Goal: Transaction & Acquisition: Obtain resource

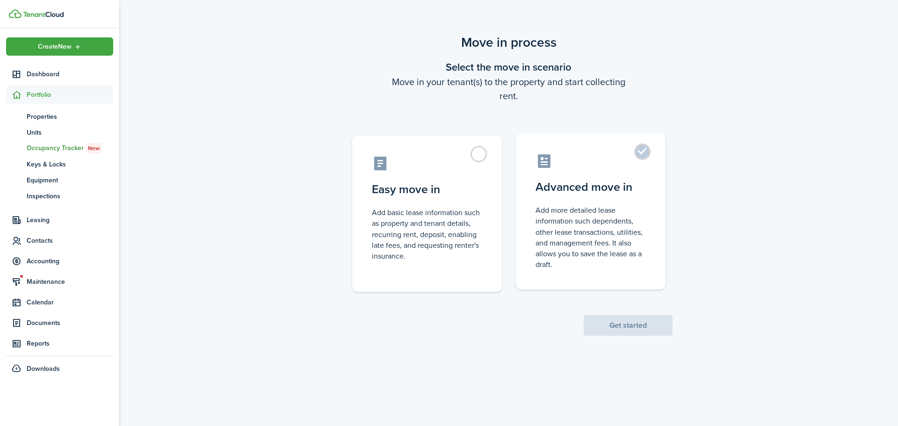
click at [625, 200] on label "Advanced move in Add more detailed lease information such dependents, other lea…" at bounding box center [591, 211] width 150 height 156
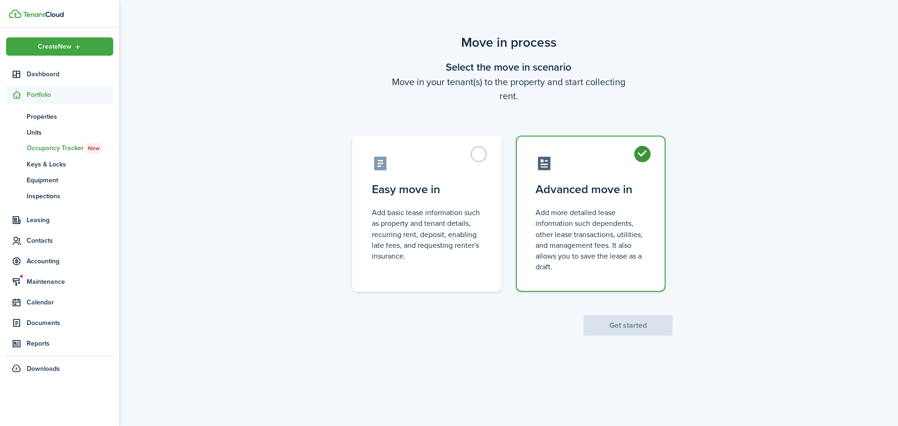
radio input "true"
click at [634, 316] on button "Get started" at bounding box center [627, 325] width 89 height 21
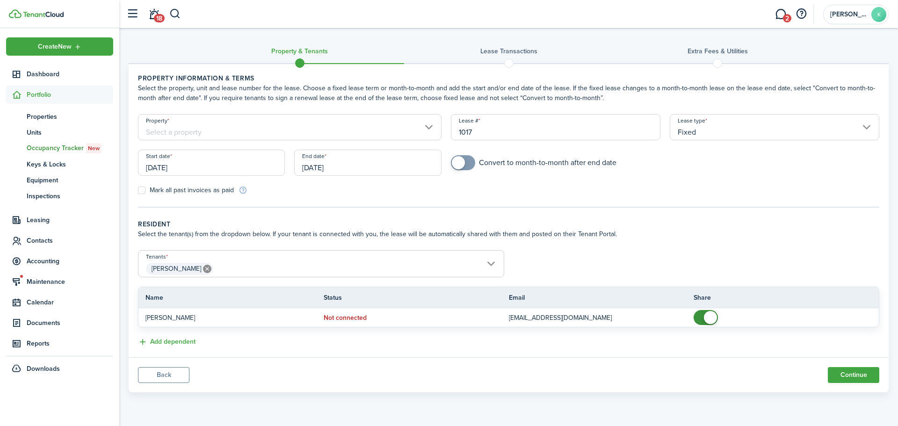
click at [193, 129] on input "Property" at bounding box center [289, 127] width 303 height 26
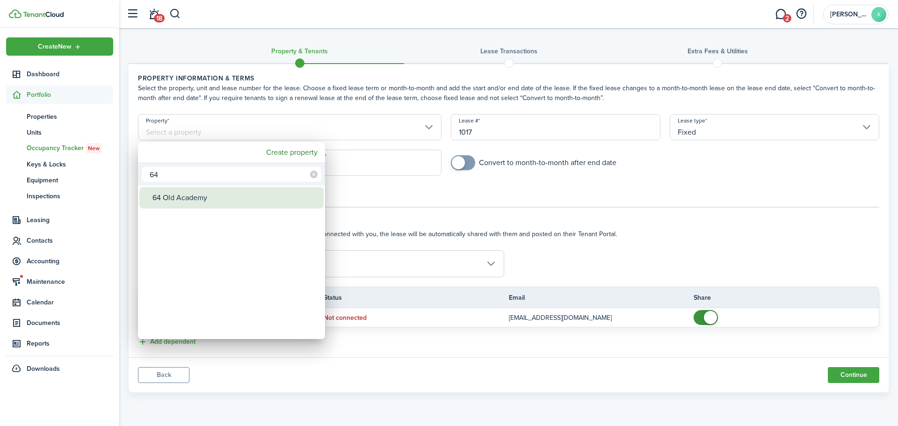
type input "64"
click at [206, 201] on div "64 Old Academy" at bounding box center [234, 198] width 165 height 22
type input "64 Old Academy"
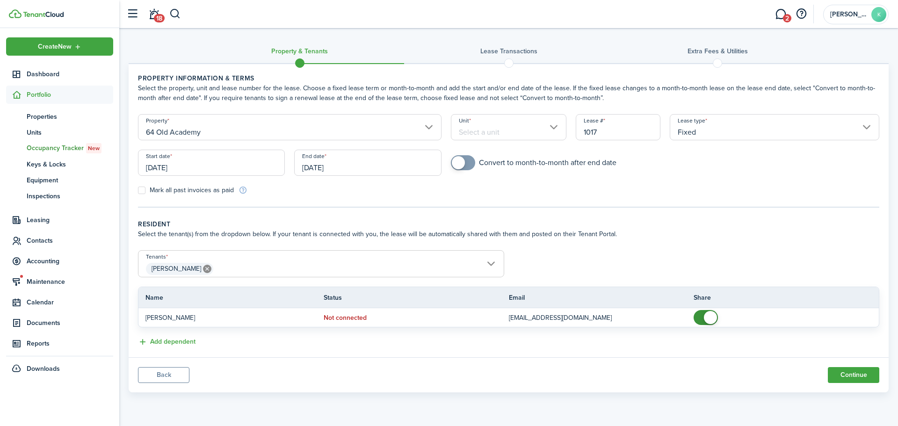
click at [484, 125] on input "Unit" at bounding box center [509, 127] width 116 height 26
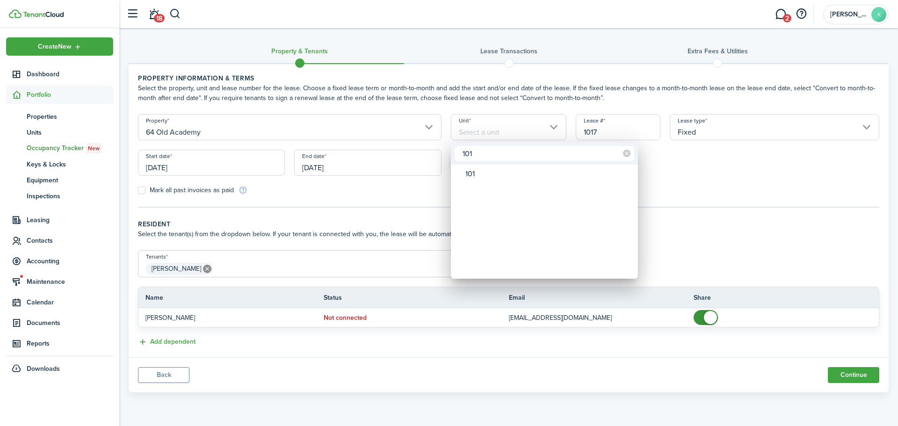
type input "101"
click at [502, 171] on div "101" at bounding box center [547, 174] width 165 height 16
type input "101"
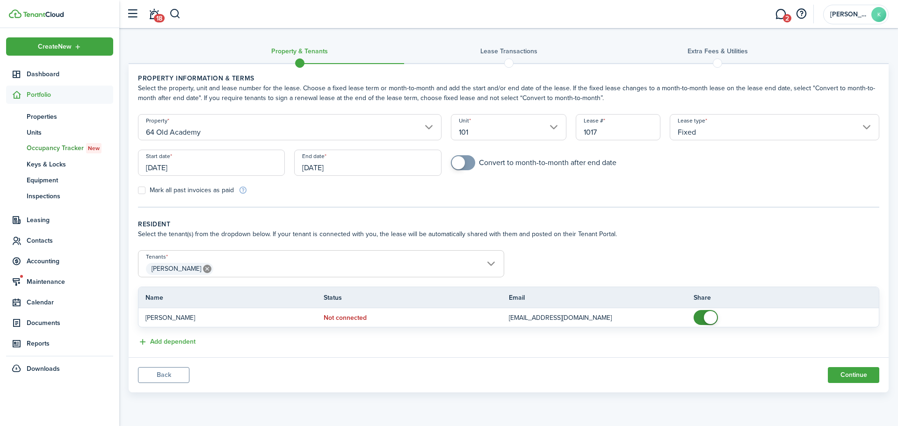
click at [187, 161] on input "[DATE]" at bounding box center [211, 163] width 147 height 26
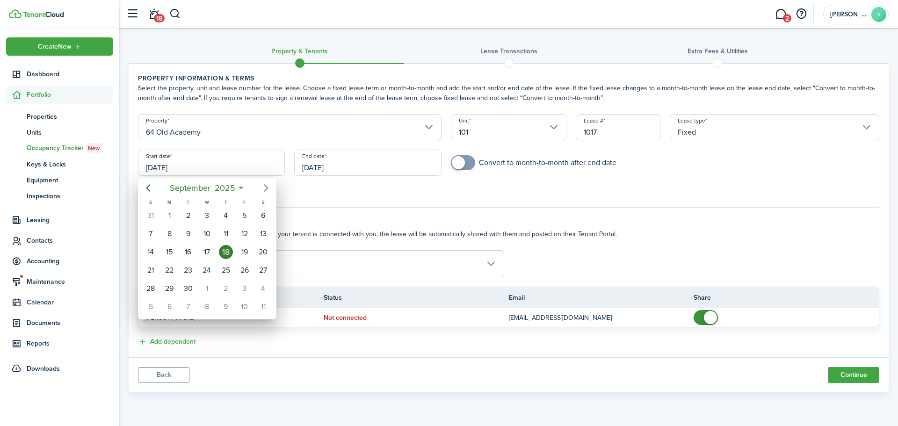
click at [262, 185] on icon "Next page" at bounding box center [265, 187] width 11 height 11
click at [199, 250] on div "15" at bounding box center [206, 252] width 19 height 18
type input "[DATE]"
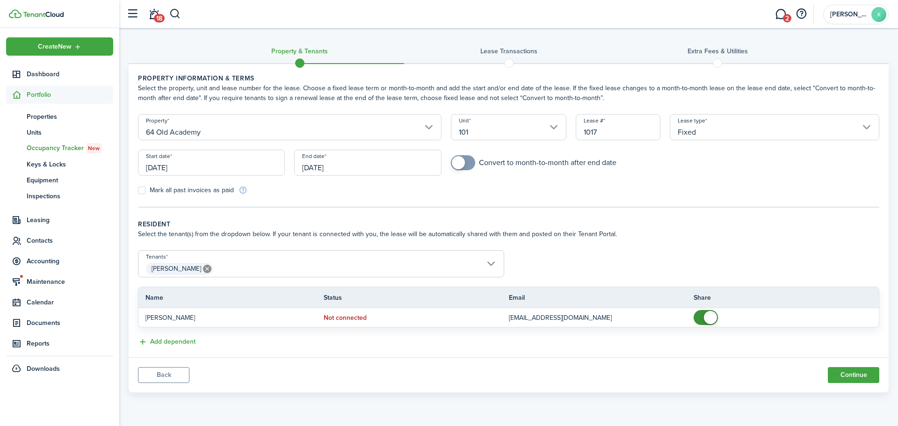
click at [355, 156] on input "[DATE]" at bounding box center [367, 163] width 147 height 26
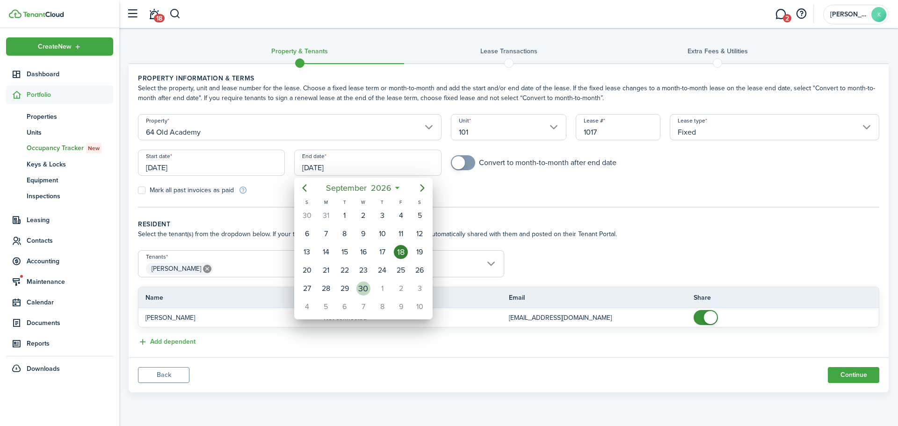
click at [357, 286] on div "30" at bounding box center [363, 288] width 14 height 14
type input "[DATE]"
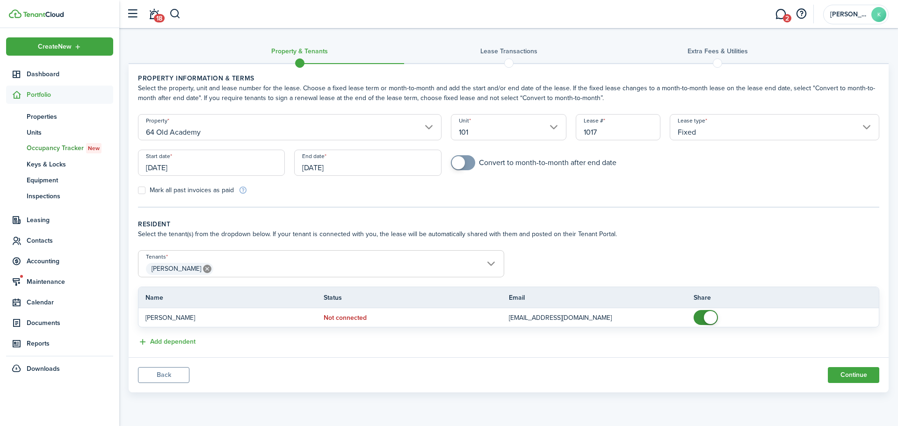
checkbox input "true"
click at [465, 163] on span at bounding box center [462, 162] width 9 height 15
click at [859, 378] on button "Continue" at bounding box center [852, 375] width 51 height 16
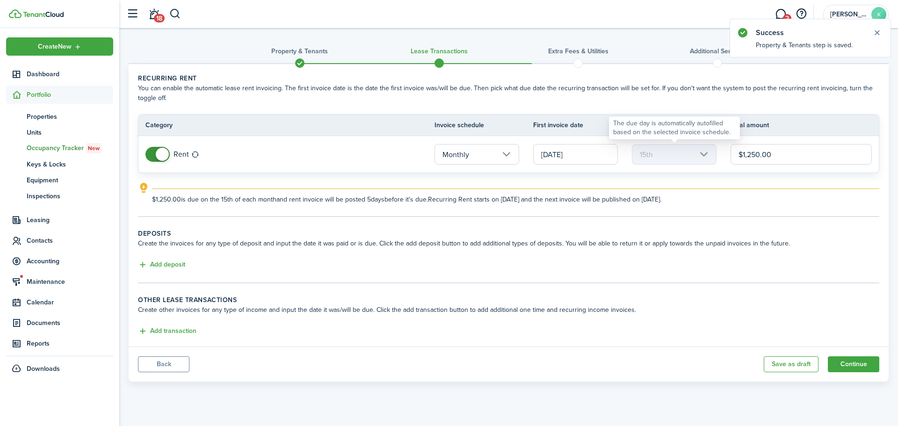
click at [692, 158] on tr "Rent Monthly [DATE] 15th $1,250.00" at bounding box center [508, 154] width 740 height 36
click at [572, 153] on input "[DATE]" at bounding box center [575, 154] width 85 height 21
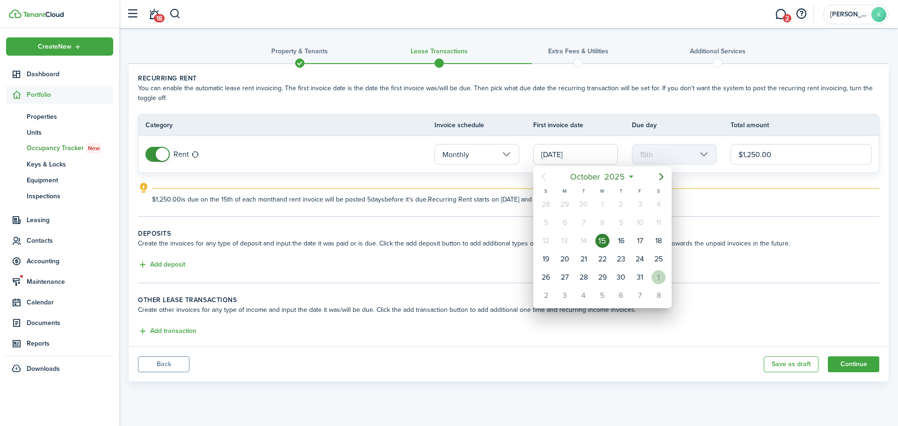
click at [654, 279] on div "1" at bounding box center [658, 277] width 14 height 14
type input "[DATE]"
type input "1st"
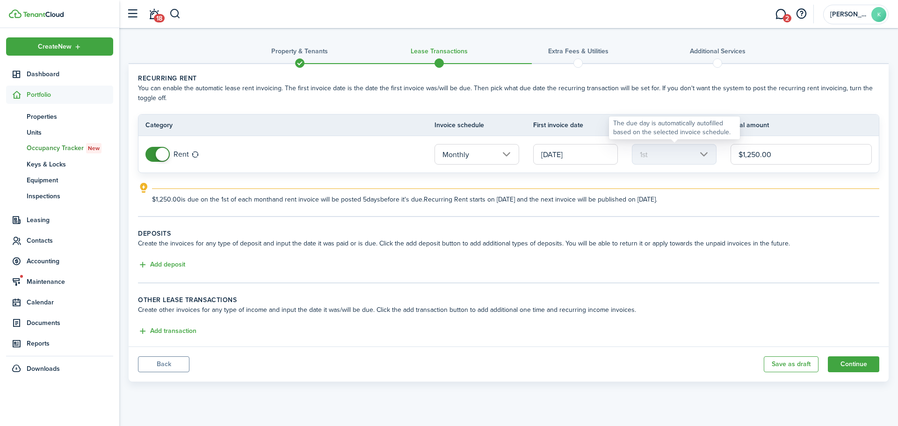
drag, startPoint x: 783, startPoint y: 157, endPoint x: 710, endPoint y: 159, distance: 73.9
click at [710, 159] on tr "Rent Monthly [DATE] 1st $1,250.00" at bounding box center [508, 154] width 740 height 36
type input "$1,300.00"
click at [172, 266] on button "Add deposit" at bounding box center [161, 264] width 47 height 11
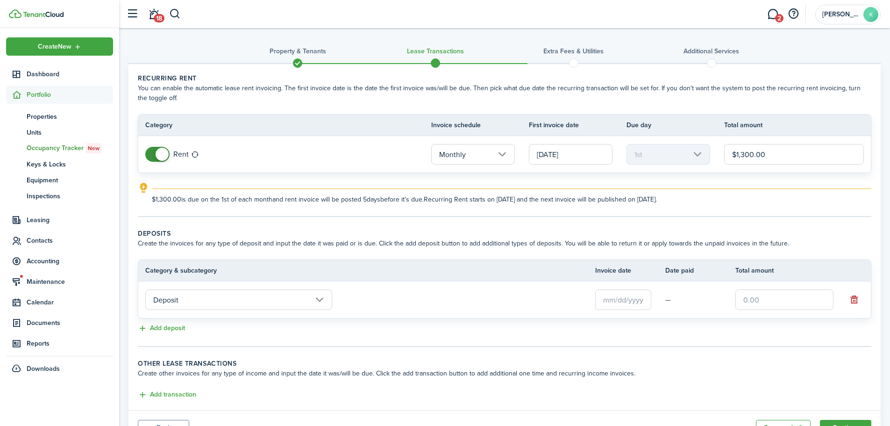
click at [625, 297] on input "text" at bounding box center [624, 299] width 56 height 21
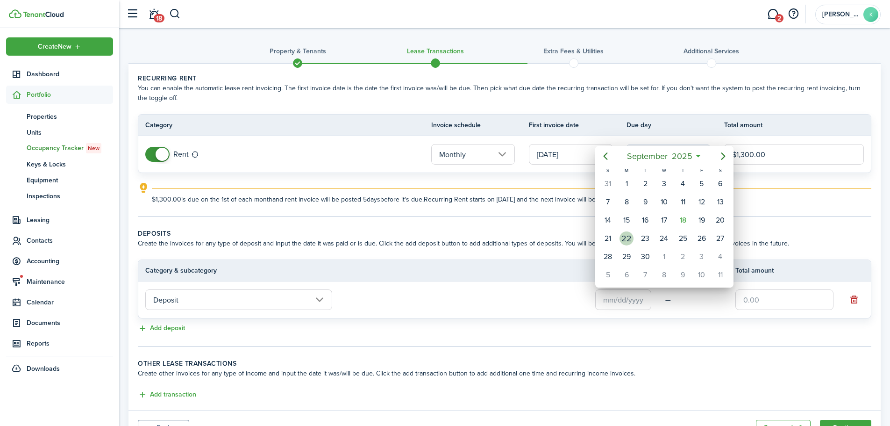
click at [620, 237] on div "22" at bounding box center [627, 238] width 14 height 14
type input "[DATE]"
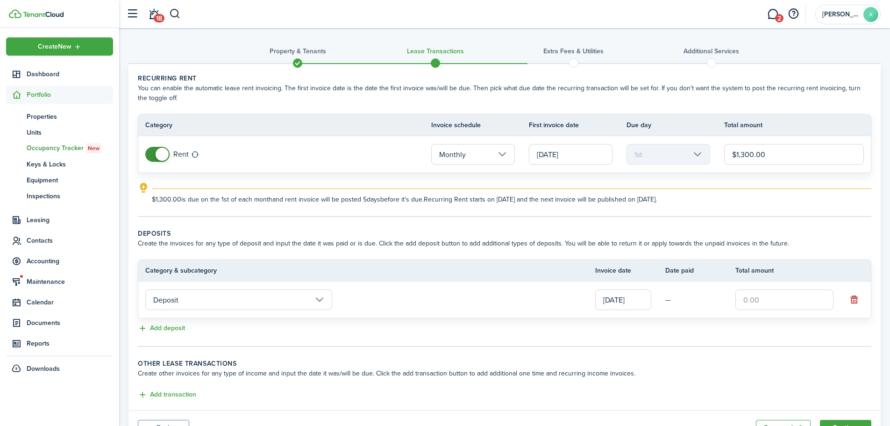
click at [761, 296] on input "text" at bounding box center [785, 299] width 98 height 21
type input "$1,300.00"
click at [661, 366] on wizard-step-header-title "Other lease transactions" at bounding box center [505, 364] width 734 height 10
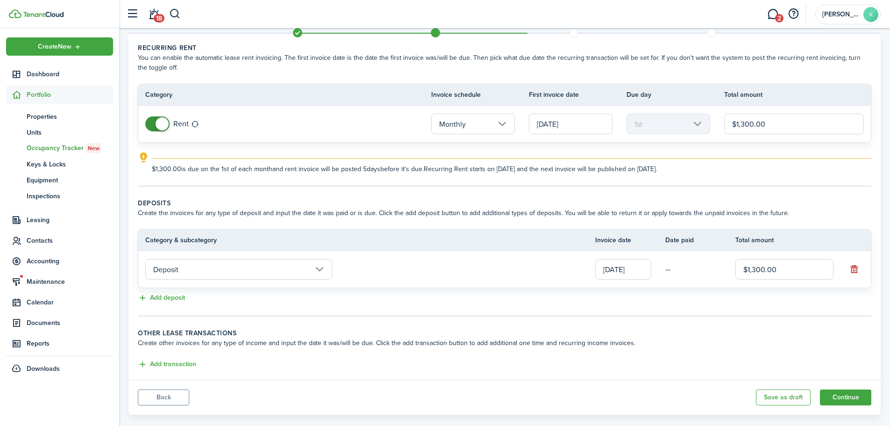
scroll to position [45, 0]
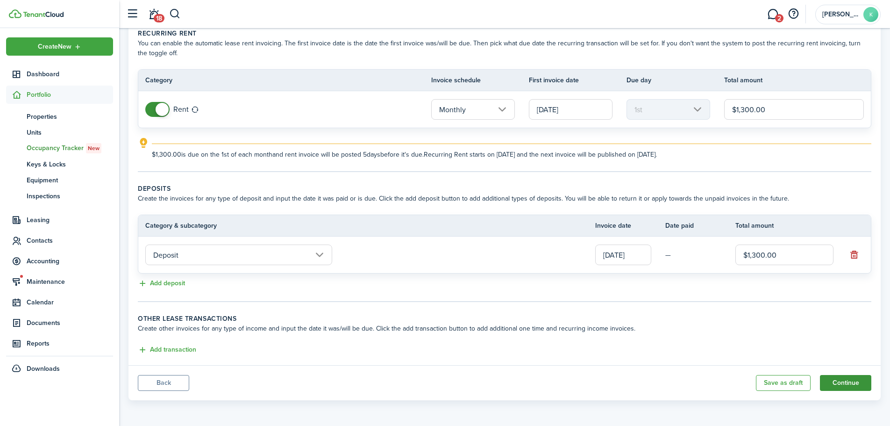
click at [847, 389] on button "Continue" at bounding box center [845, 383] width 51 height 16
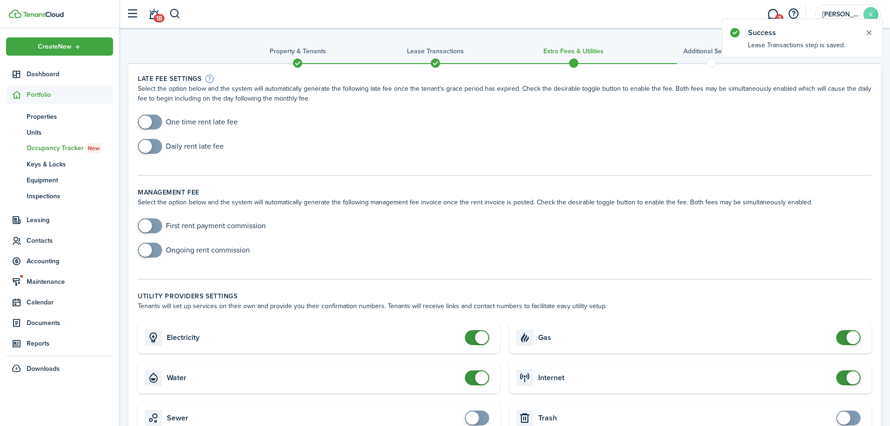
checkbox input "false"
click at [478, 341] on span at bounding box center [481, 337] width 13 height 13
checkbox input "false"
click at [476, 381] on span at bounding box center [481, 377] width 13 height 13
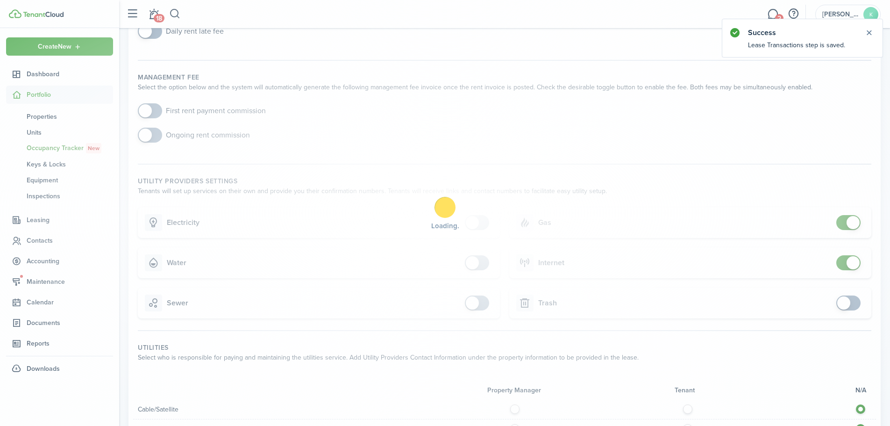
scroll to position [140, 0]
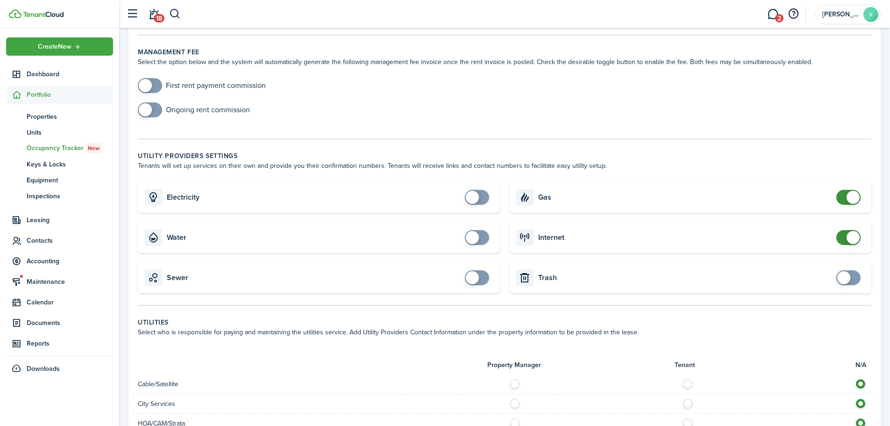
checkbox input "false"
click at [847, 199] on span at bounding box center [853, 197] width 13 height 13
checkbox input "false"
click at [849, 242] on span at bounding box center [853, 237] width 13 height 13
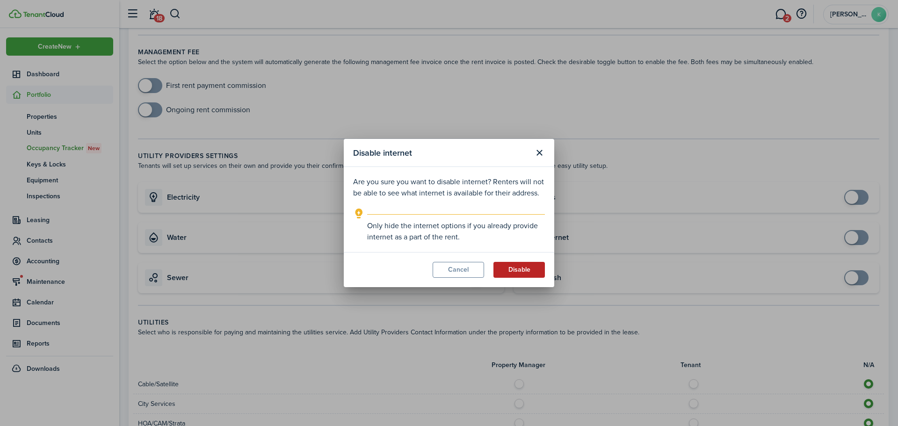
click at [526, 270] on button "Disable" at bounding box center [518, 270] width 51 height 16
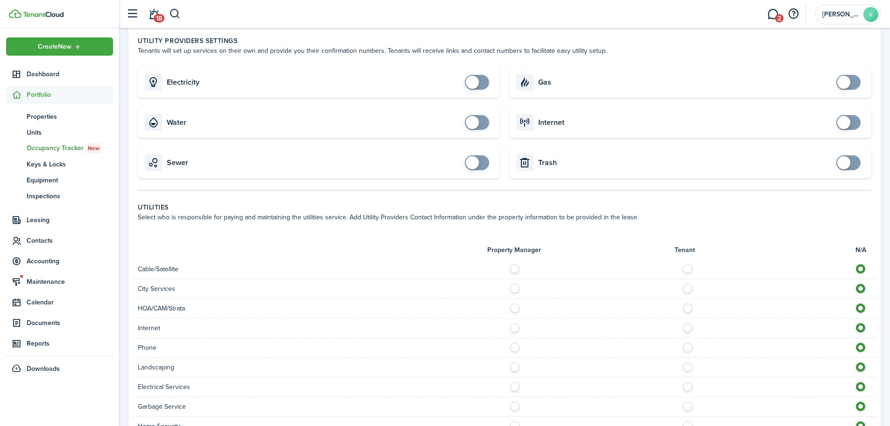
scroll to position [327, 0]
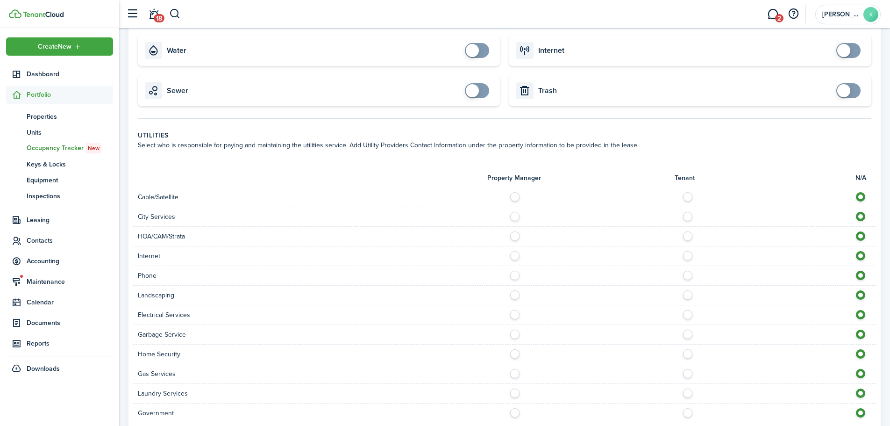
click at [689, 256] on label at bounding box center [690, 253] width 16 height 5
radio input "true"
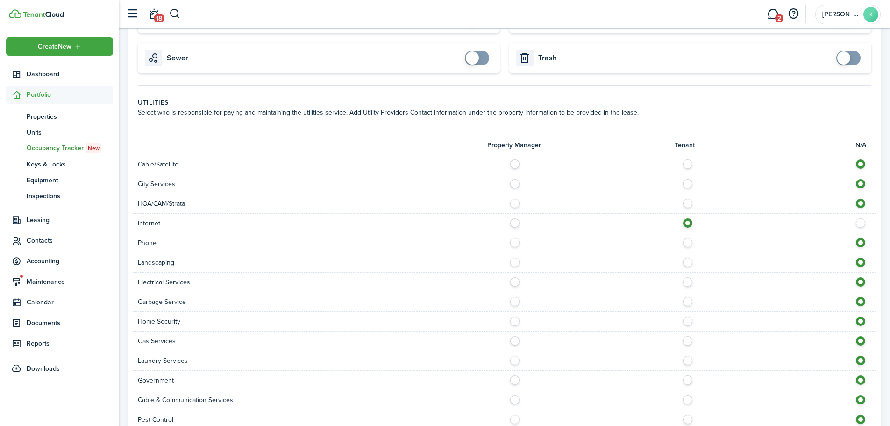
scroll to position [374, 0]
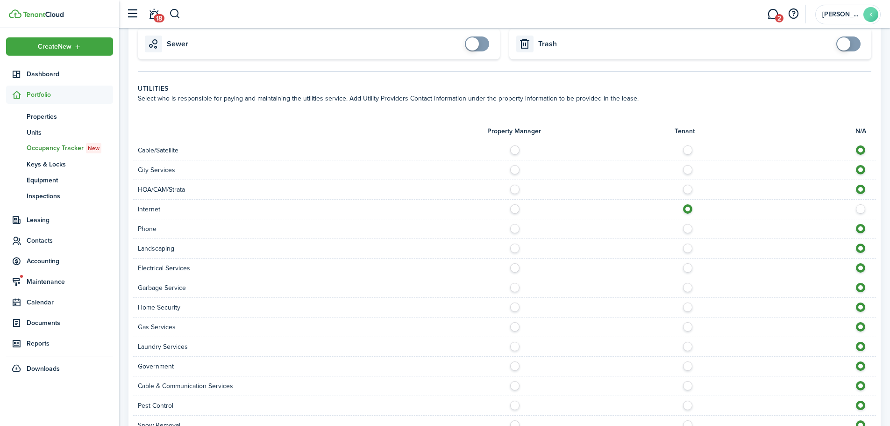
click at [516, 248] on label at bounding box center [518, 246] width 16 height 5
radio input "true"
click at [515, 268] on label at bounding box center [518, 265] width 16 height 5
radio input "true"
click at [512, 287] on label at bounding box center [518, 285] width 16 height 5
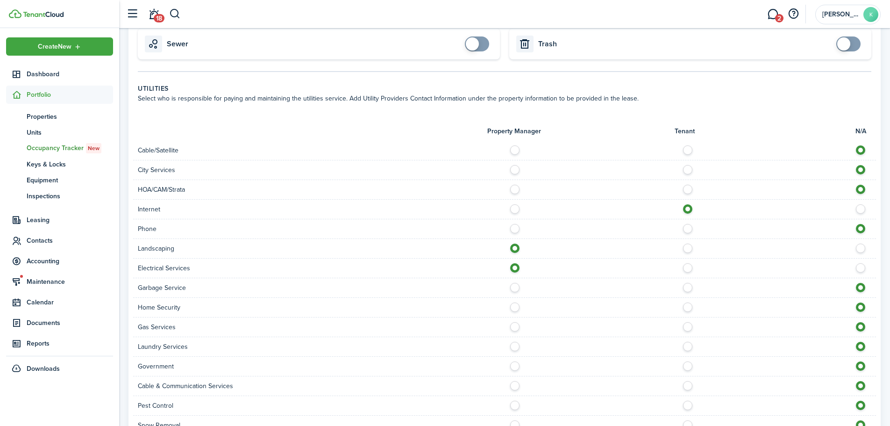
radio input "true"
click at [517, 326] on label at bounding box center [518, 324] width 16 height 5
radio input "true"
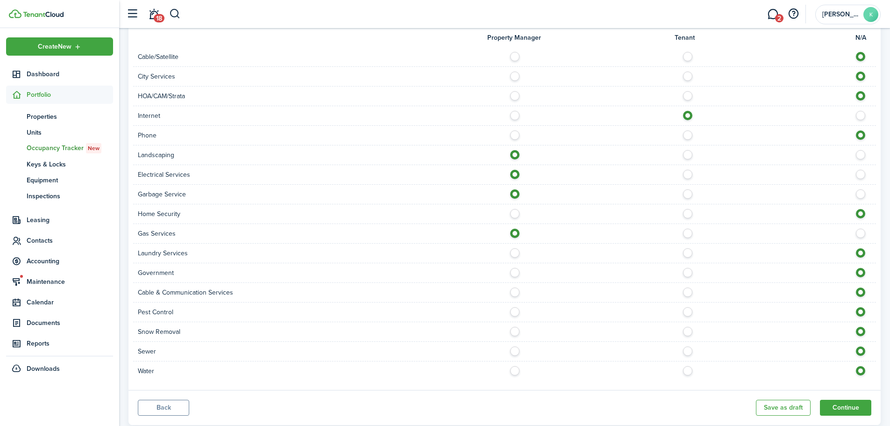
click at [692, 291] on label at bounding box center [690, 289] width 16 height 5
radio input "true"
click at [514, 330] on label at bounding box center [518, 329] width 16 height 5
radio input "true"
click at [512, 351] on label at bounding box center [518, 348] width 16 height 5
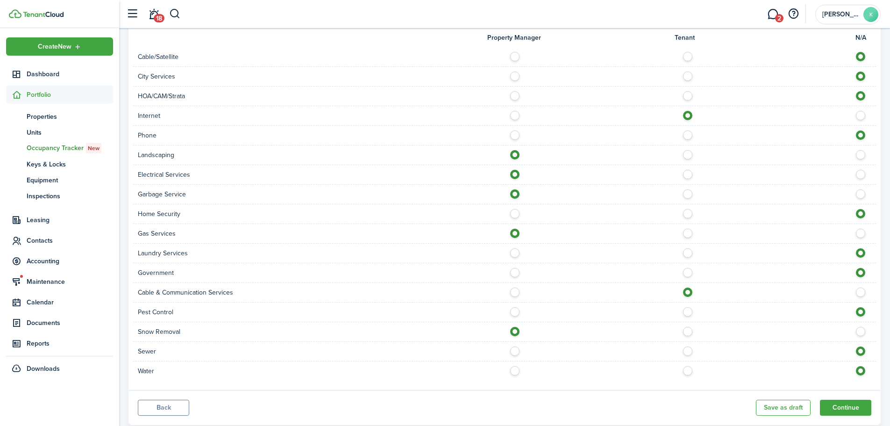
radio input "true"
click at [512, 369] on label at bounding box center [518, 368] width 16 height 5
radio input "true"
click at [832, 411] on button "Continue" at bounding box center [845, 408] width 51 height 16
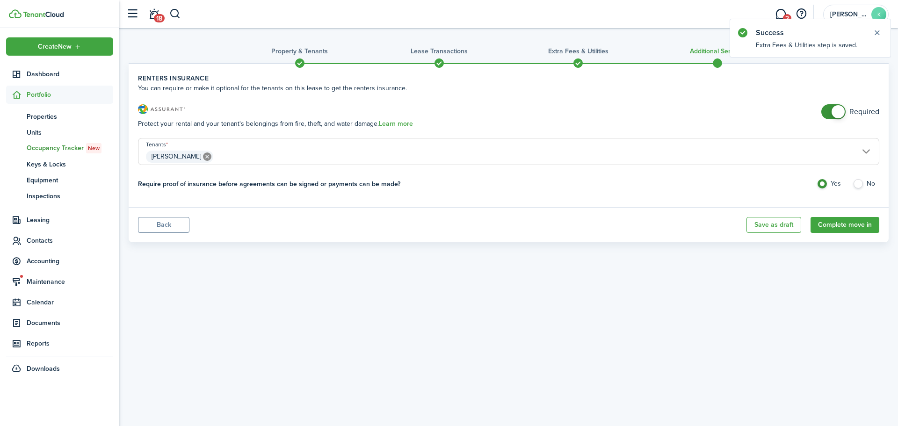
checkbox input "false"
click at [834, 114] on span at bounding box center [837, 111] width 13 height 13
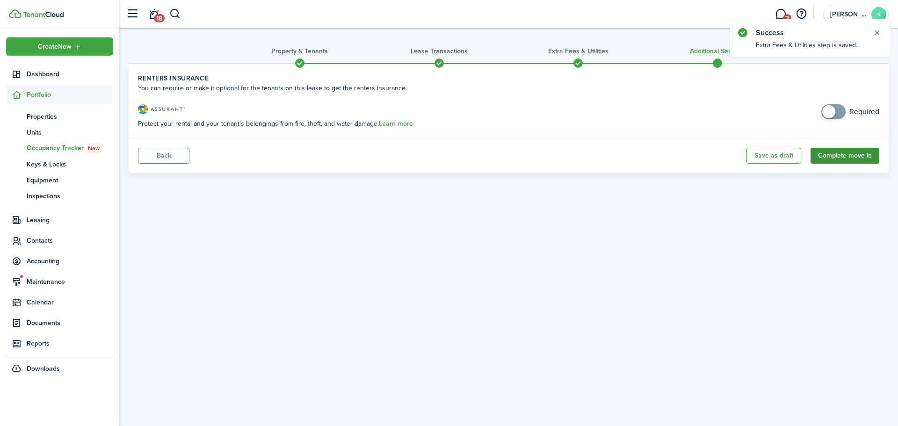
click at [843, 158] on button "Complete move in" at bounding box center [844, 156] width 69 height 16
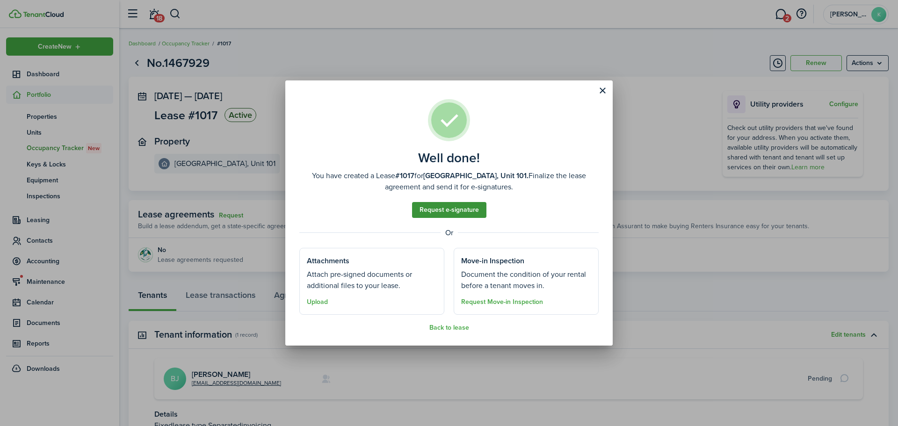
click at [441, 207] on link "Request e-signature" at bounding box center [449, 210] width 74 height 16
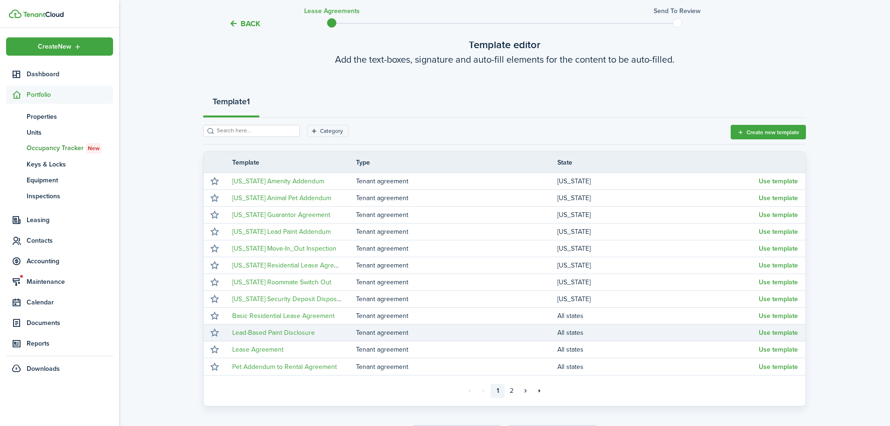
scroll to position [121, 0]
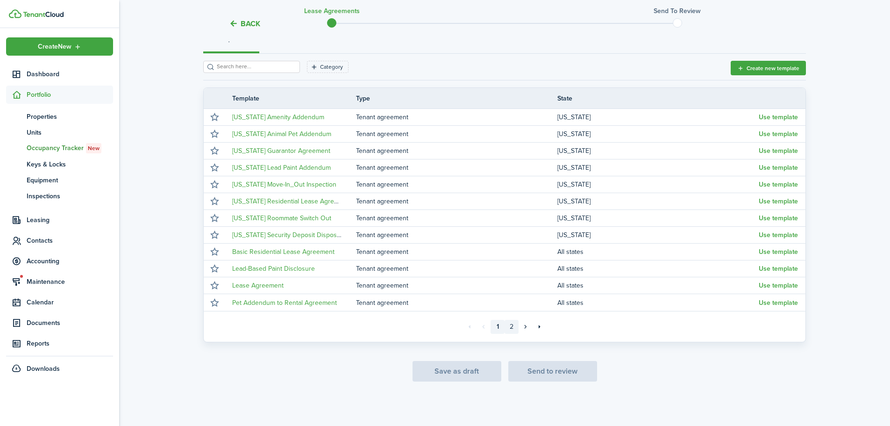
click at [508, 327] on link "2" at bounding box center [512, 327] width 14 height 14
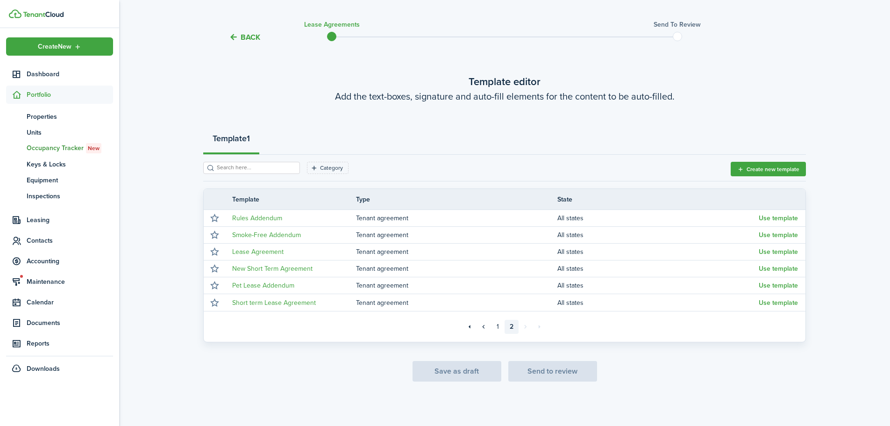
scroll to position [20, 0]
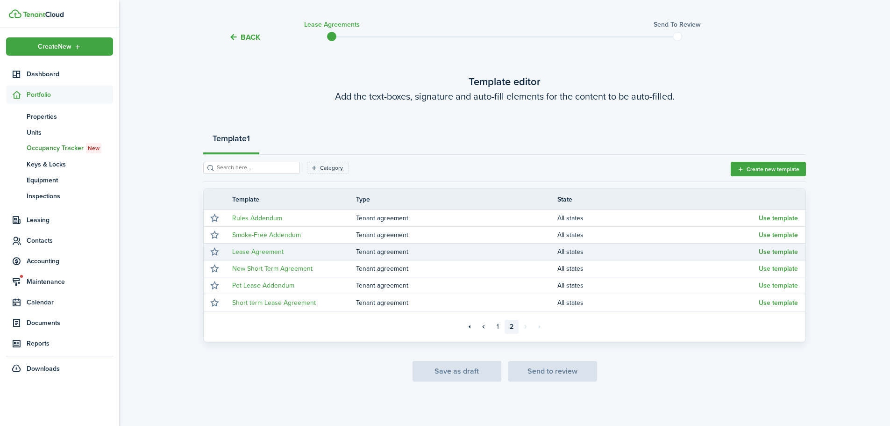
click at [792, 251] on button "Use template" at bounding box center [778, 251] width 39 height 7
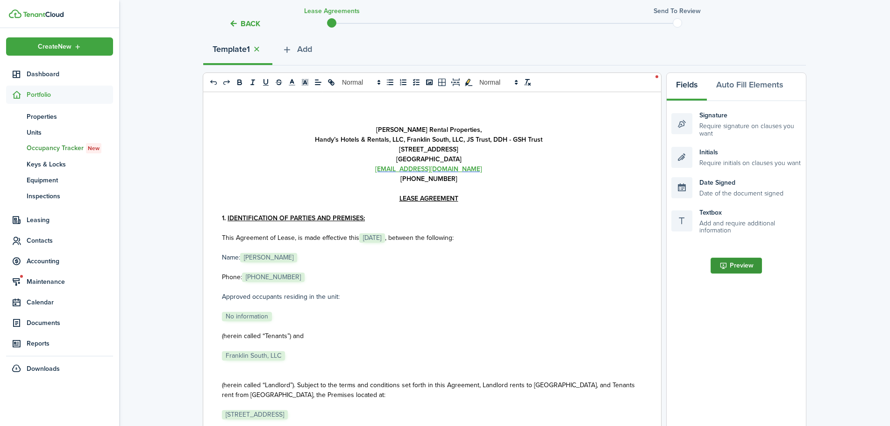
scroll to position [207, 0]
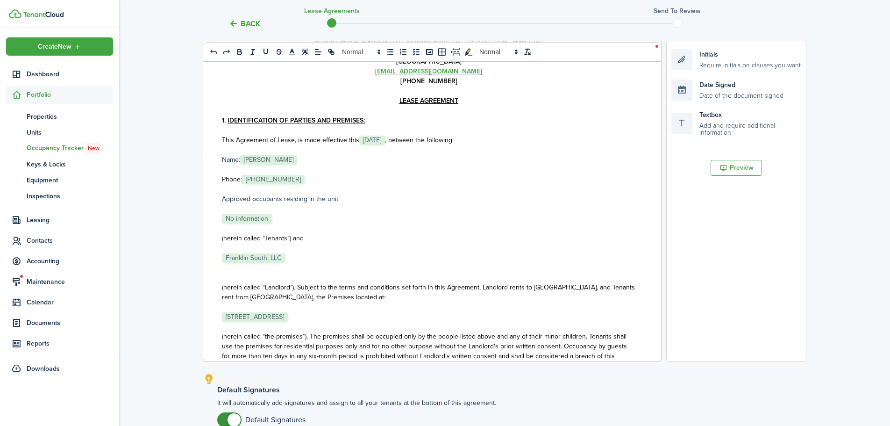
click at [373, 315] on p "﻿ [STREET_ADDRESS] ﻿" at bounding box center [429, 317] width 414 height 10
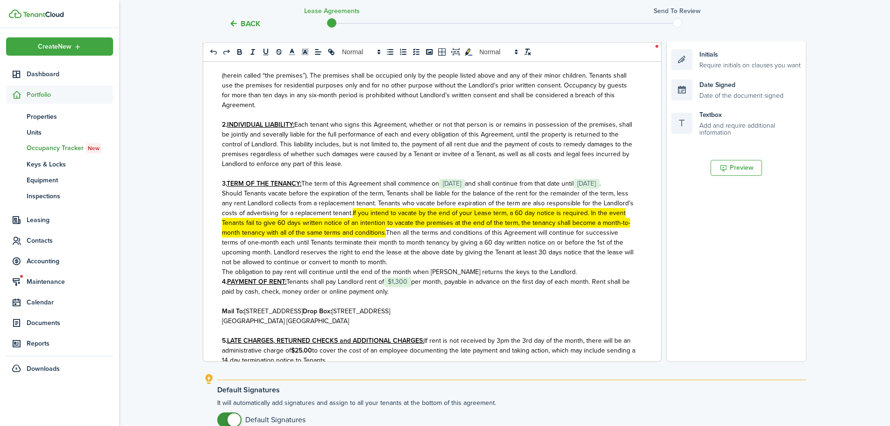
scroll to position [280, 0]
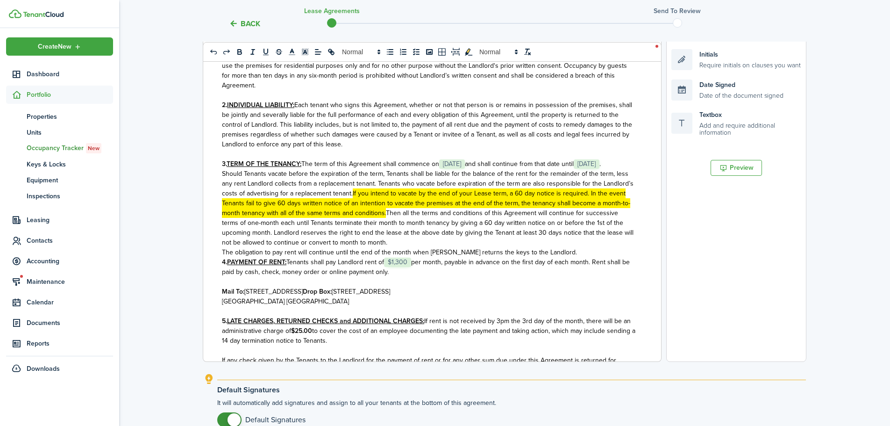
click at [549, 257] on p "The obligation to pay rent will continue until the end of the month when [PERSO…" at bounding box center [429, 252] width 414 height 10
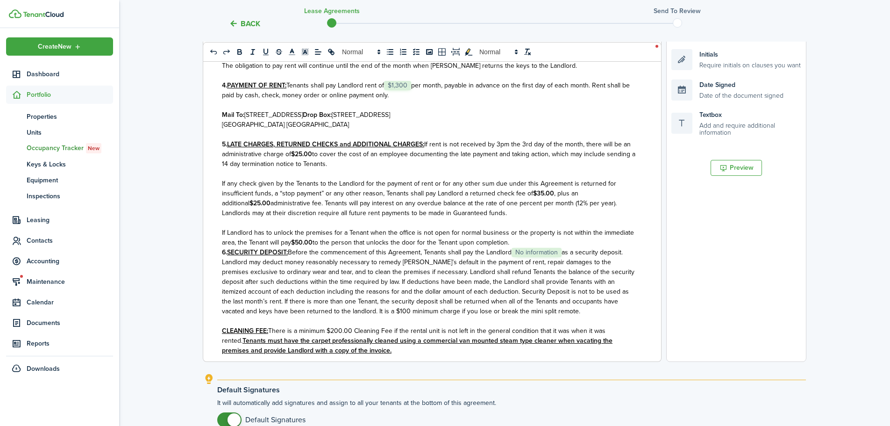
scroll to position [467, 0]
click at [526, 247] on p "If Landlord has to unlock the premises for a Tenant when the office is not open…" at bounding box center [429, 237] width 414 height 20
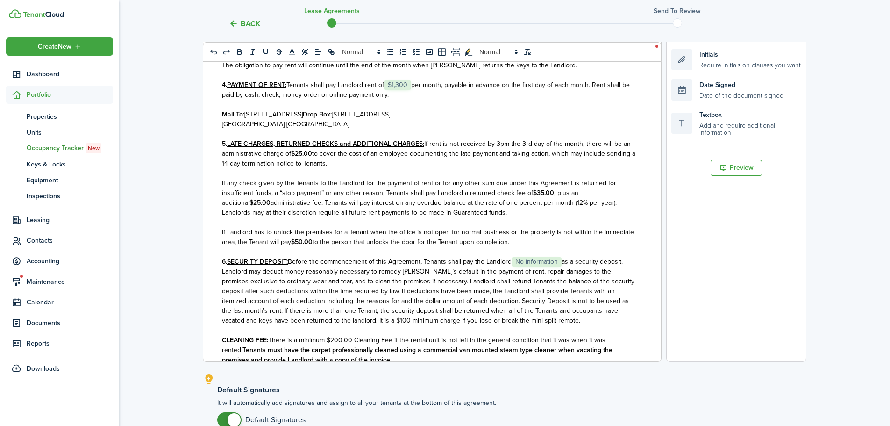
click at [565, 270] on span "as a security deposit. Landlord may deduct money reasonably necessary to remedy…" at bounding box center [428, 291] width 413 height 69
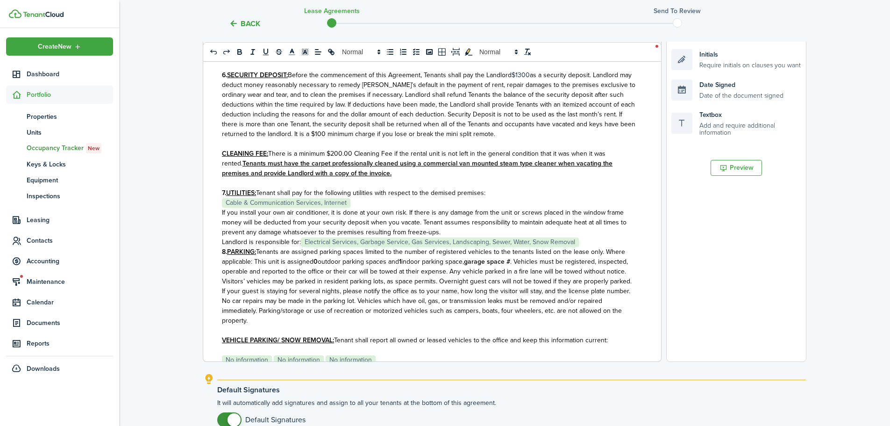
scroll to position [654, 0]
click at [592, 246] on p "Landlord is responsible for: ﻿ Electrical Services, Garbage Service, Gas Servic…" at bounding box center [429, 242] width 414 height 10
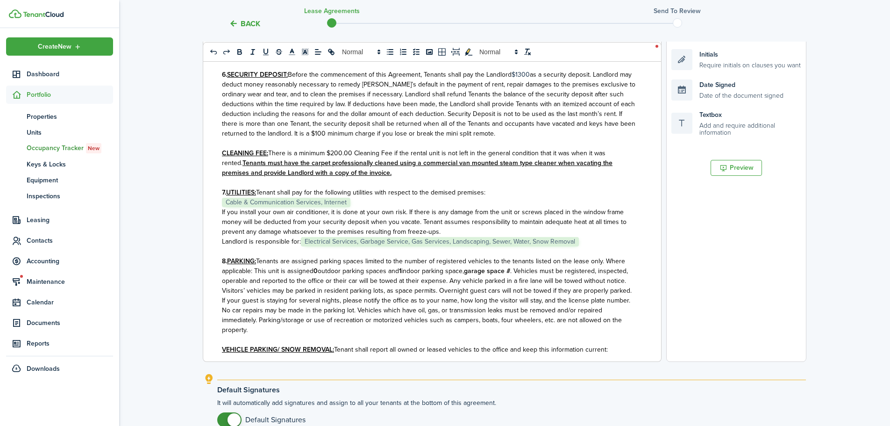
click at [316, 276] on strong "0" at bounding box center [316, 271] width 4 height 10
drag, startPoint x: 508, startPoint y: 282, endPoint x: 388, endPoint y: 277, distance: 119.8
click at [388, 277] on p "8. PARKING: Tenants are assigned parking spaces limited to the number of regist…" at bounding box center [429, 295] width 414 height 79
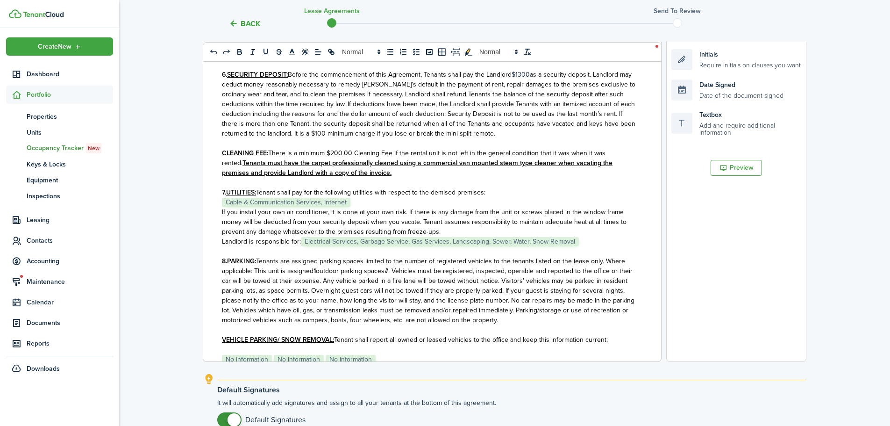
click at [393, 280] on span ". Vehicles must be registered, inspected, operable and reported to the office o…" at bounding box center [428, 295] width 413 height 59
click at [521, 297] on span ". Vehicles must be registered, inspected, operable and reported to the office o…" at bounding box center [427, 295] width 410 height 59
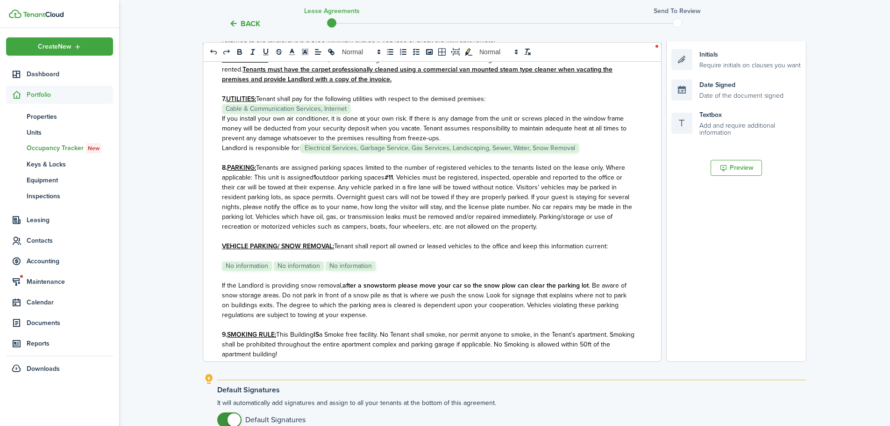
click at [394, 271] on p "﻿ No information ﻿ ﻿ No information ﻿ ﻿ No information ﻿" at bounding box center [429, 266] width 414 height 10
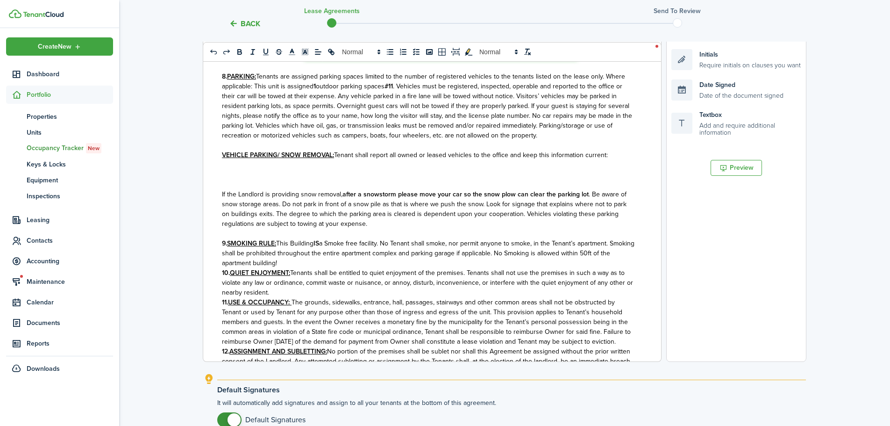
scroll to position [841, 0]
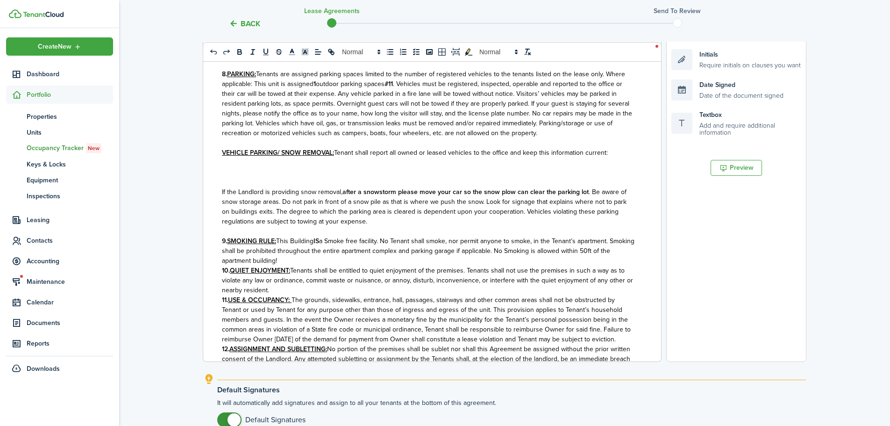
click at [335, 266] on p "9. SMOKING RULE: This Building IS a Smoke free facility. No Tenant shall smoke,…" at bounding box center [429, 250] width 414 height 29
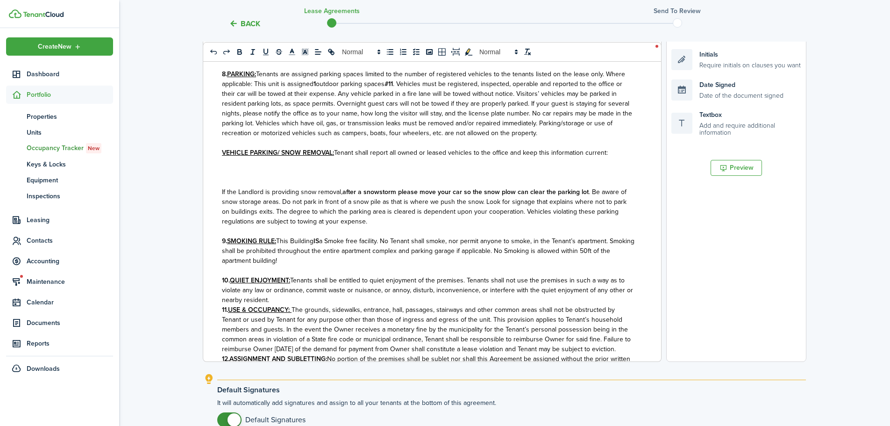
click at [275, 305] on p "10. QUIET ENJOYMENT: Tenants shall be entitled to quiet enjoyment of the premis…" at bounding box center [429, 289] width 414 height 29
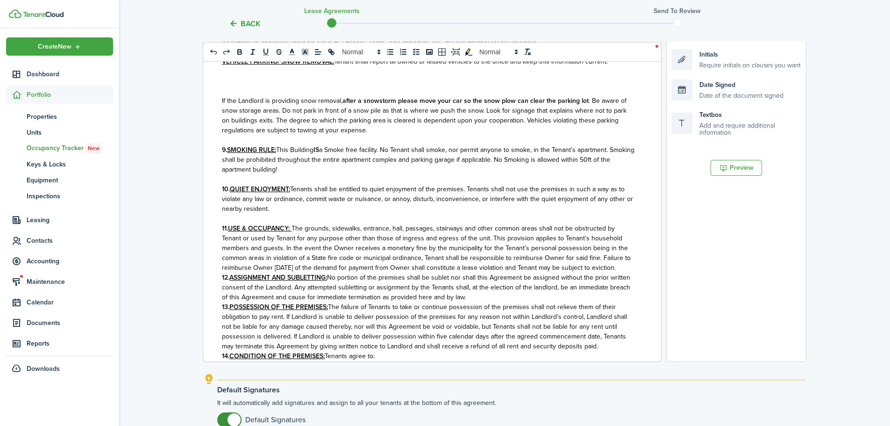
scroll to position [935, 0]
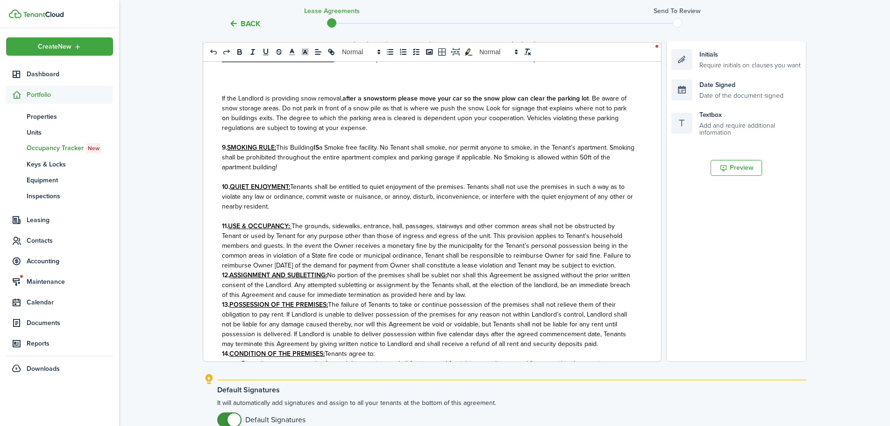
click at [300, 270] on p "11. USE & OCCUPANCY: The grounds, sidewalks, entrance, hall, passages, stairway…" at bounding box center [429, 245] width 414 height 49
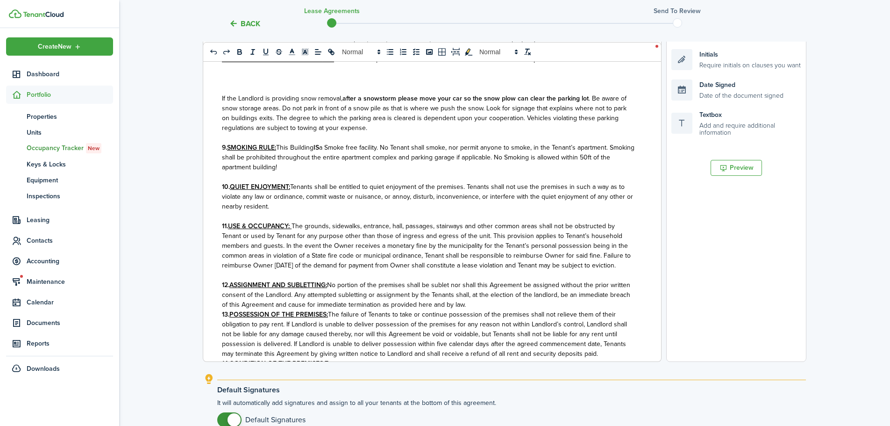
click at [509, 309] on p "12. ASSIGNMENT AND SUBLETTING: No portion of the premises shall be sublet nor s…" at bounding box center [429, 294] width 414 height 29
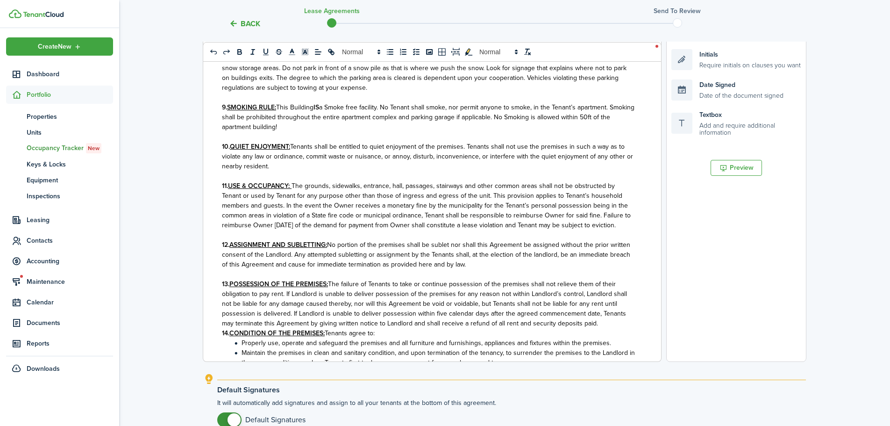
scroll to position [1028, 0]
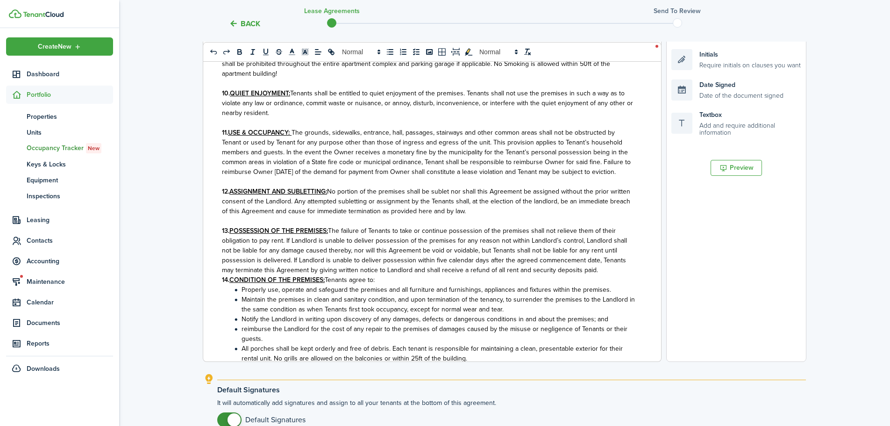
click at [607, 275] on p "13. POSSESSION OF THE PREMISES: The failure of Tenants to take or continue poss…" at bounding box center [429, 250] width 414 height 49
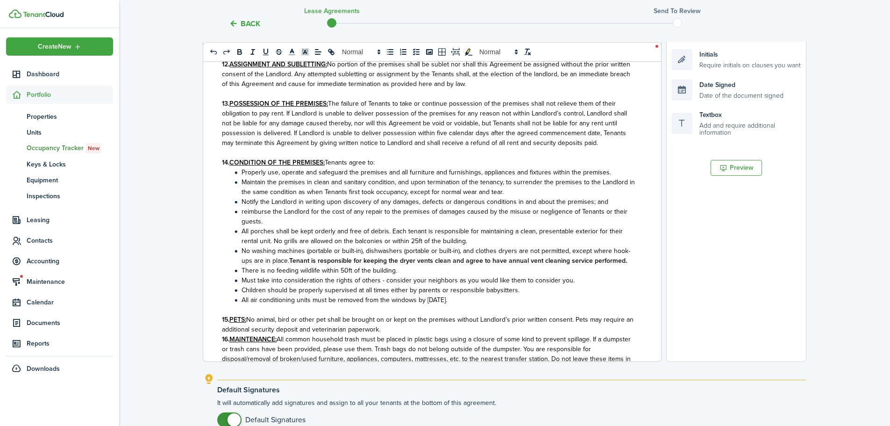
scroll to position [1169, 0]
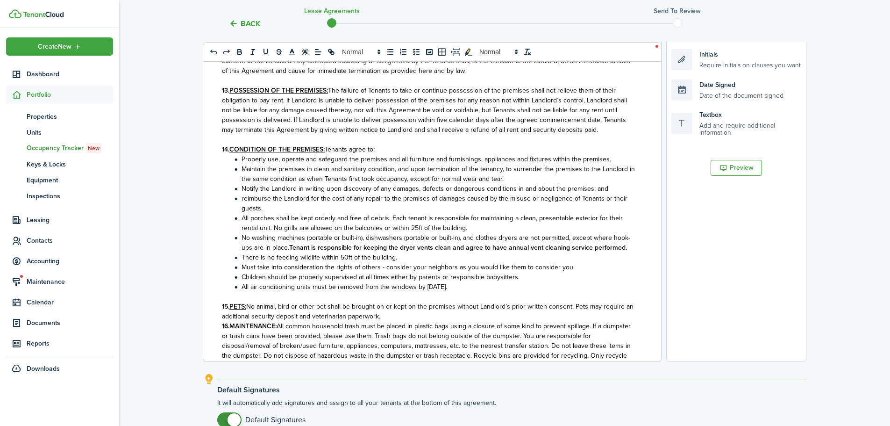
click at [392, 321] on p "15. PETS: No animal, bird or other pet shall be brought on or kept on the premi…" at bounding box center [429, 312] width 414 height 20
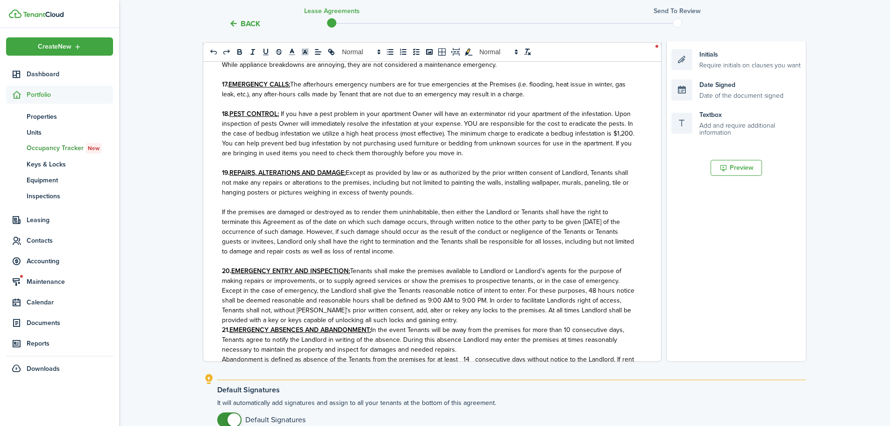
scroll to position [1636, 0]
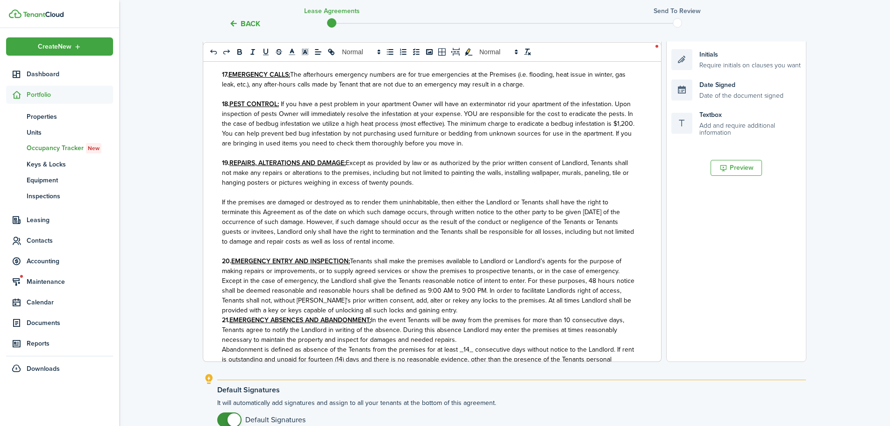
click at [437, 315] on p "20. EMERGENCY ENTRY AND INSPECTION: Tenants shall make the premises available t…" at bounding box center [429, 285] width 414 height 59
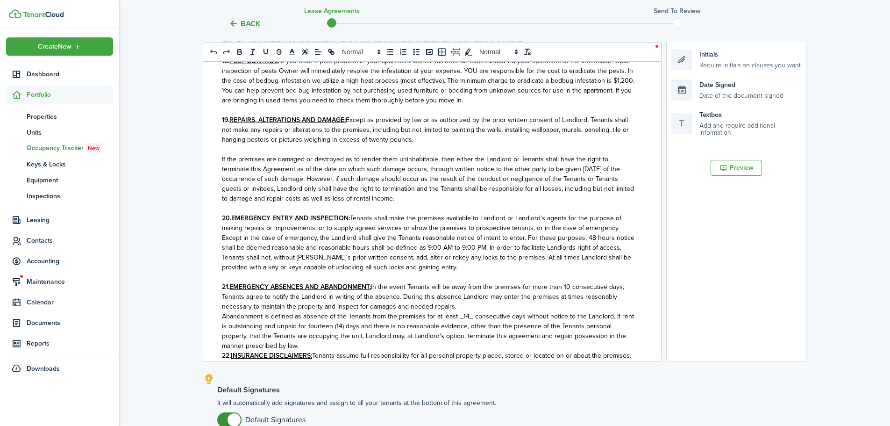
scroll to position [1730, 0]
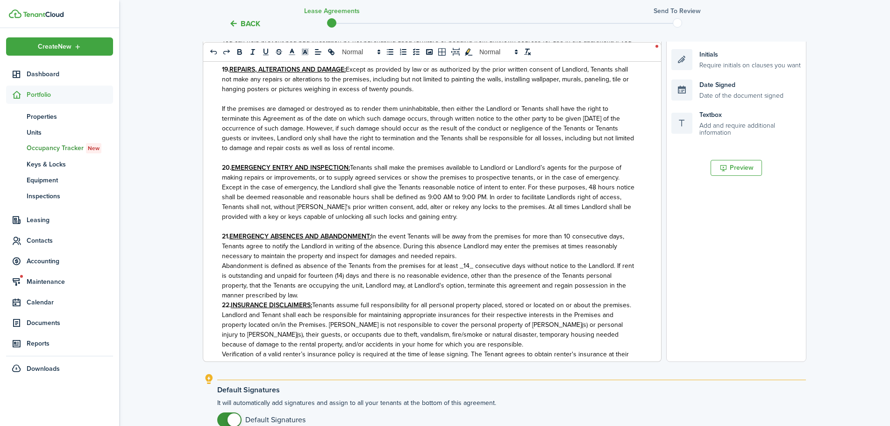
click at [362, 300] on p "Abandonment is defined as absence of the Tenants from the premises for at least…" at bounding box center [429, 280] width 414 height 39
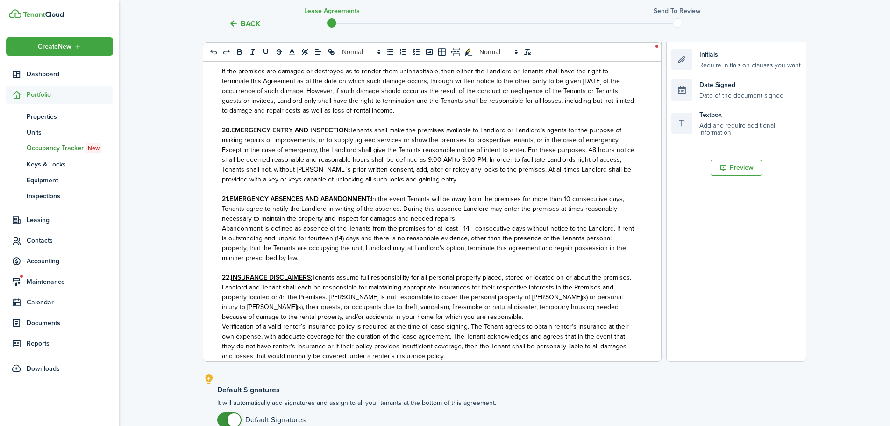
scroll to position [1823, 0]
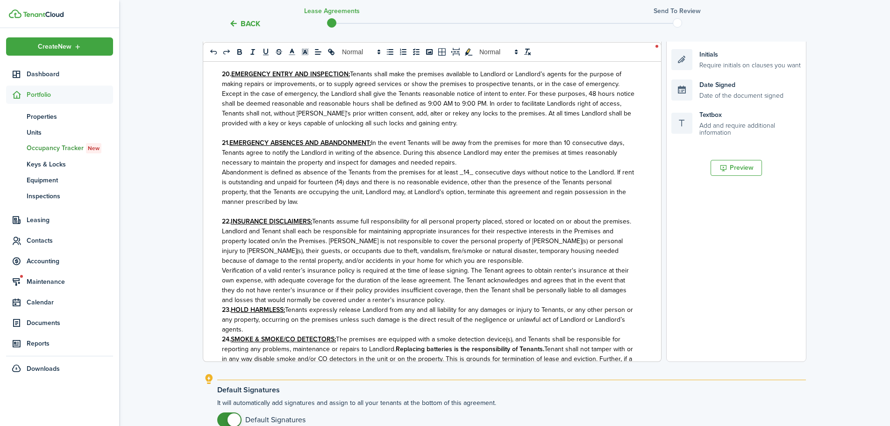
click at [470, 305] on p "Verification of a valid renter’s insurance policy is required at the time of le…" at bounding box center [429, 285] width 414 height 39
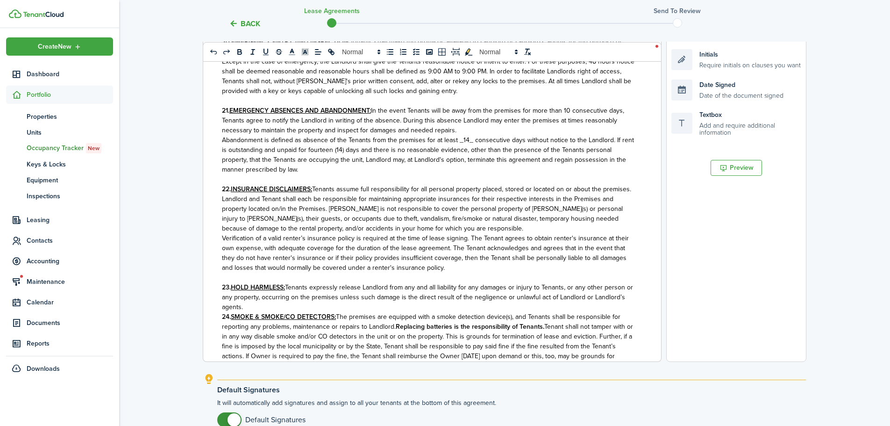
scroll to position [1870, 0]
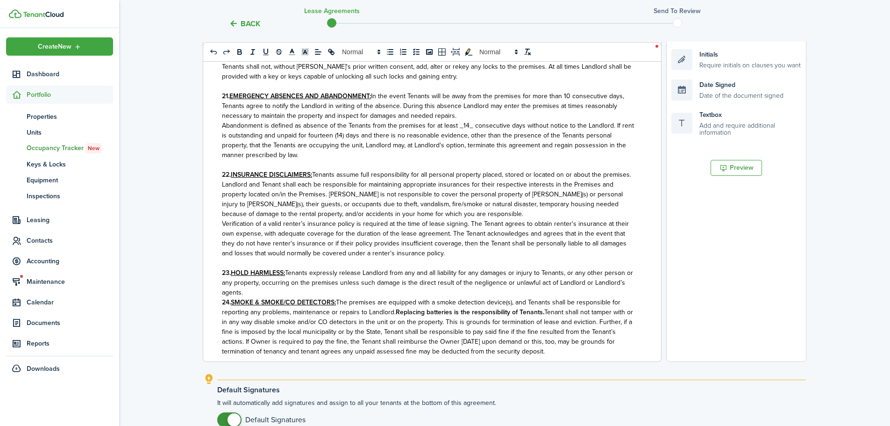
click at [253, 297] on p "23. HOLD HARMLESS: Tenants expressly release Landlord from any and all liabilit…" at bounding box center [429, 282] width 414 height 29
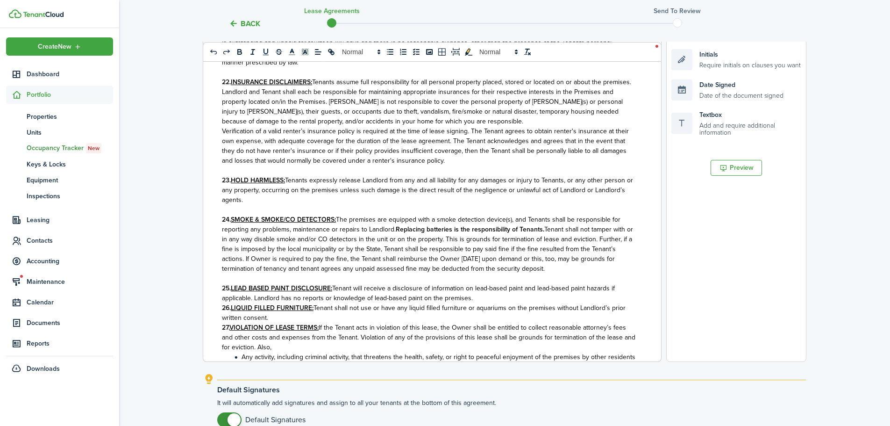
scroll to position [1963, 0]
click at [483, 302] on p "25. LEAD BASED PAINT DISCLOSURE: Tenant will receive a disclosure of informatio…" at bounding box center [429, 292] width 414 height 20
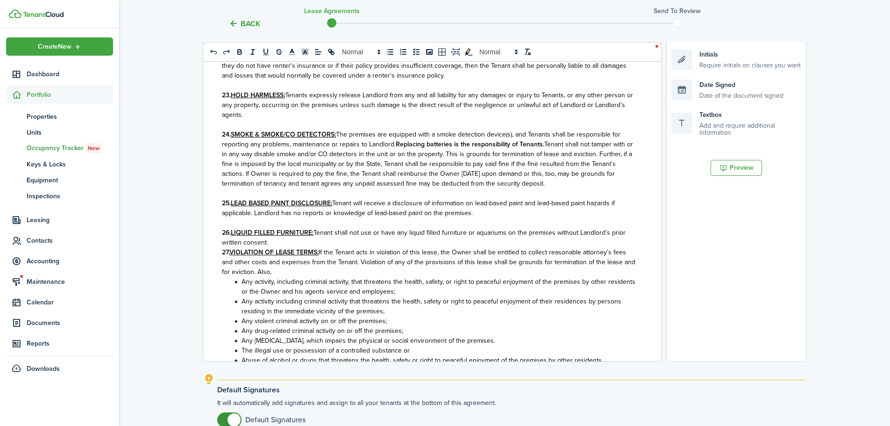
scroll to position [2057, 0]
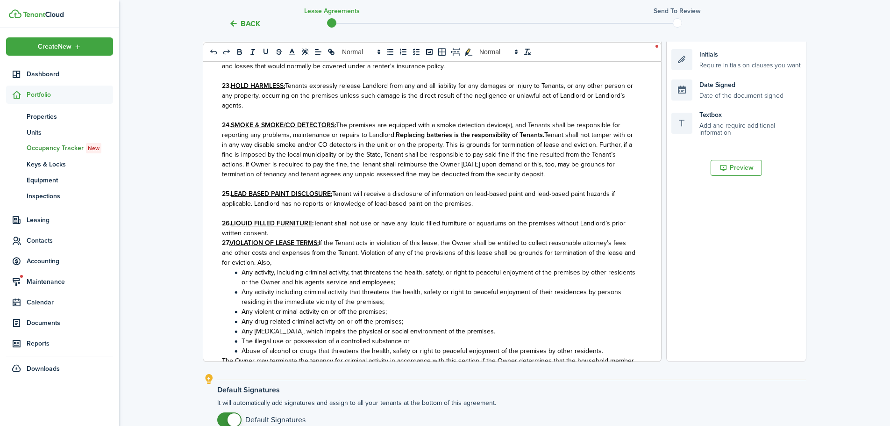
click at [313, 238] on p "26. LIQUID FILLED FURNITURE: Tenant shall not use or have any liquid filled fur…" at bounding box center [429, 228] width 414 height 20
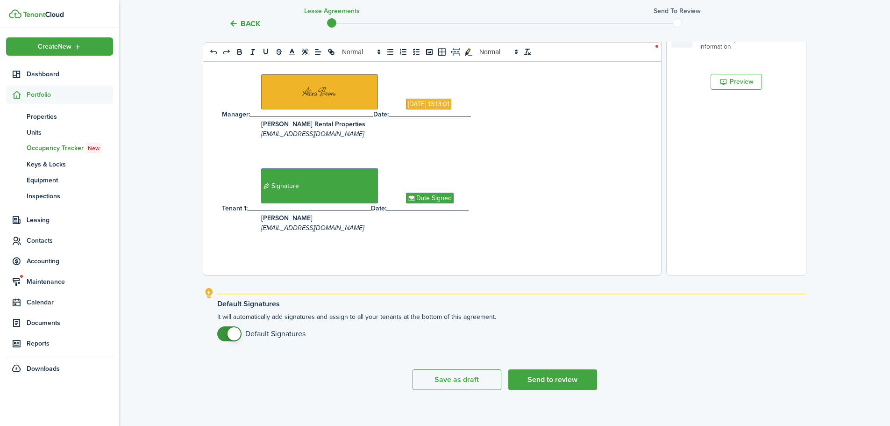
scroll to position [301, 0]
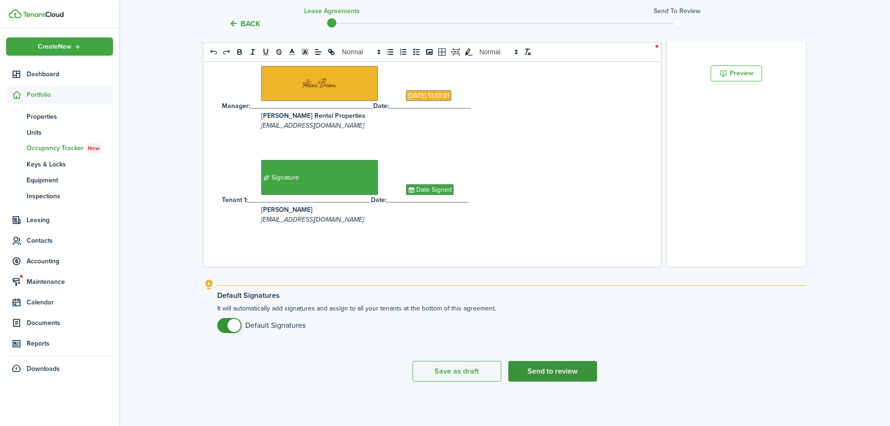
click at [533, 376] on button "Send to review" at bounding box center [553, 371] width 89 height 21
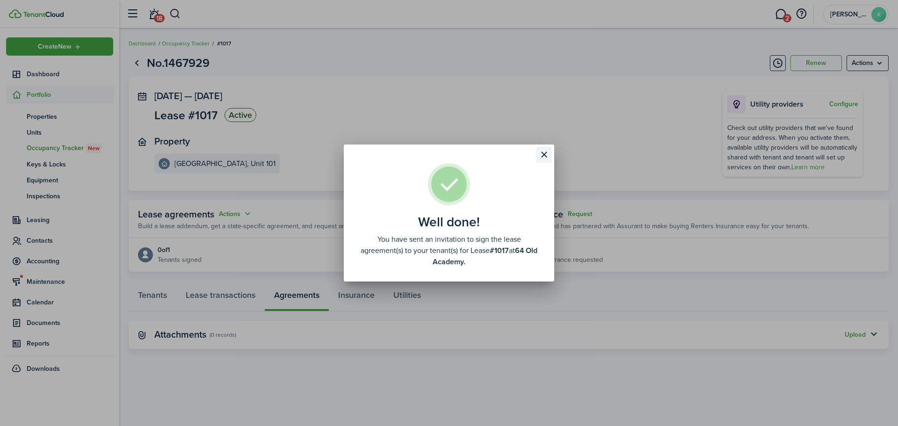
click at [541, 158] on button "Close modal" at bounding box center [544, 155] width 16 height 16
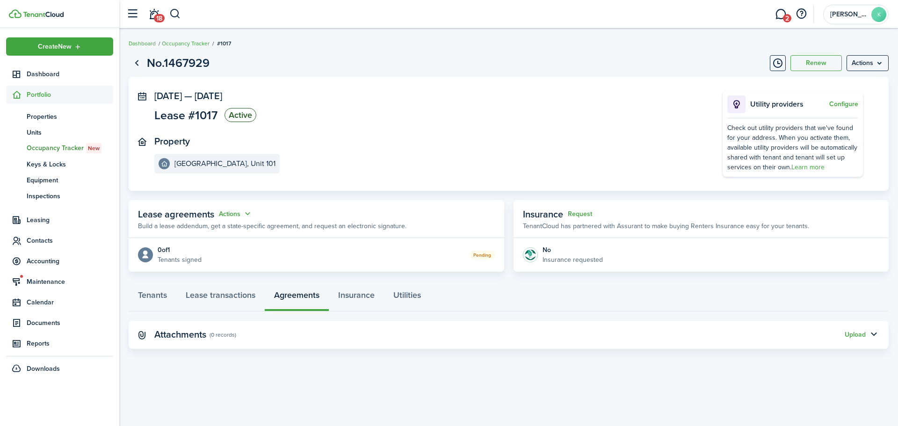
click at [854, 330] on div "Upload" at bounding box center [854, 335] width 21 height 10
click at [853, 336] on button "Upload" at bounding box center [854, 334] width 21 height 7
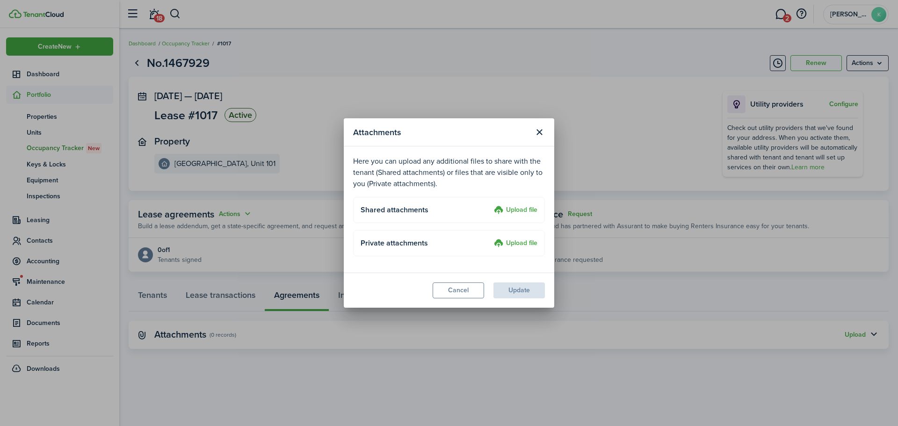
click at [519, 242] on label "Upload file" at bounding box center [515, 243] width 43 height 11
click at [490, 238] on input "Upload file" at bounding box center [490, 238] width 0 height 0
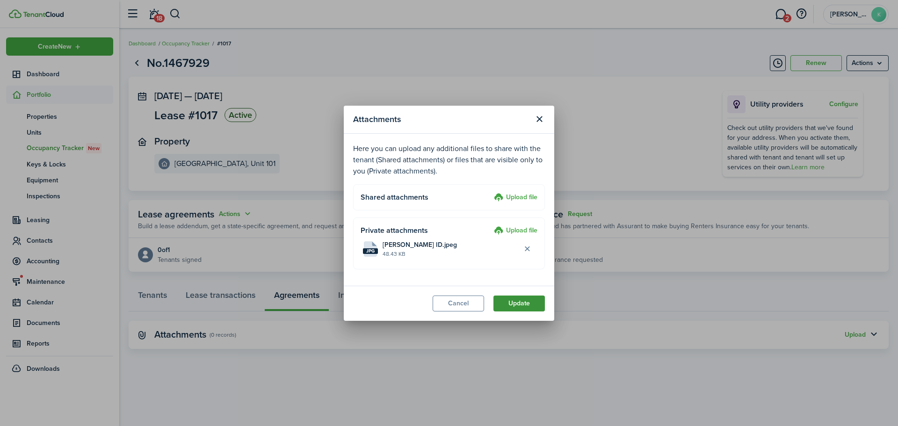
click at [517, 308] on button "Update" at bounding box center [518, 303] width 51 height 16
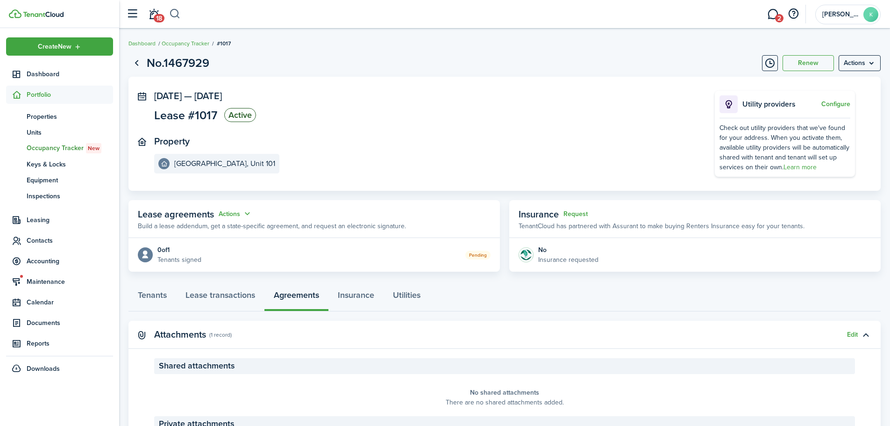
click at [177, 12] on button "button" at bounding box center [175, 14] width 12 height 16
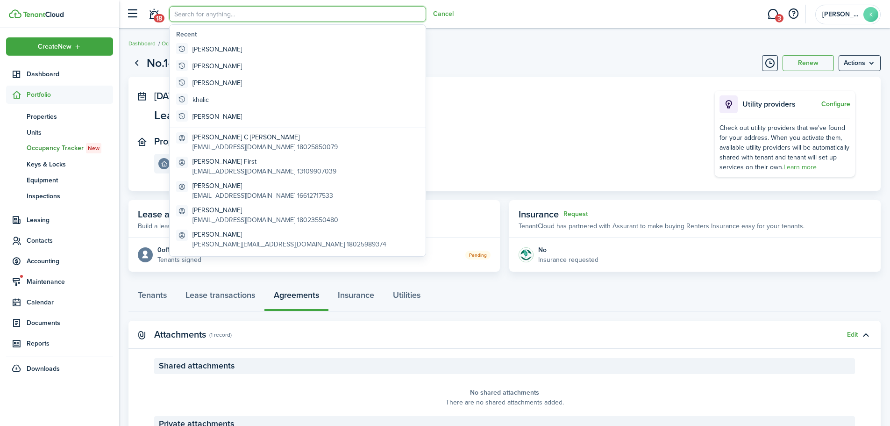
type input "a"
click at [205, 16] on input "search" at bounding box center [297, 14] width 257 height 16
click at [220, 9] on input "search" at bounding box center [297, 14] width 257 height 16
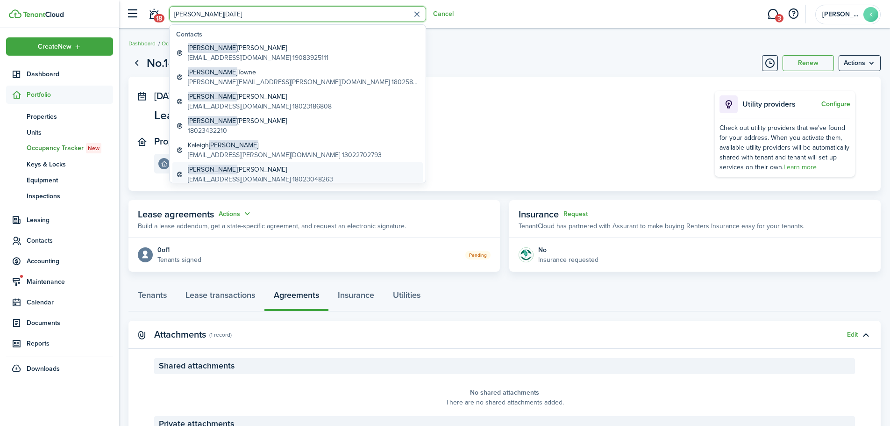
type input "[PERSON_NAME][DATE]"
click at [263, 172] on global-search-item-title "[PERSON_NAME]" at bounding box center [260, 170] width 145 height 10
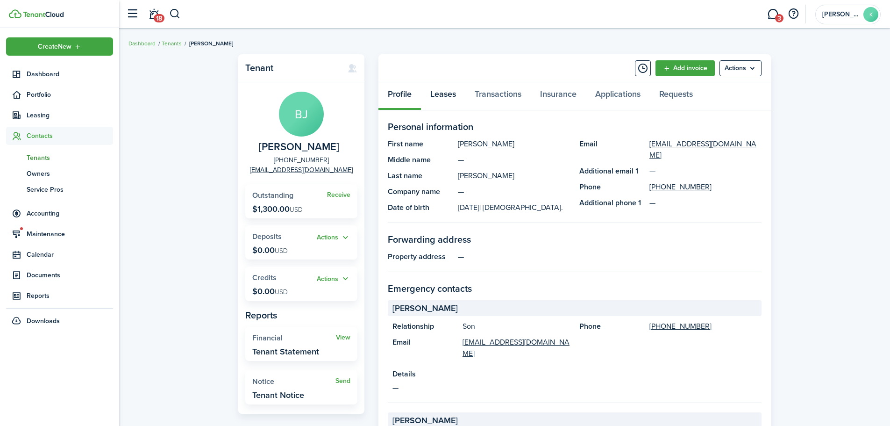
click at [446, 94] on link "Leases" at bounding box center [443, 96] width 44 height 28
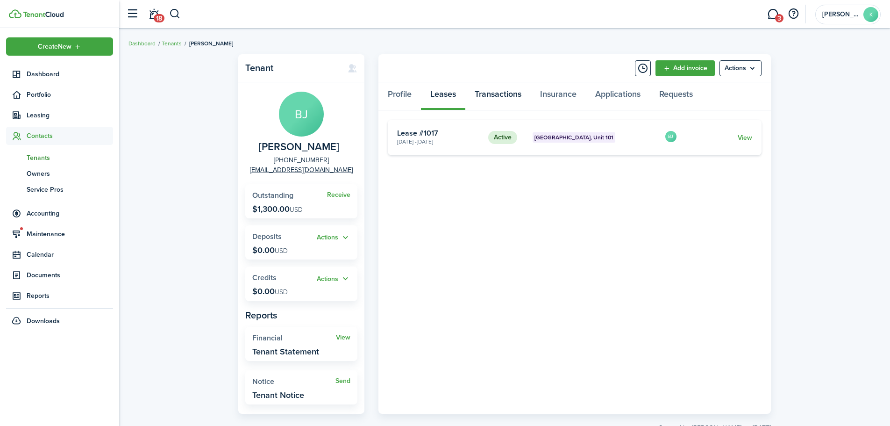
click at [492, 95] on link "Transactions" at bounding box center [498, 96] width 65 height 28
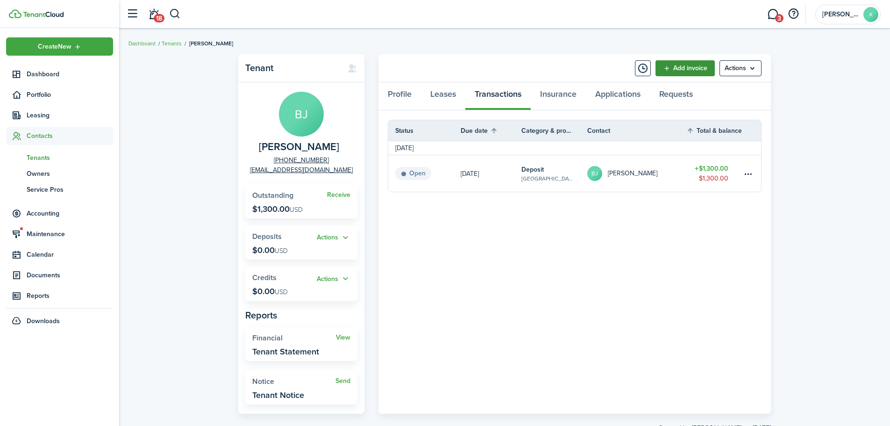
click at [690, 71] on link "Add invoice" at bounding box center [685, 68] width 59 height 16
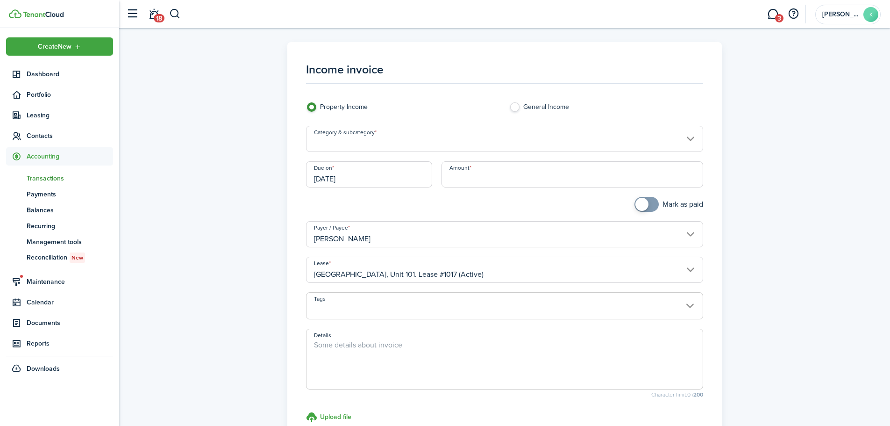
click at [351, 147] on input "Category & subcategory" at bounding box center [505, 139] width 398 height 26
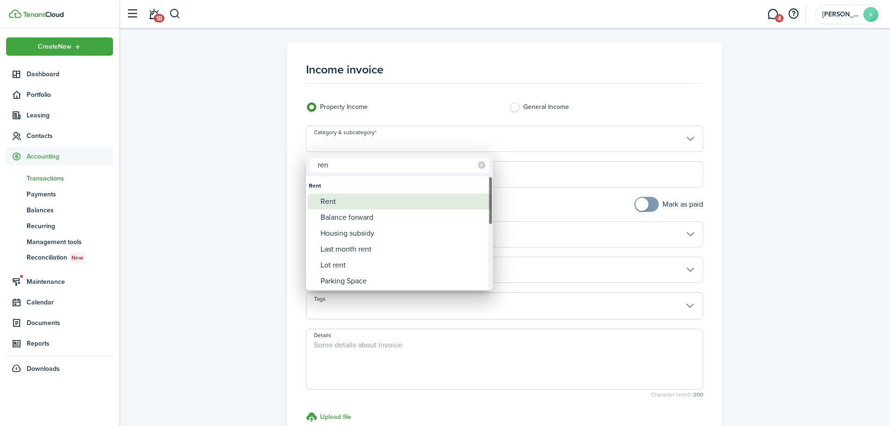
type input "ren"
click at [346, 194] on div "Rent" at bounding box center [403, 202] width 165 height 16
type input "Rent"
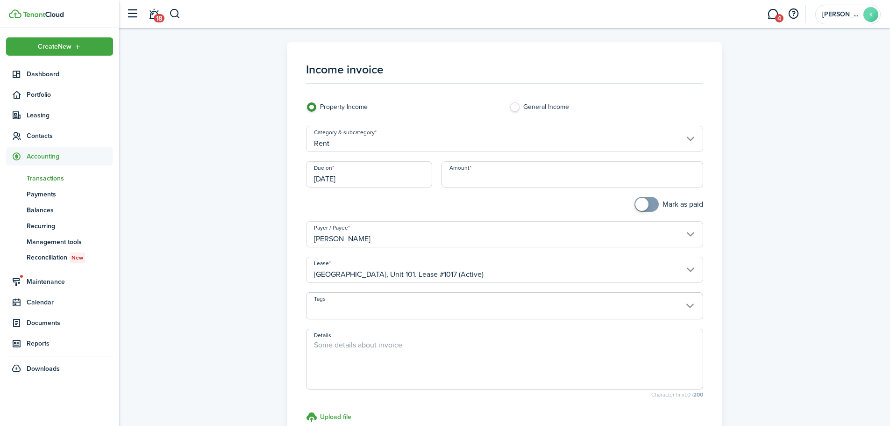
click at [349, 175] on input "[DATE]" at bounding box center [369, 174] width 126 height 26
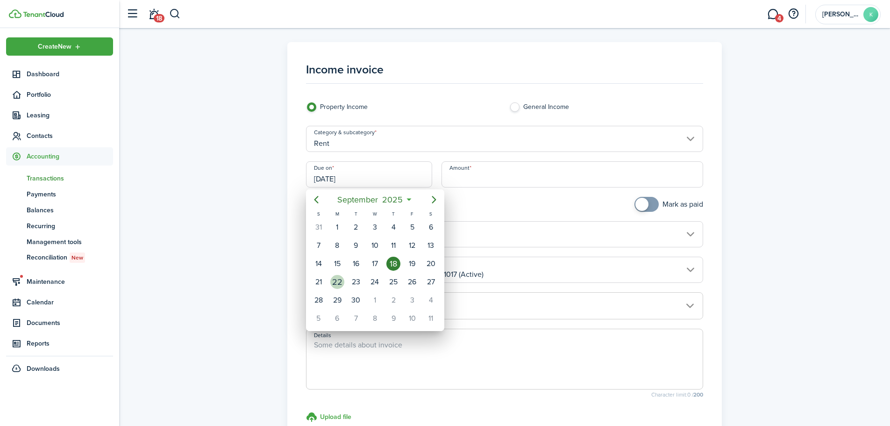
click at [339, 278] on div "22" at bounding box center [337, 282] width 14 height 14
type input "[DATE]"
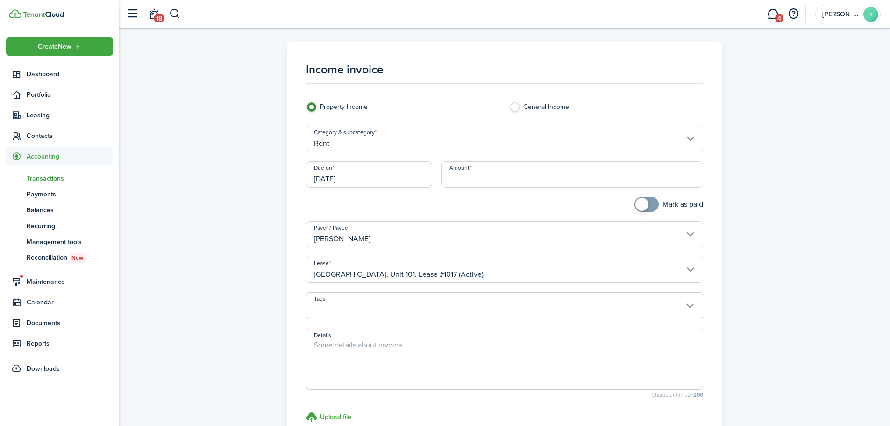
click at [475, 188] on div "Amount" at bounding box center [573, 179] width 272 height 36
click at [508, 176] on input "Amount" at bounding box center [573, 174] width 262 height 26
type input "$650.00"
click at [330, 345] on textarea "Details" at bounding box center [505, 361] width 397 height 45
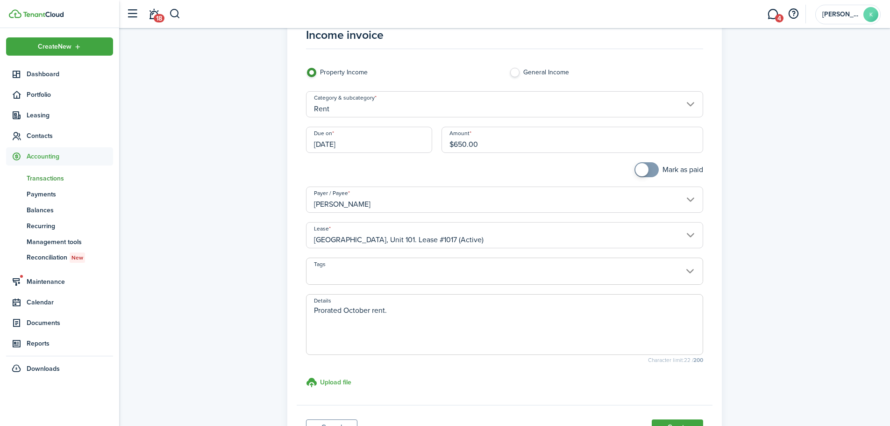
scroll to position [116, 0]
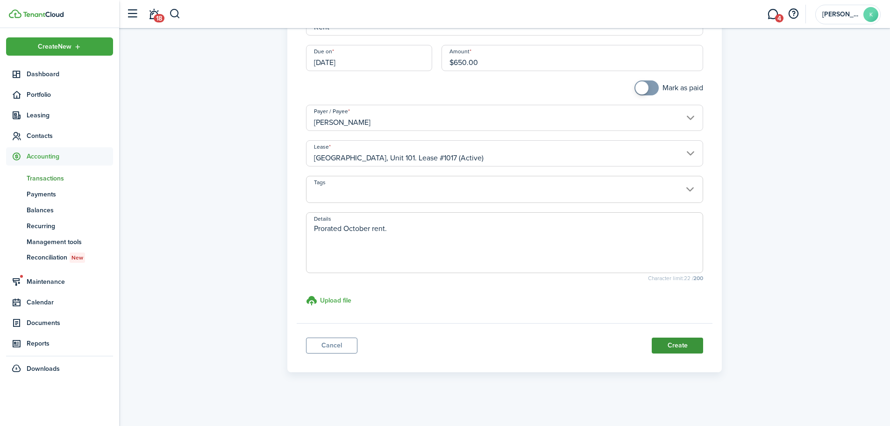
type textarea "Prorated October rent."
click at [673, 344] on button "Create" at bounding box center [677, 345] width 51 height 16
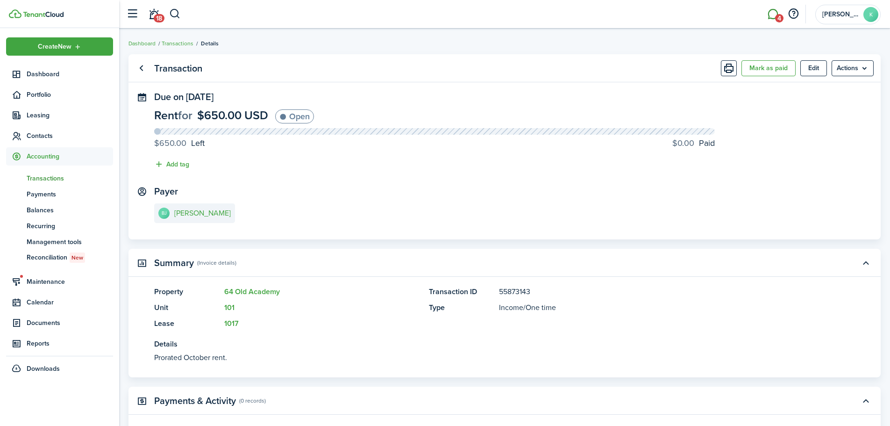
click at [768, 17] on link "4" at bounding box center [773, 14] width 18 height 24
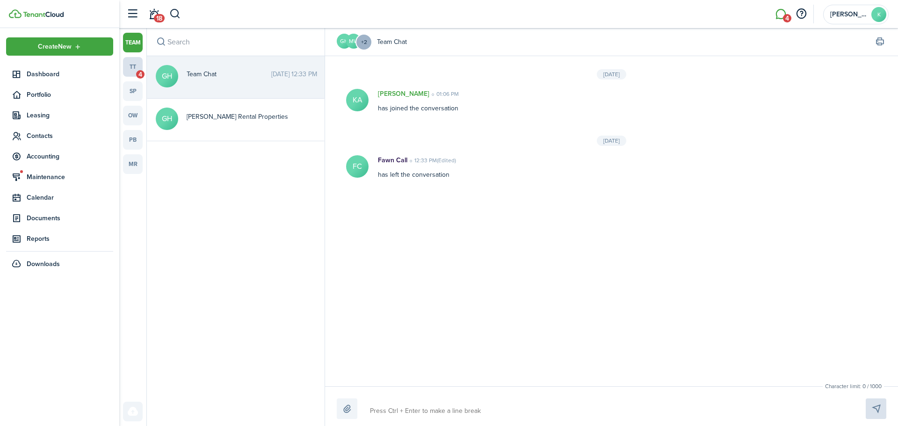
click at [133, 69] on link "tt 4" at bounding box center [133, 67] width 20 height 20
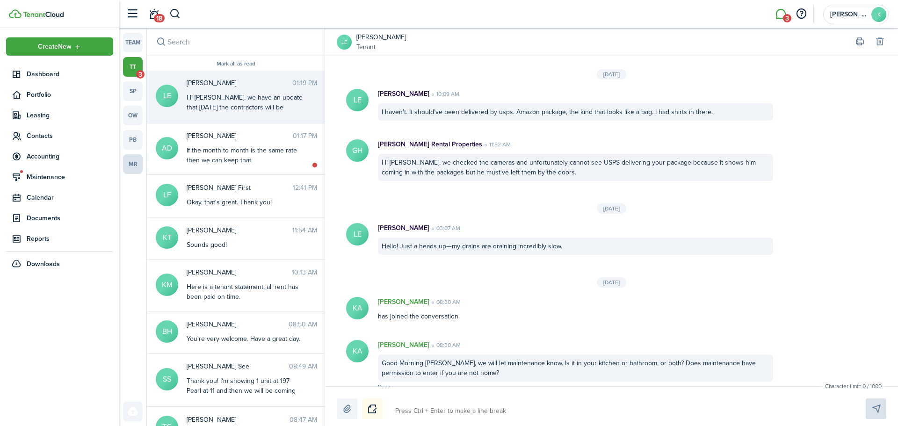
scroll to position [1077, 0]
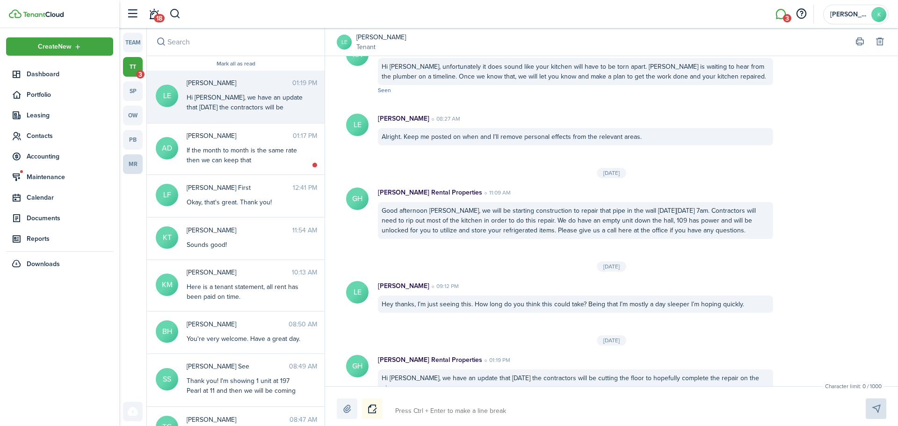
click at [136, 156] on link "mr" at bounding box center [133, 164] width 20 height 20
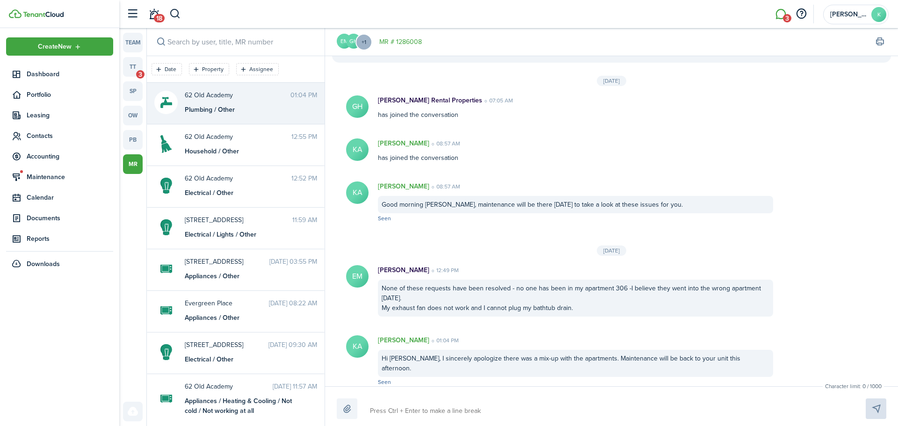
scroll to position [70, 0]
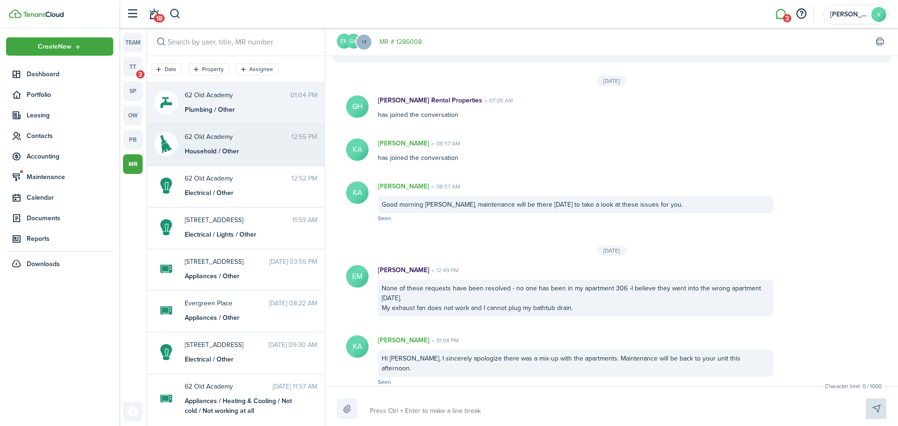
click at [255, 162] on messenger-maintenance-thread-item "62 Old Academy 12:55 PM Household / Other" at bounding box center [236, 145] width 178 height 42
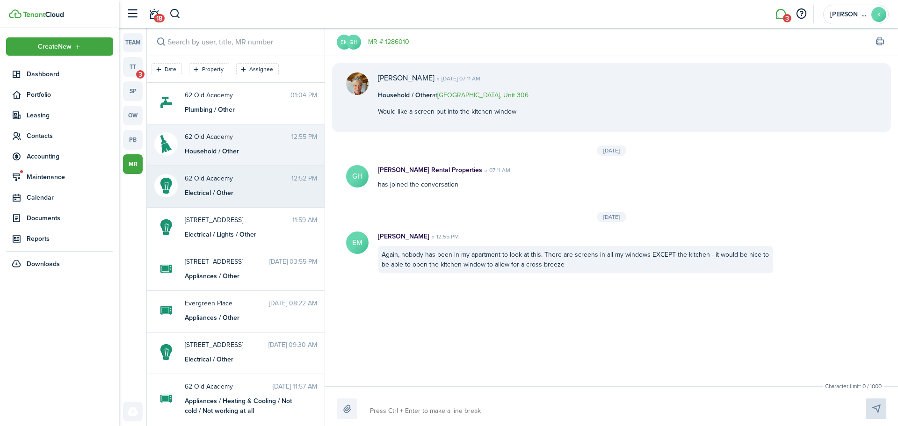
click at [251, 200] on messenger-maintenance-thread-item "62 Old Academy 12:52 PM Electrical / Other" at bounding box center [236, 187] width 178 height 42
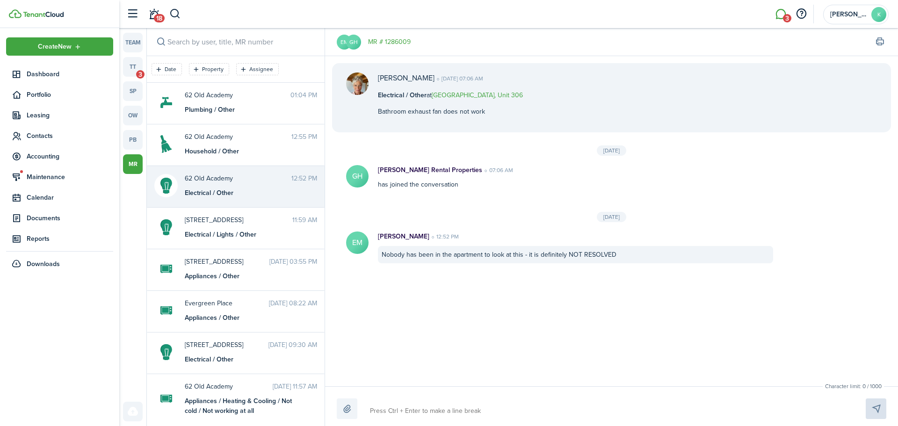
click at [382, 47] on messenger-maintenance-header "EM GH MR # 1286009" at bounding box center [611, 42] width 573 height 28
click at [382, 42] on link "MR # 1286009" at bounding box center [389, 42] width 43 height 10
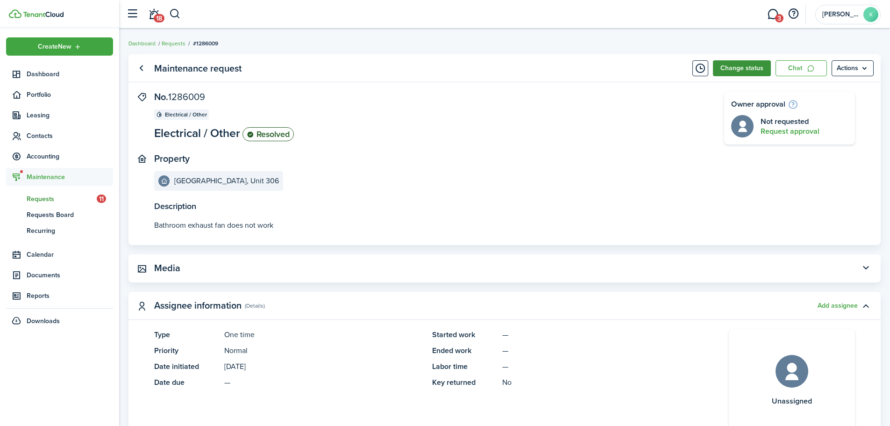
click at [740, 63] on button "Change status" at bounding box center [742, 68] width 58 height 16
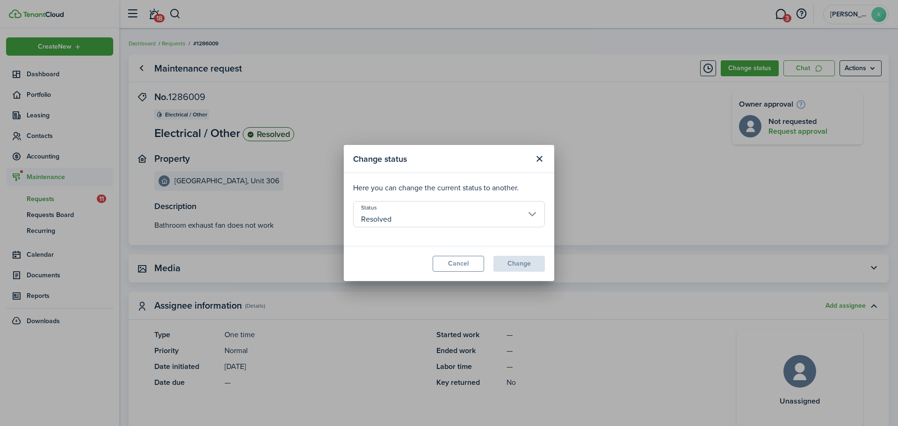
click at [464, 208] on input "Resolved" at bounding box center [449, 214] width 192 height 26
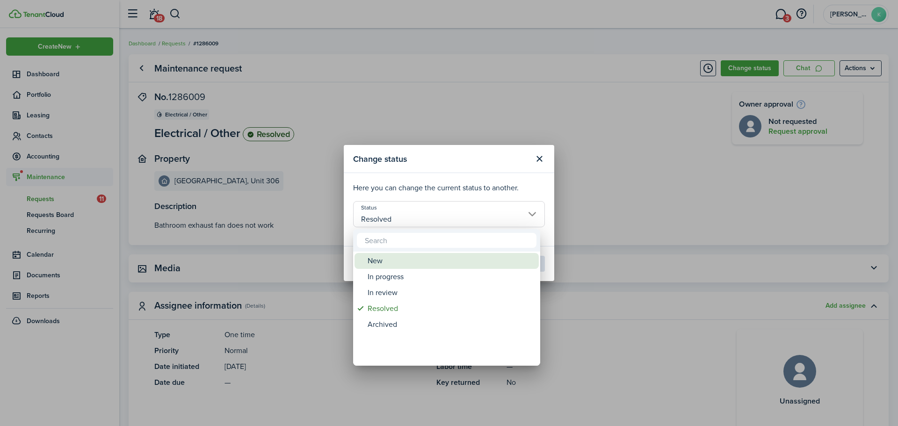
click at [417, 258] on div "New" at bounding box center [449, 261] width 165 height 16
type input "New"
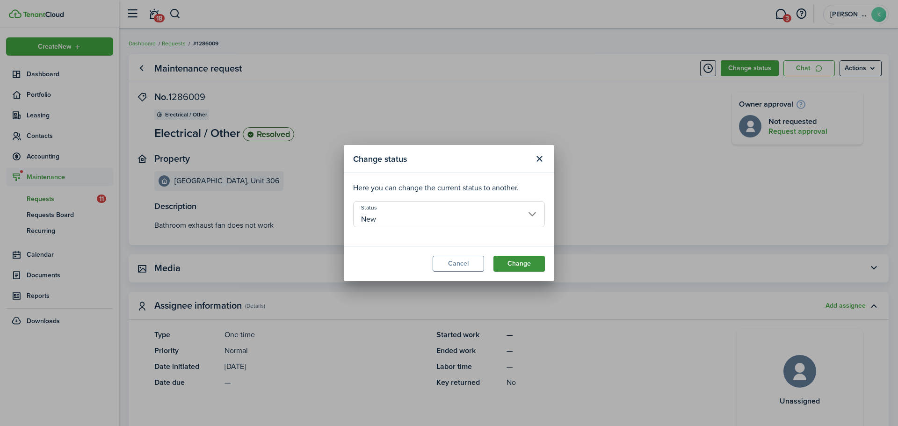
click at [519, 260] on button "Change" at bounding box center [518, 264] width 51 height 16
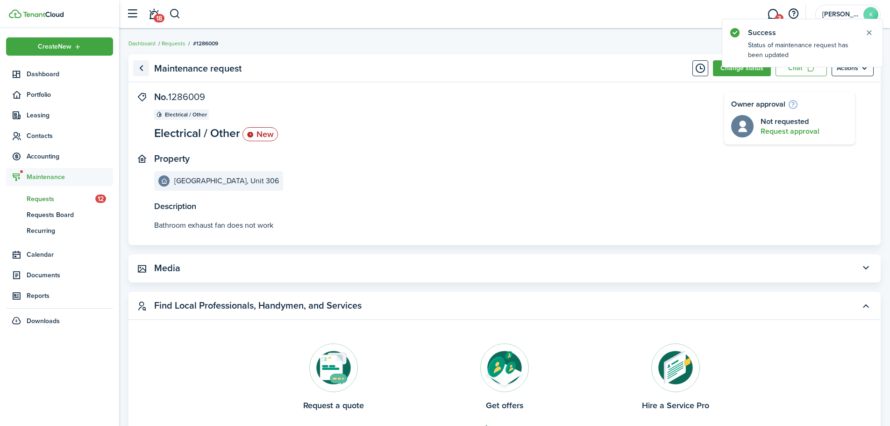
click at [141, 67] on link "Go back" at bounding box center [141, 68] width 16 height 16
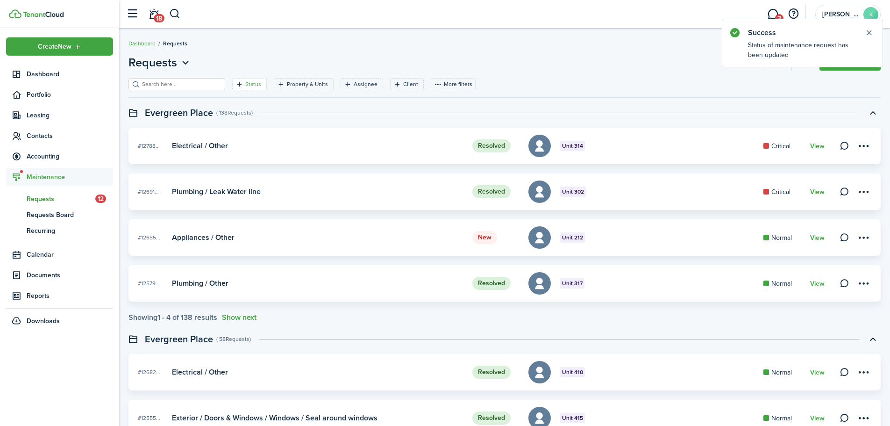
click at [245, 85] on filter-tag-label "Status" at bounding box center [253, 84] width 16 height 8
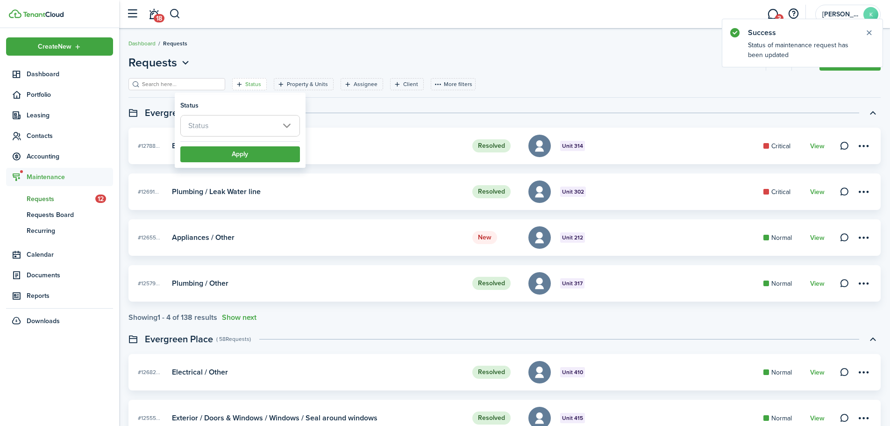
click at [231, 129] on span "Status" at bounding box center [240, 125] width 119 height 21
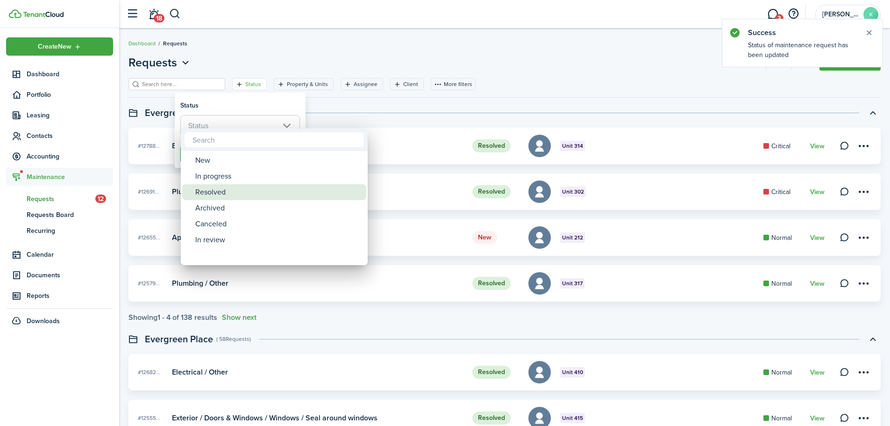
click at [230, 195] on div "Resolved" at bounding box center [277, 192] width 165 height 16
type input "Resolved"
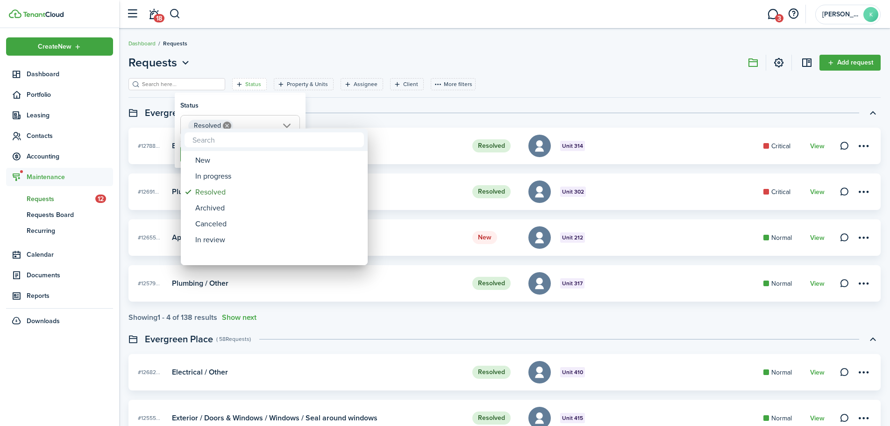
click at [250, 101] on div at bounding box center [445, 212] width 1040 height 575
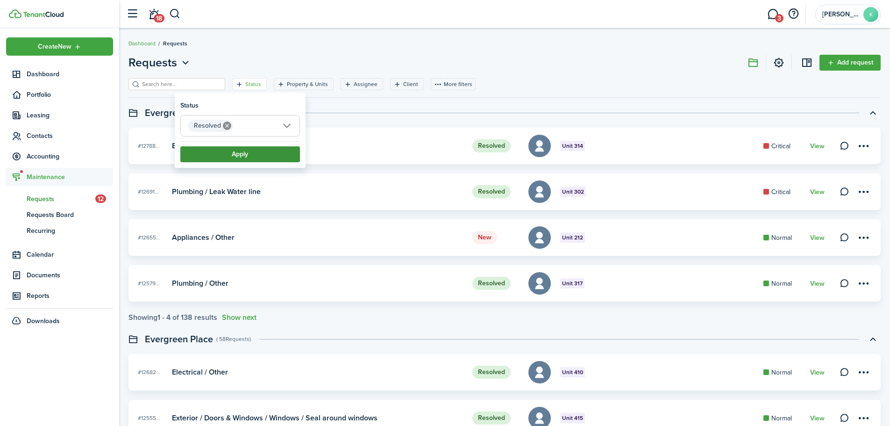
click at [243, 158] on button "Apply" at bounding box center [240, 154] width 120 height 16
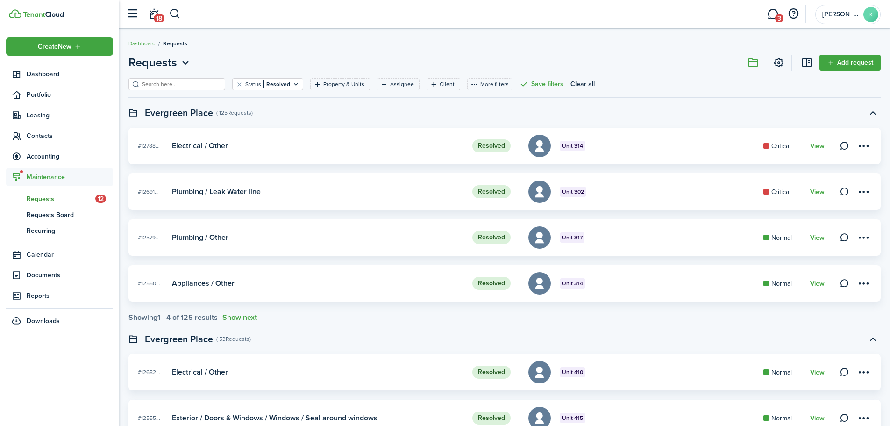
click at [178, 83] on input "search" at bounding box center [181, 84] width 82 height 9
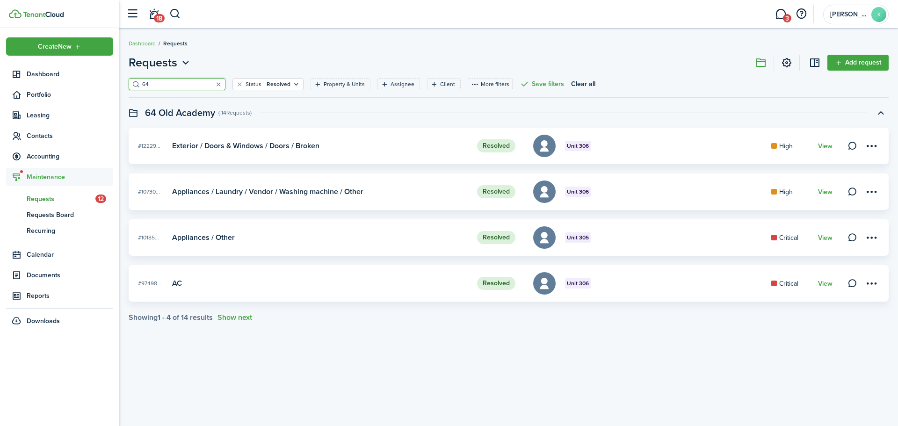
type input "64"
click at [827, 151] on card-footer "View" at bounding box center [825, 146] width 14 height 10
click at [826, 147] on link "View" at bounding box center [825, 146] width 14 height 7
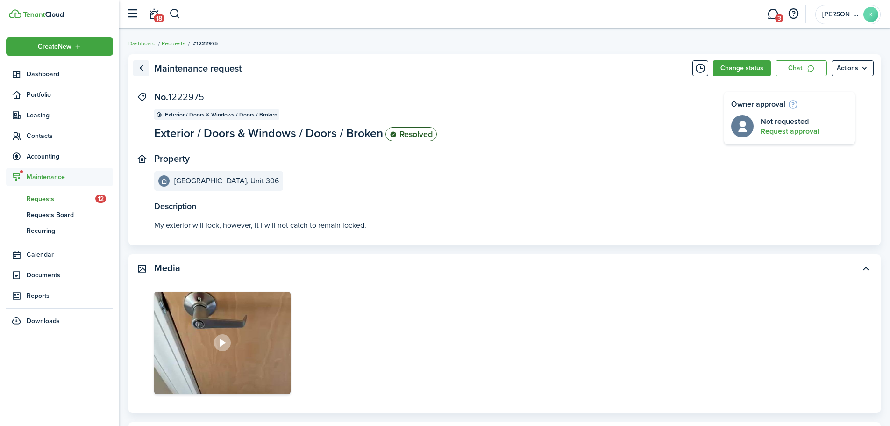
click at [146, 65] on link "Go back" at bounding box center [141, 68] width 16 height 16
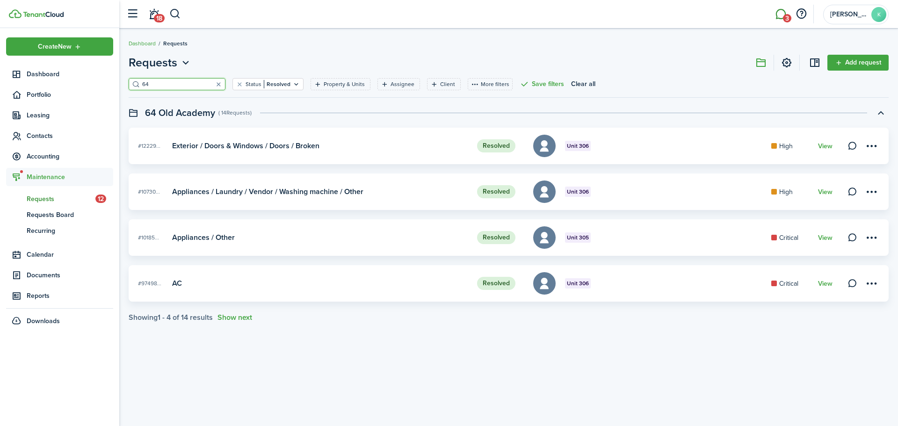
click at [781, 20] on link "3" at bounding box center [780, 14] width 18 height 24
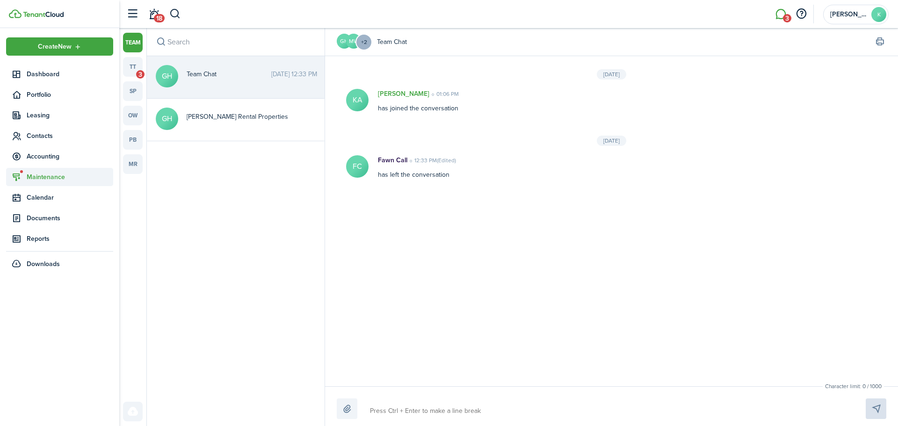
click at [46, 176] on span "Maintenance" at bounding box center [70, 177] width 86 height 10
click at [46, 178] on span "Maintenance" at bounding box center [70, 177] width 86 height 10
click at [50, 197] on span "Requests" at bounding box center [61, 199] width 69 height 10
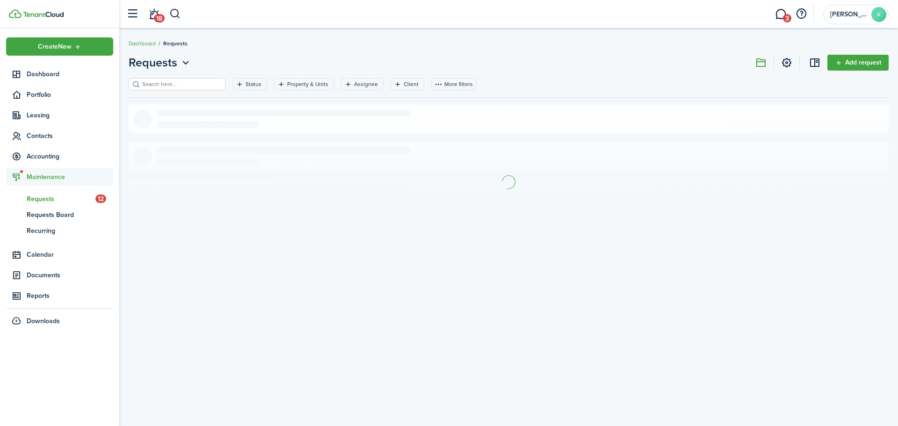
click at [50, 180] on span "Maintenance" at bounding box center [70, 177] width 86 height 10
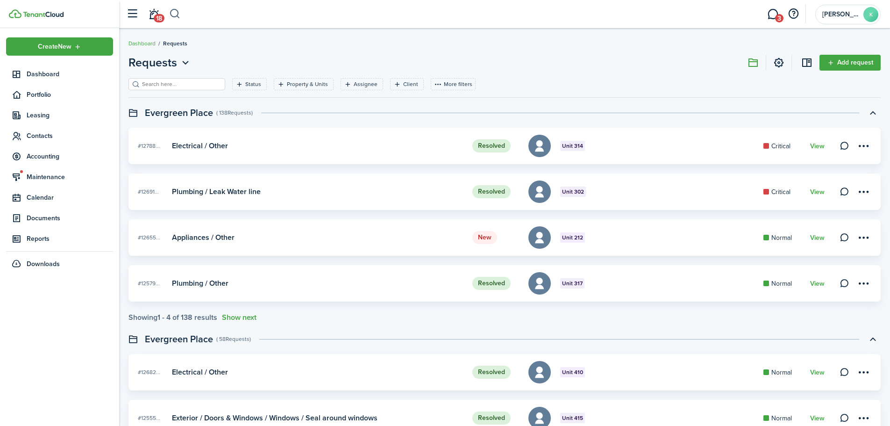
click at [174, 15] on button "button" at bounding box center [175, 14] width 12 height 16
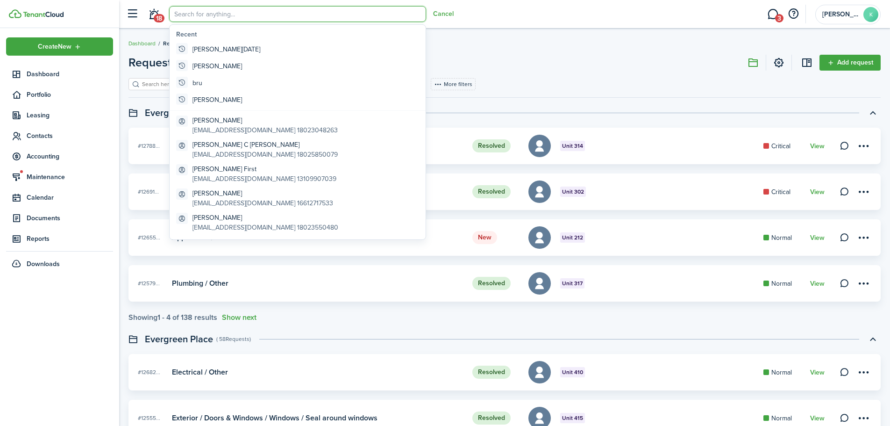
click at [549, 65] on header-page "Requests Add request" at bounding box center [505, 66] width 753 height 24
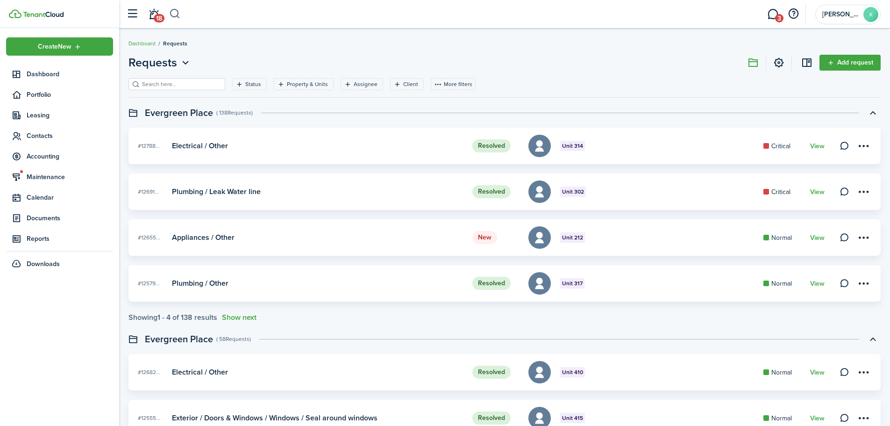
click at [172, 19] on button "button" at bounding box center [175, 14] width 12 height 16
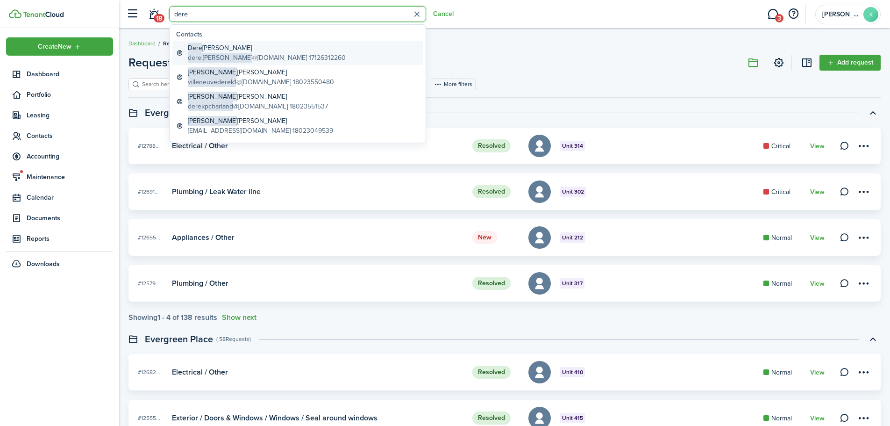
type input "dere"
click at [236, 59] on global-search-item-description "dere.[PERSON_NAME] @[DOMAIN_NAME] 17126312260" at bounding box center [267, 58] width 158 height 10
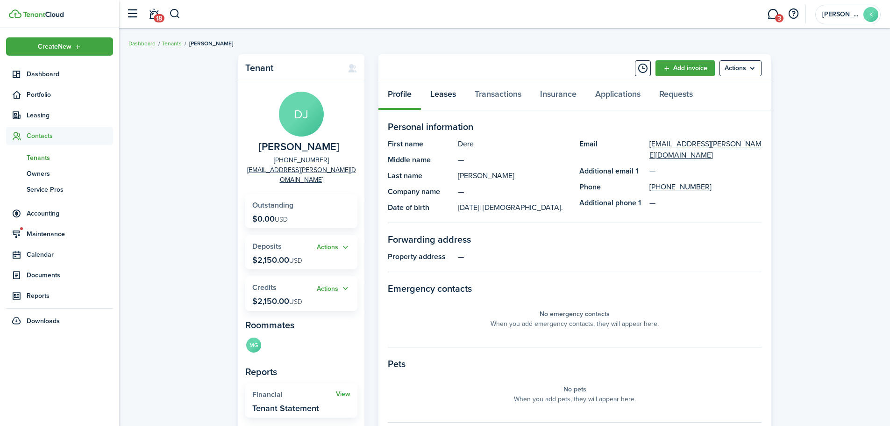
click at [441, 89] on link "Leases" at bounding box center [443, 96] width 44 height 28
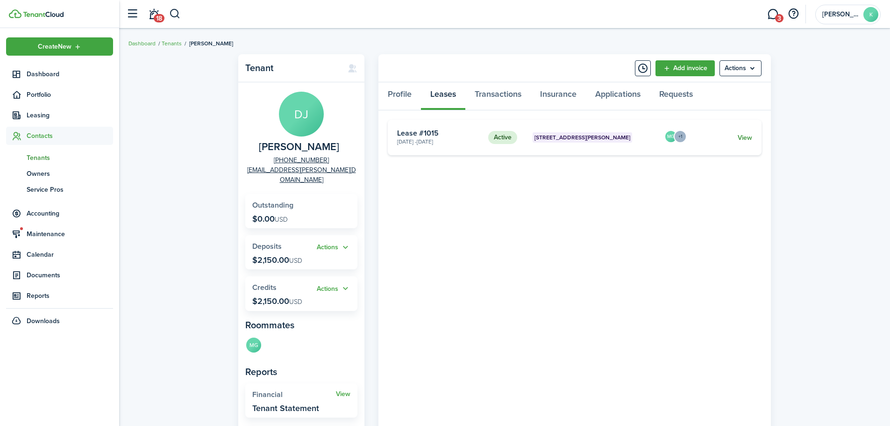
click at [746, 140] on link "View" at bounding box center [745, 138] width 14 height 10
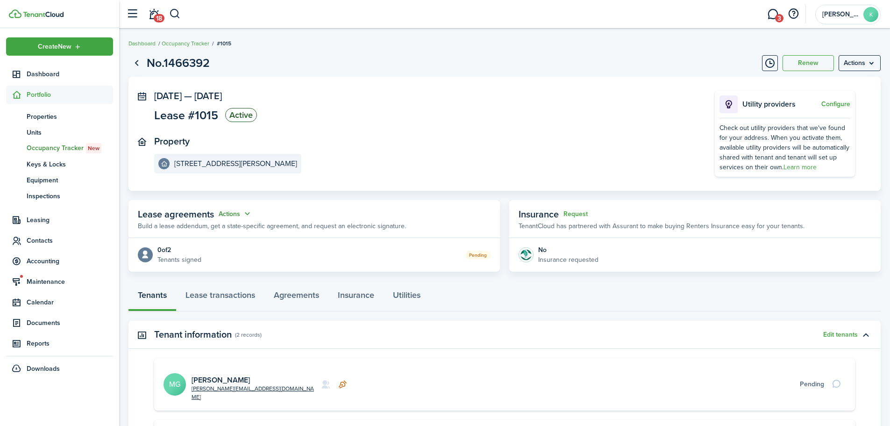
click at [240, 213] on button "Actions" at bounding box center [236, 213] width 34 height 11
click at [207, 243] on button "Cancel" at bounding box center [213, 248] width 82 height 16
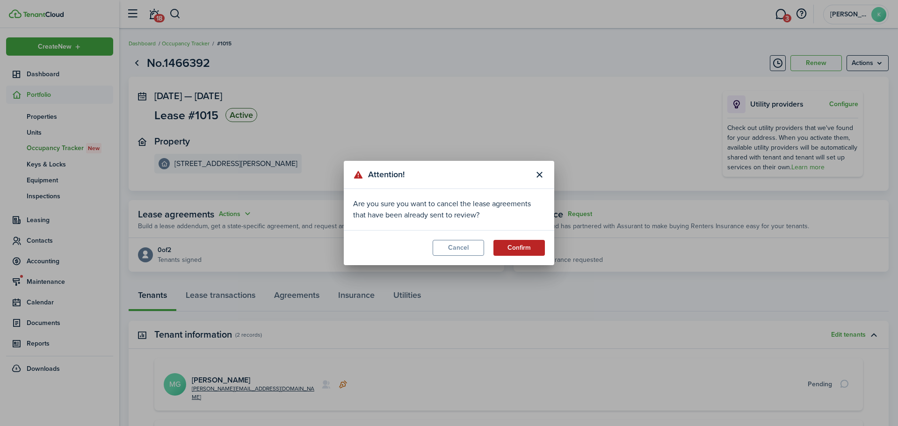
click at [539, 252] on button "Confirm" at bounding box center [518, 248] width 51 height 16
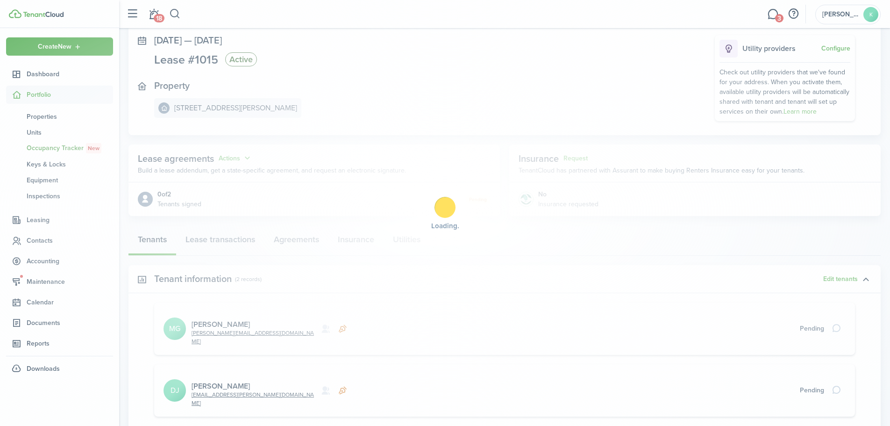
scroll to position [133, 0]
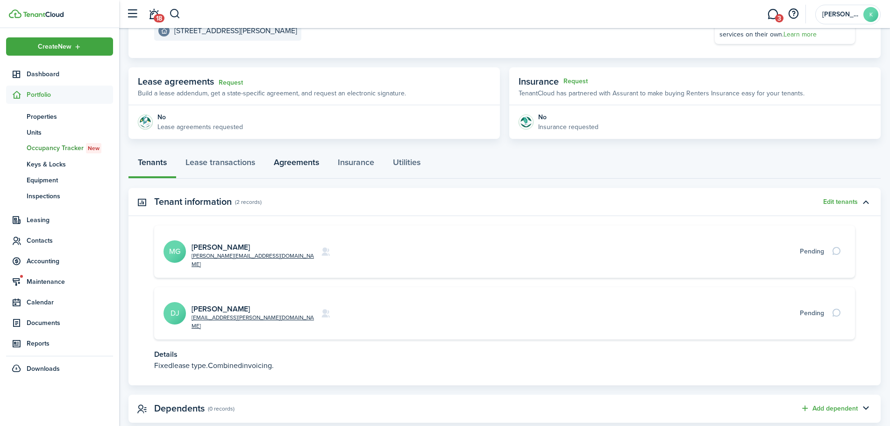
click at [304, 166] on link "Agreements" at bounding box center [297, 165] width 64 height 28
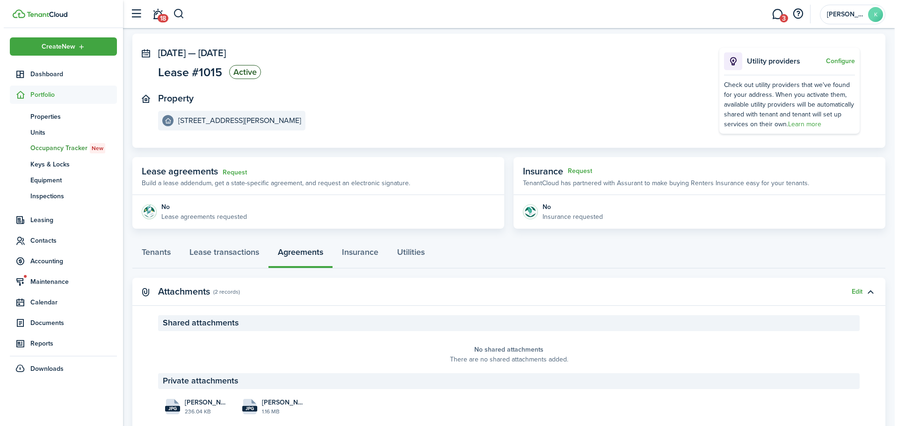
scroll to position [76, 0]
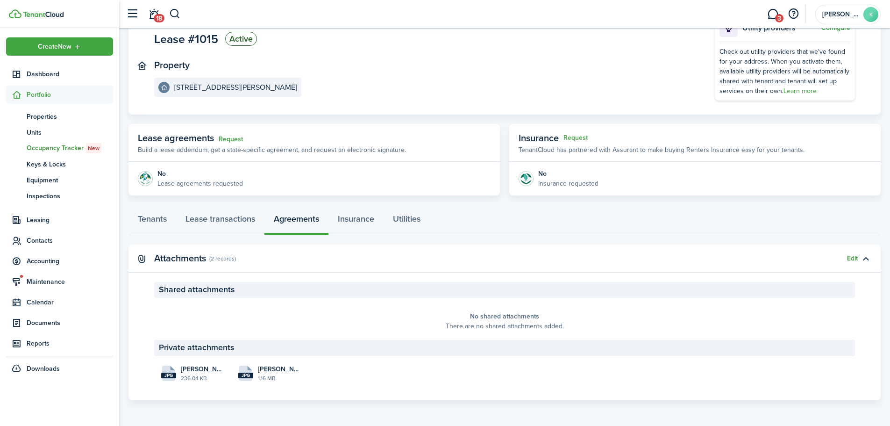
click at [854, 257] on button "Edit" at bounding box center [852, 258] width 11 height 7
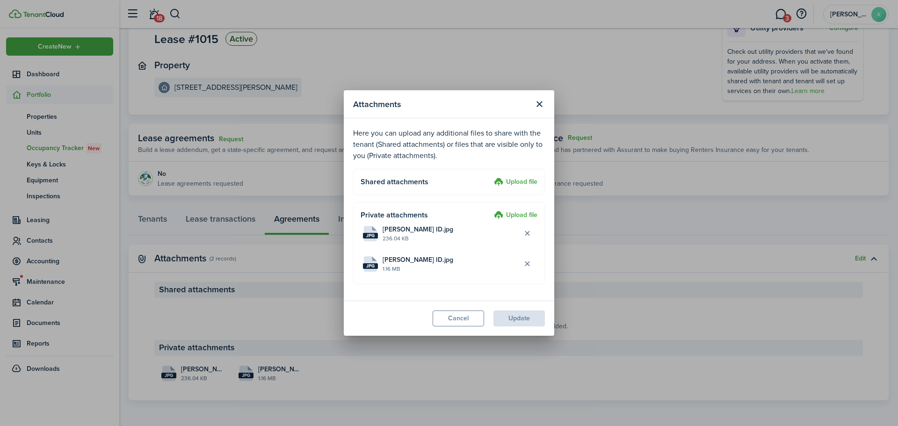
click at [517, 186] on label "Upload file" at bounding box center [515, 182] width 43 height 11
click at [490, 177] on input "Upload file" at bounding box center [490, 177] width 0 height 0
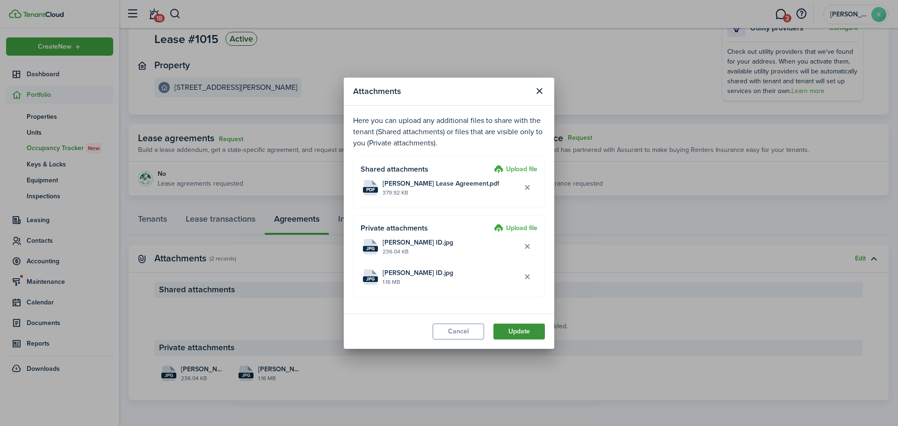
click at [511, 333] on button "Update" at bounding box center [518, 331] width 51 height 16
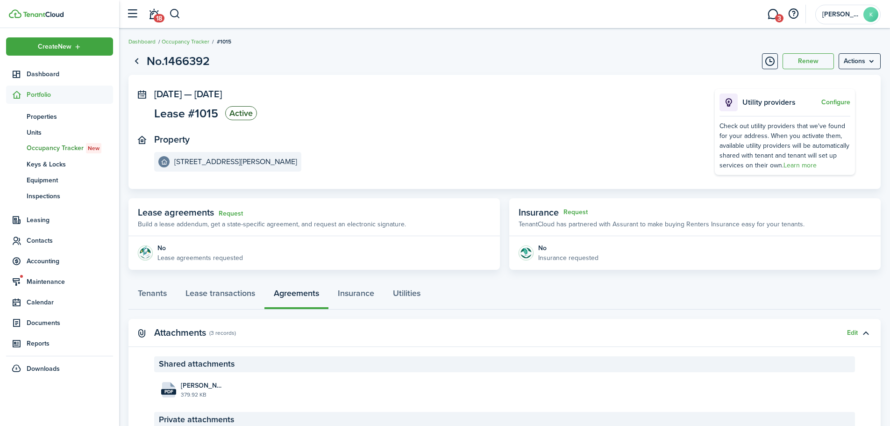
scroll to position [0, 0]
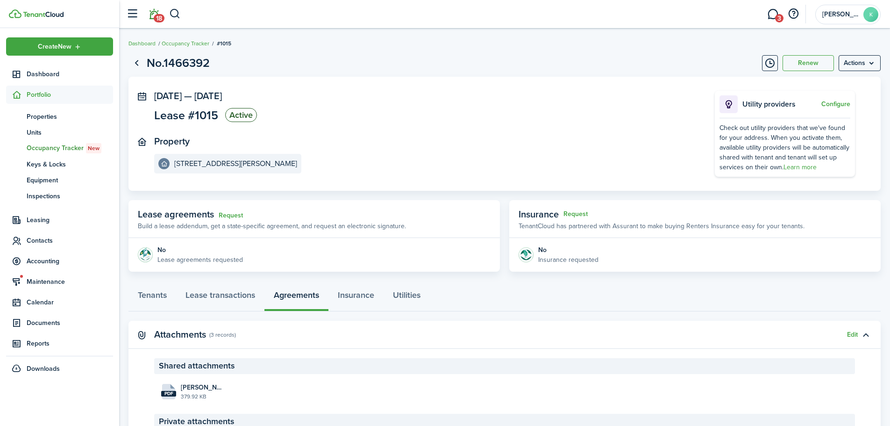
click at [149, 17] on link "18" at bounding box center [154, 14] width 18 height 24
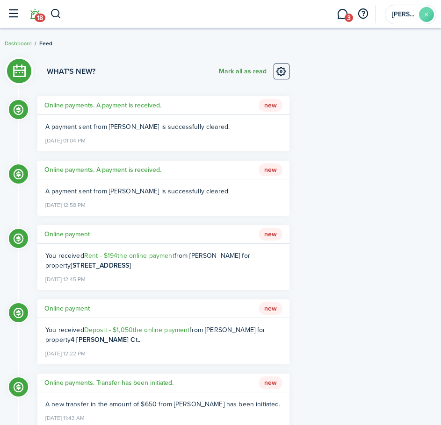
click at [255, 71] on button "Mark all as read" at bounding box center [243, 72] width 48 height 16
click at [45, 19] on header-control-items at bounding box center [31, 14] width 59 height 23
click at [52, 16] on button "button" at bounding box center [56, 14] width 12 height 16
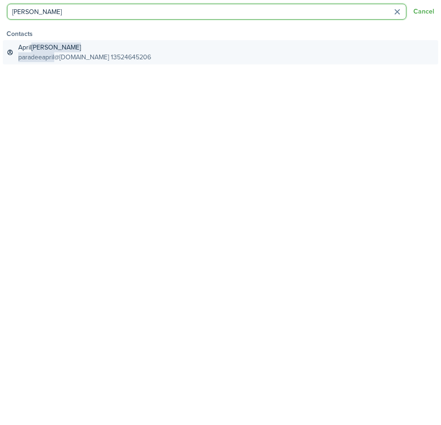
type input "[PERSON_NAME]"
click at [81, 47] on global-search-item-title "[PERSON_NAME]" at bounding box center [84, 48] width 133 height 10
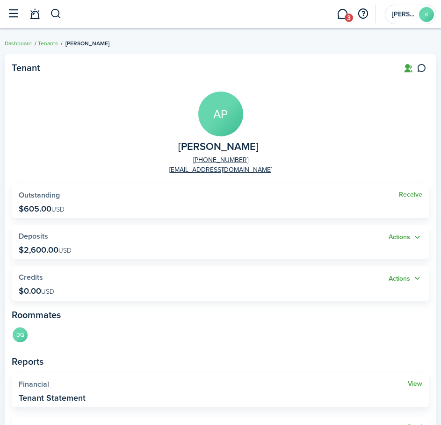
scroll to position [47, 0]
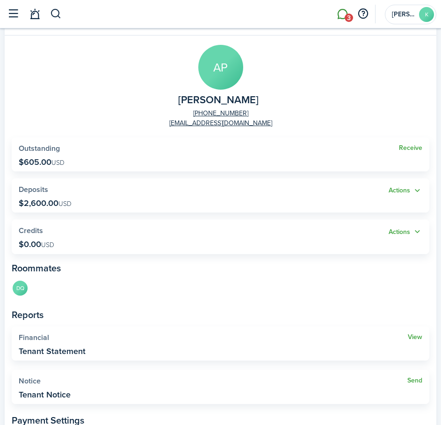
click at [340, 14] on link "3" at bounding box center [342, 14] width 18 height 23
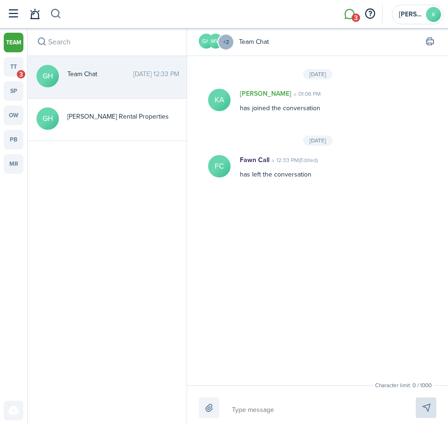
click at [52, 15] on button "button" at bounding box center [56, 14] width 12 height 16
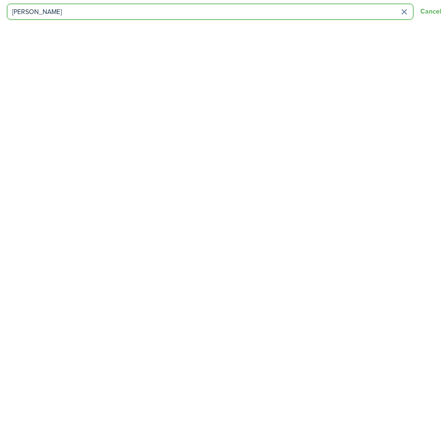
type input "[PERSON_NAME]"
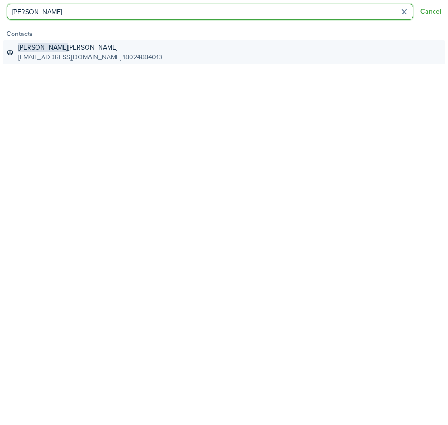
click at [61, 45] on global-search-item-title "[PERSON_NAME]" at bounding box center [90, 48] width 144 height 10
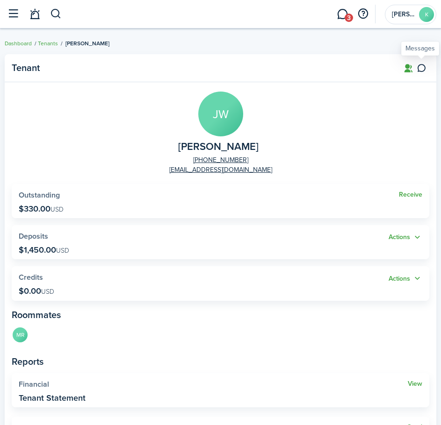
click at [422, 70] on icon at bounding box center [421, 68] width 10 height 9
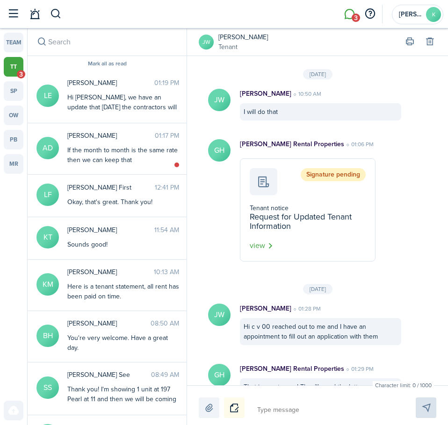
scroll to position [1274, 0]
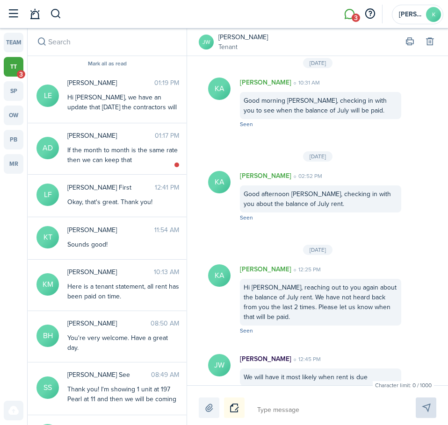
click at [273, 408] on textarea at bounding box center [325, 410] width 143 height 16
type textarea "h"
type textarea "g"
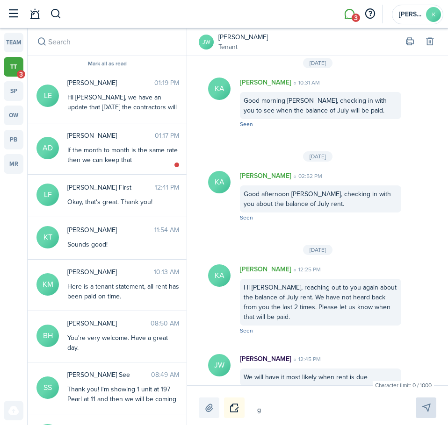
type textarea "gO"
type textarea "gOO"
type textarea "gOOD"
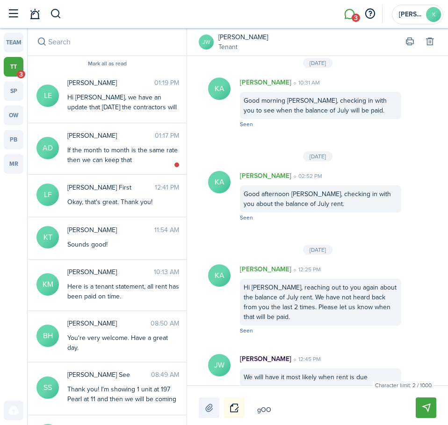
type textarea "gOOD"
type textarea "gOOD A"
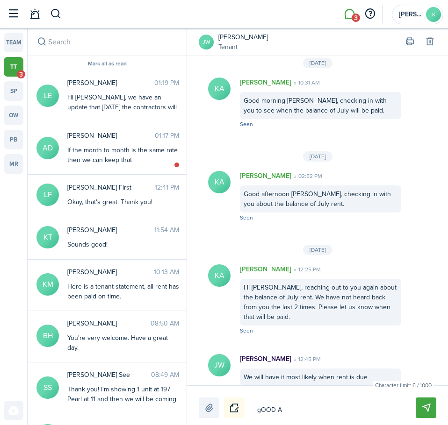
type textarea "gOOD"
type textarea "gO"
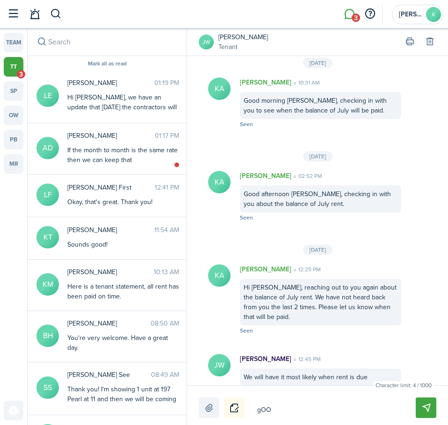
type textarea "gO"
type textarea "g"
type textarea "G"
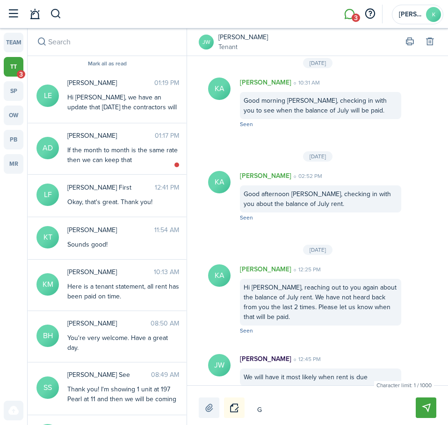
type textarea "Go"
type textarea "Goo"
type textarea "Good"
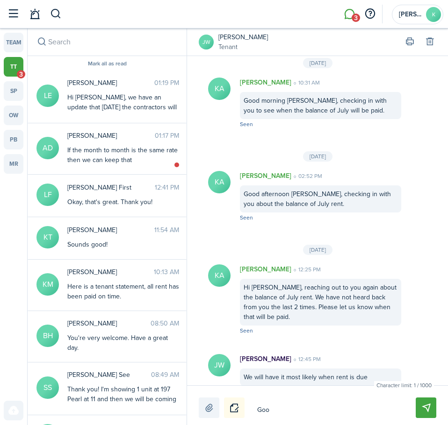
type textarea "Good"
type textarea "Good a"
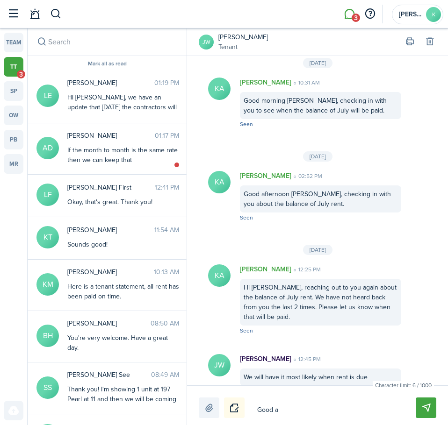
type textarea "Good af"
type textarea "Good afy"
type textarea "Good afye"
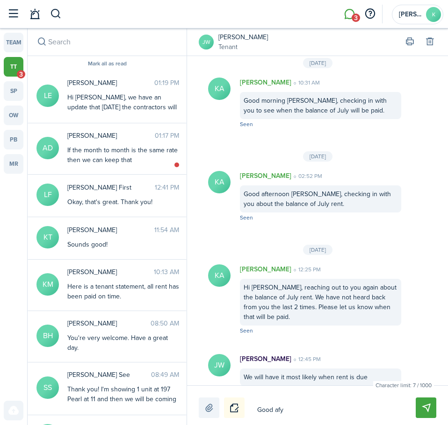
type textarea "Good afye"
type textarea "Good afyer"
type textarea "Good afyern"
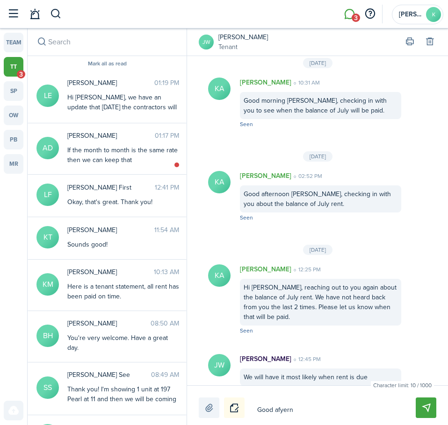
type textarea "Good afyer"
type textarea "Good afye"
type textarea "Good afy"
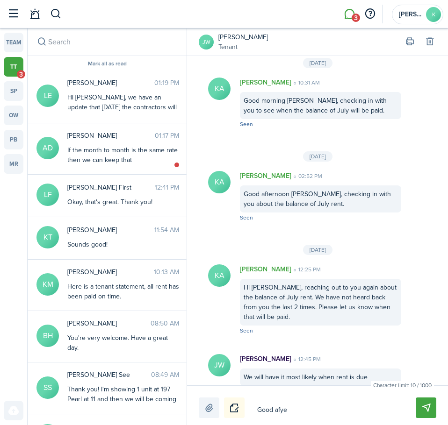
type textarea "Good afy"
type textarea "Good af"
type textarea "Good aft"
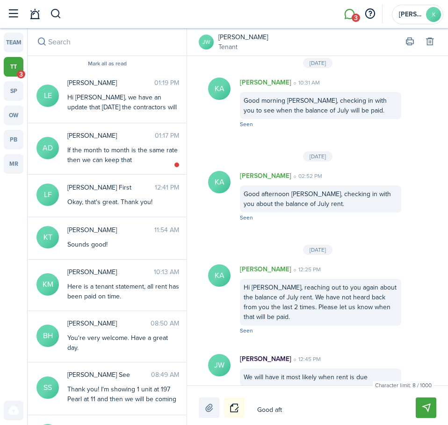
type textarea "Good afte"
type textarea "Good after"
type textarea "Good aftern"
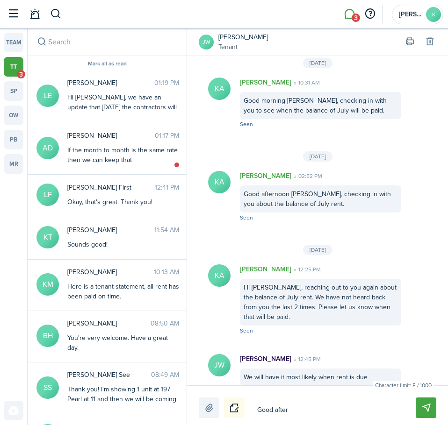
type textarea "Good aftern"
type textarea "Good afterno"
type textarea "Good afternoo"
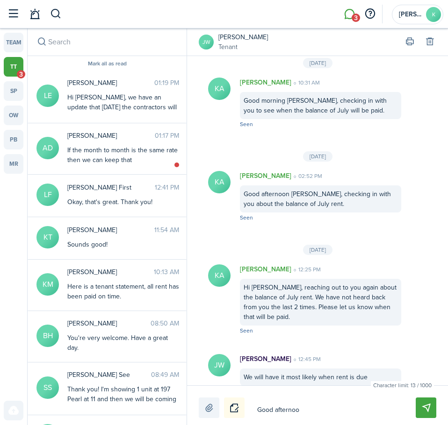
type textarea "Good afternoon"
type textarea "Good afternoon J"
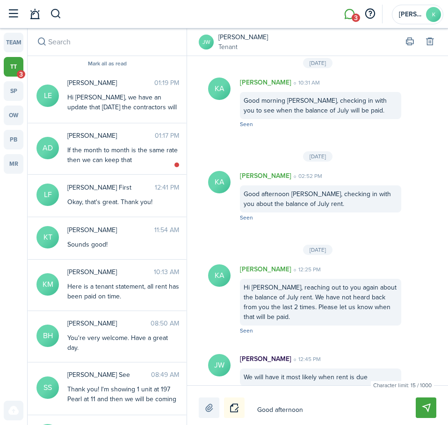
type textarea "Good afternoon J"
type textarea "Good afternoon [PERSON_NAME]"
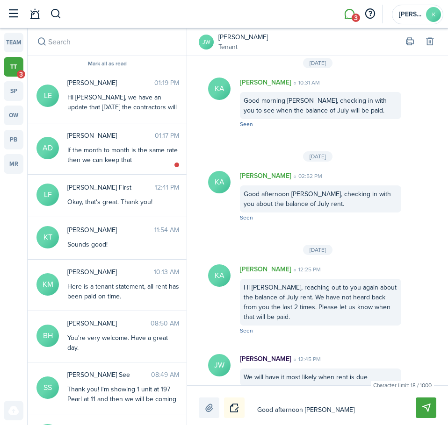
type textarea "Good afternoon [PERSON_NAME]"
type textarea "Good afternoon [PERSON_NAME],"
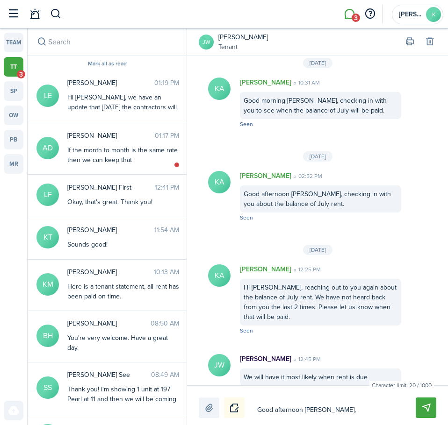
type textarea "Good afternoon [PERSON_NAME],"
type textarea "Good afternoon [PERSON_NAME], c"
type textarea "Good afternoon [PERSON_NAME], ca"
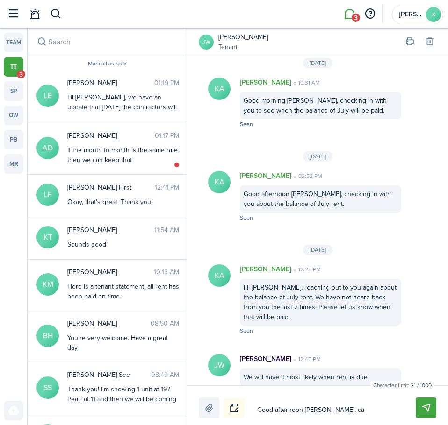
type textarea "Good afternoon [PERSON_NAME], can"
type textarea "Good afternoon [PERSON_NAME], can y"
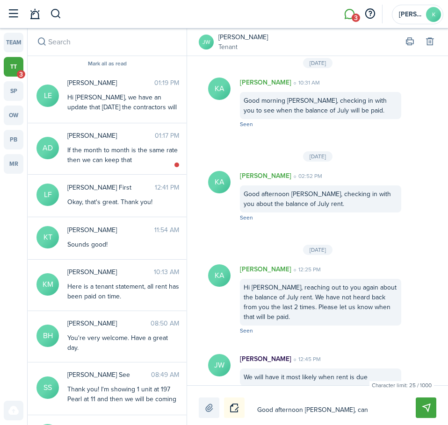
type textarea "Good afternoon [PERSON_NAME], can y"
type textarea "Good afternoon [PERSON_NAME], can yo"
type textarea "Good afternoon [PERSON_NAME], can you"
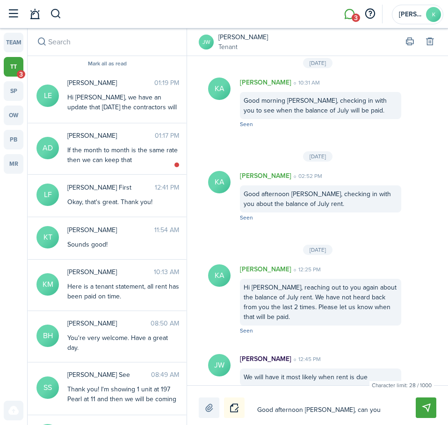
type textarea "Good afternoon [PERSON_NAME], can you"
type textarea "Good afternoon [PERSON_NAME], can you p"
type textarea "Good afternoon [PERSON_NAME], can you pl"
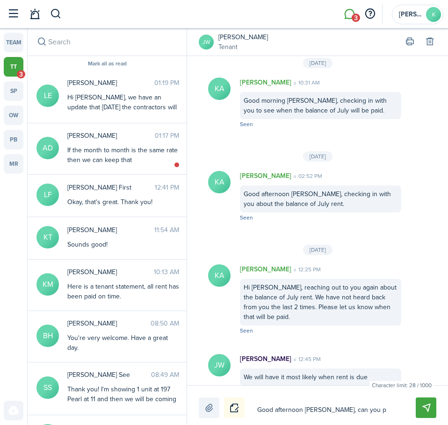
type textarea "Good afternoon [PERSON_NAME], can you pl"
type textarea "Good afternoon [PERSON_NAME], can you ple"
type textarea "Good afternoon [PERSON_NAME], can you plea"
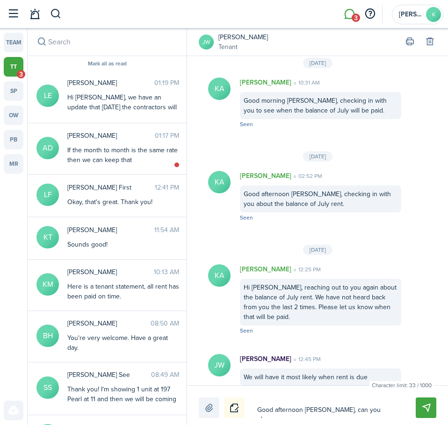
type textarea "Good afternoon [PERSON_NAME], can you pleas"
type textarea "Good afternoon [PERSON_NAME], can you please"
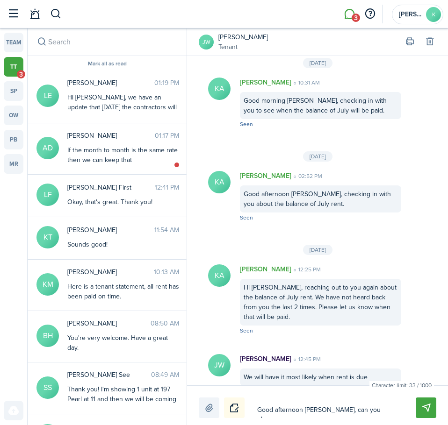
type textarea "Good afternoon [PERSON_NAME], can you please"
type textarea "Good afternoon [PERSON_NAME], can you please l"
type textarea "Good afternoon [PERSON_NAME], can you please le"
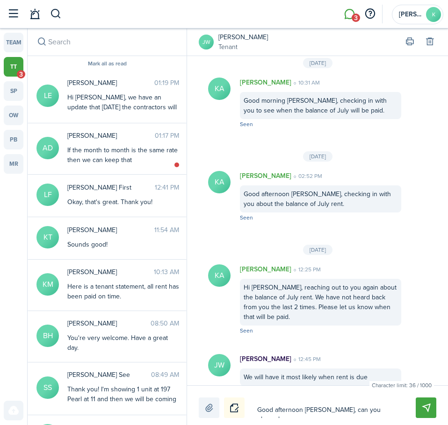
type textarea "Good afternoon [PERSON_NAME], can you please let"
type textarea "Good afternoon [PERSON_NAME], can you please let u"
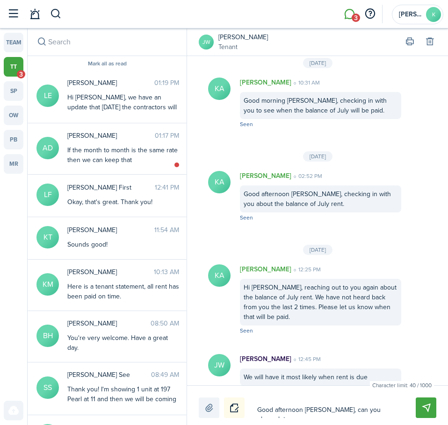
type textarea "Good afternoon [PERSON_NAME], can you please let u"
type textarea "Good afternoon [PERSON_NAME], can you please let us"
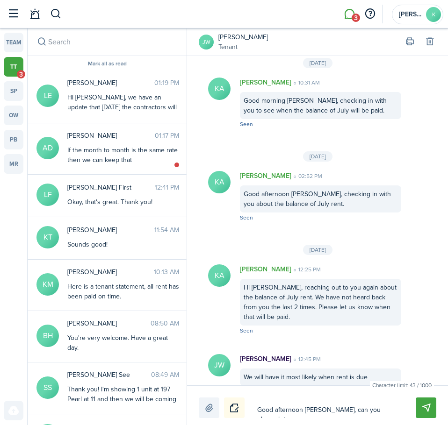
type textarea "Good afternoon [PERSON_NAME], can you please let us k"
type textarea "Good afternoon [PERSON_NAME], can you please let us kn"
type textarea "Good afternoon [PERSON_NAME], can you please let us kno"
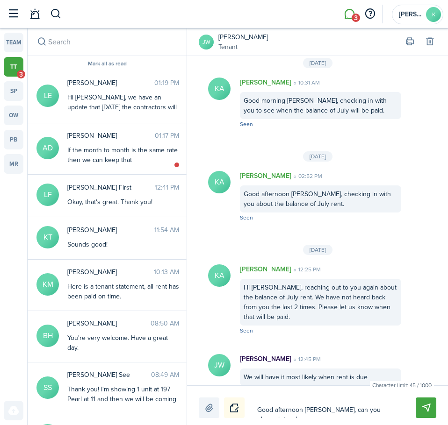
type textarea "Good afternoon [PERSON_NAME], can you please let us kno"
type textarea "Good afternoon [PERSON_NAME], can you please let us know"
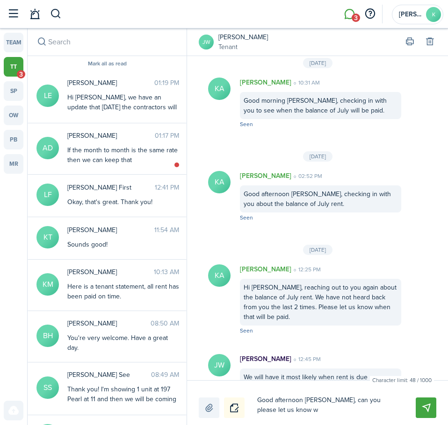
type textarea "Good afternoon [PERSON_NAME], can you please let us know wh"
type textarea "Good afternoon [PERSON_NAME], can you please let us know whe"
type textarea "Good afternoon [PERSON_NAME], can you please let us know when"
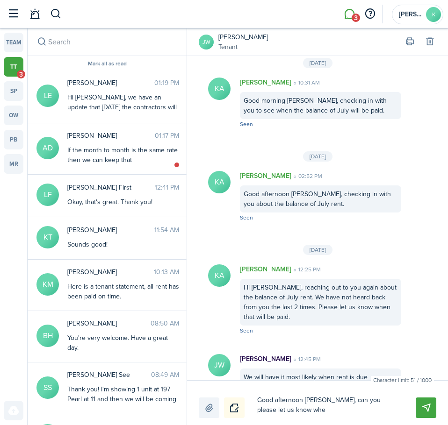
type textarea "Good afternoon [PERSON_NAME], can you please let us know when"
type textarea "Good afternoon [PERSON_NAME], can you please let us know when y"
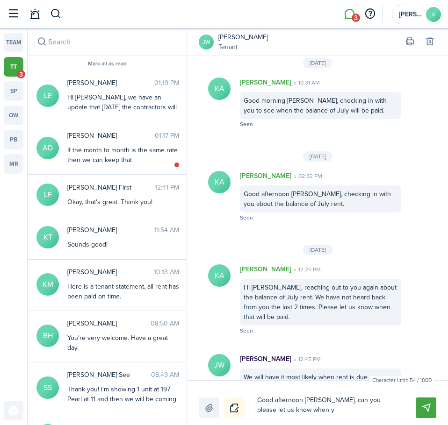
type textarea "Good afternoon [PERSON_NAME], can you please let us know when yo"
type textarea "Good afternoon [PERSON_NAME], can you please let us know when you"
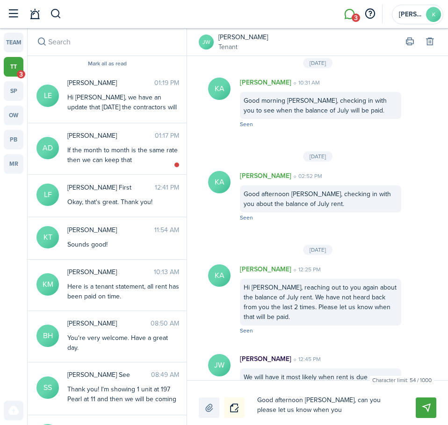
type textarea "Good afternoon [PERSON_NAME], can you please let us know when you"
type textarea "Good afternoon [PERSON_NAME], can you please let us know when you w"
type textarea "Good afternoon [PERSON_NAME], can you please let us know when you wi"
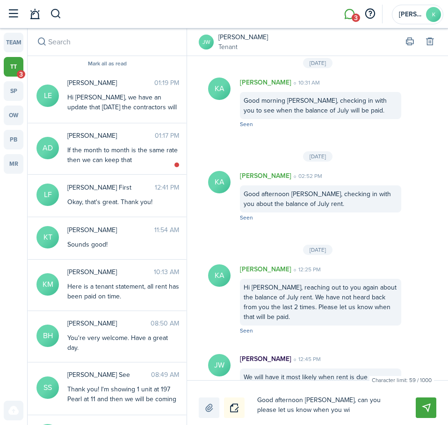
type textarea "Good afternoon [PERSON_NAME], can you please let us know when you [PERSON_NAME]"
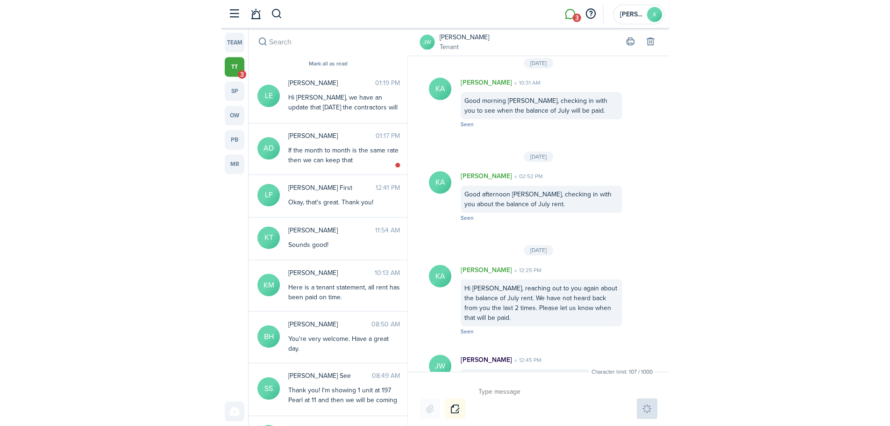
scroll to position [1378, 0]
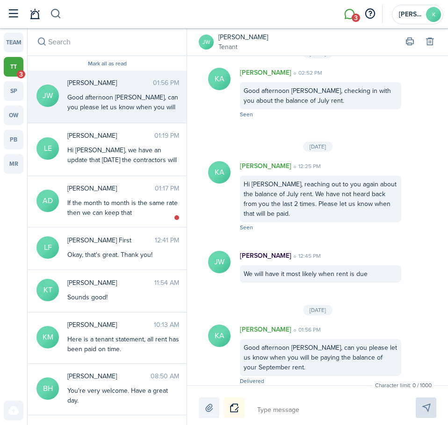
click at [58, 14] on button "button" at bounding box center [56, 14] width 12 height 16
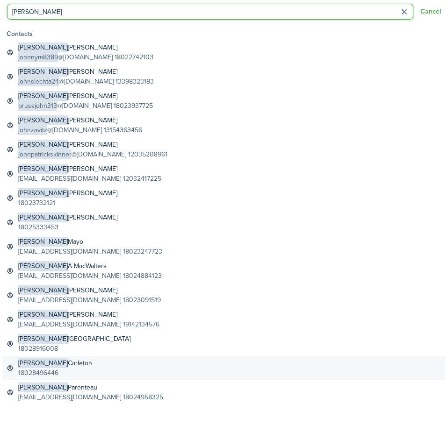
click at [73, 371] on link "[PERSON_NAME] 18028496446" at bounding box center [224, 368] width 442 height 24
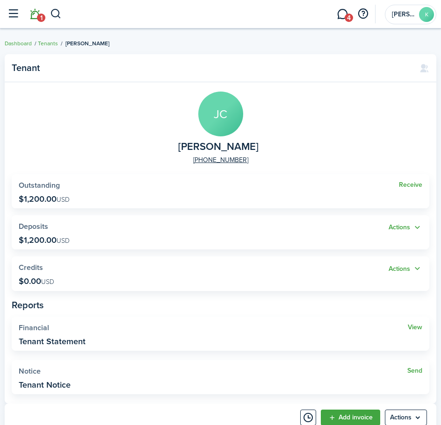
click at [35, 16] on link "1" at bounding box center [35, 14] width 18 height 23
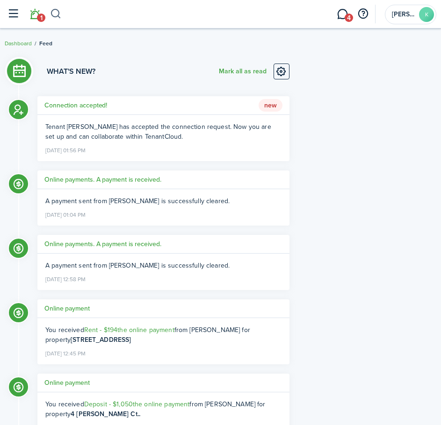
click at [53, 14] on button "button" at bounding box center [56, 14] width 12 height 16
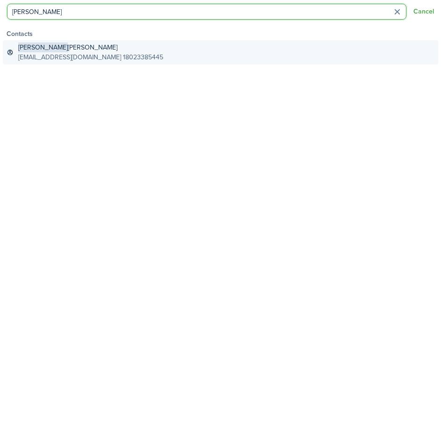
click at [90, 47] on global-search-item-title "[PERSON_NAME]" at bounding box center [90, 48] width 145 height 10
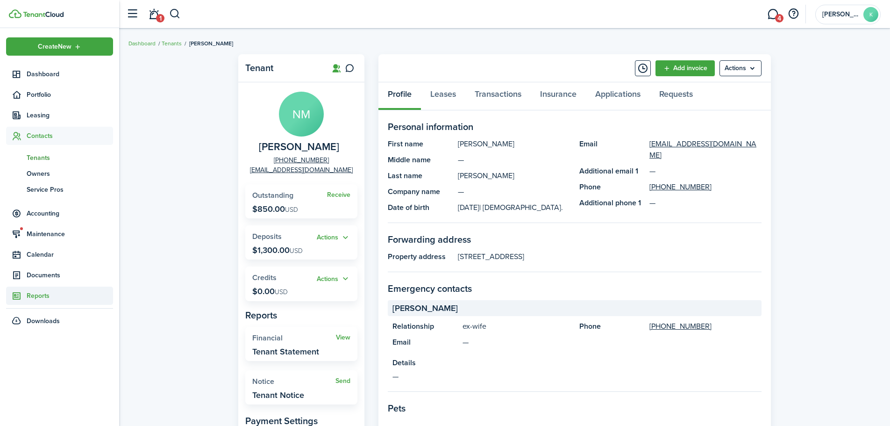
click at [37, 299] on span "Reports" at bounding box center [70, 296] width 86 height 10
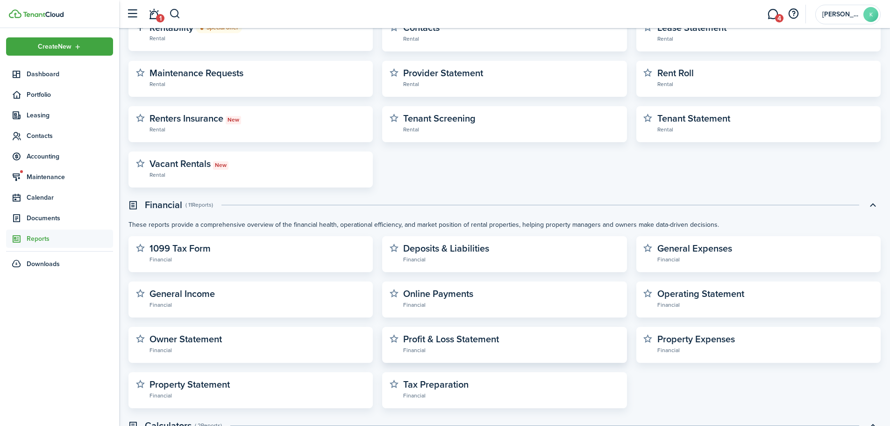
scroll to position [140, 0]
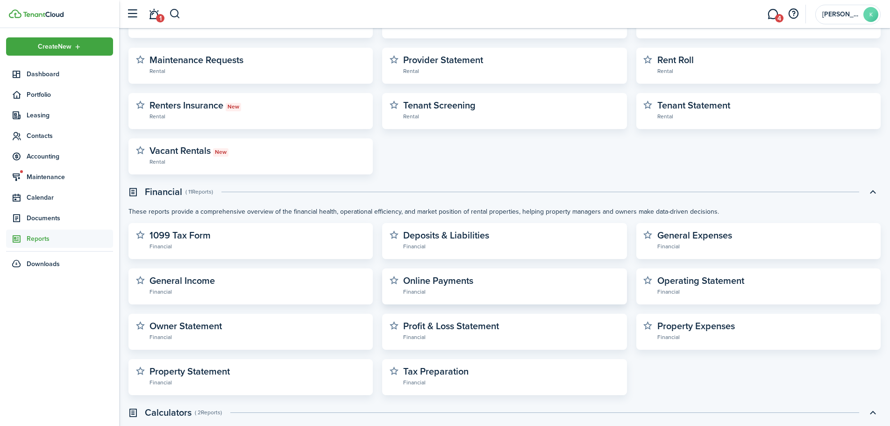
click at [462, 273] on widget-stats "Online Payments Financial" at bounding box center [504, 286] width 244 height 36
click at [461, 281] on widget-stats-description "Online Payments" at bounding box center [438, 280] width 70 height 14
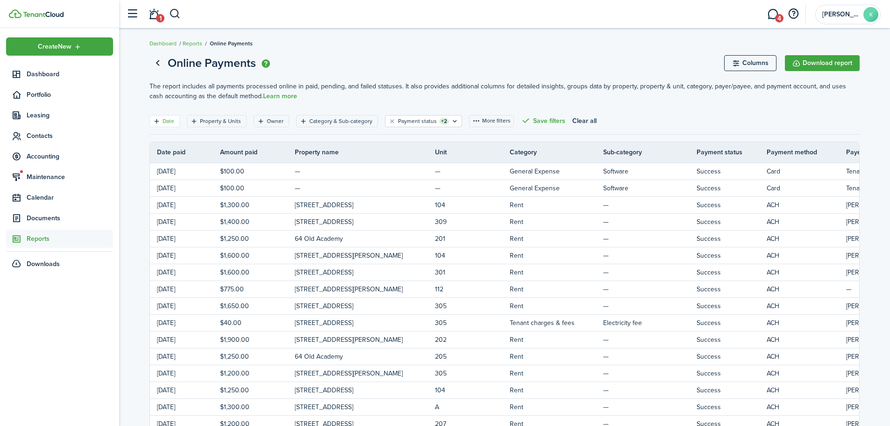
click at [161, 122] on filter-tag "Date" at bounding box center [165, 121] width 30 height 12
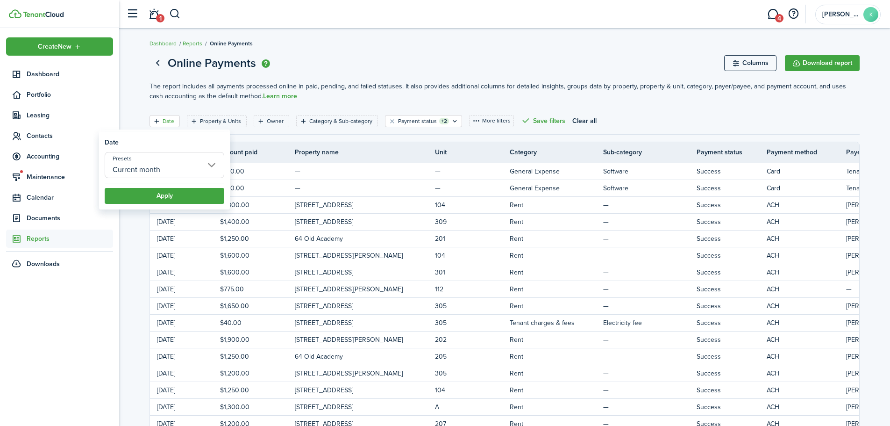
click at [185, 167] on input "Current month" at bounding box center [165, 165] width 120 height 26
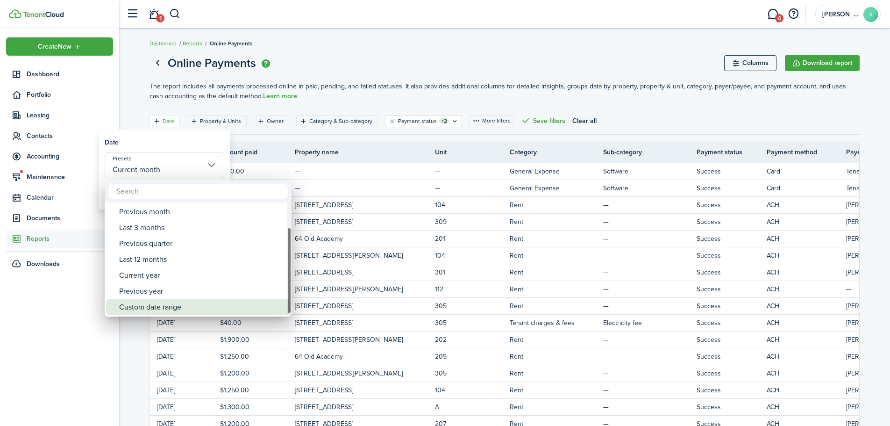
click at [164, 312] on div "Custom date range" at bounding box center [201, 307] width 165 height 16
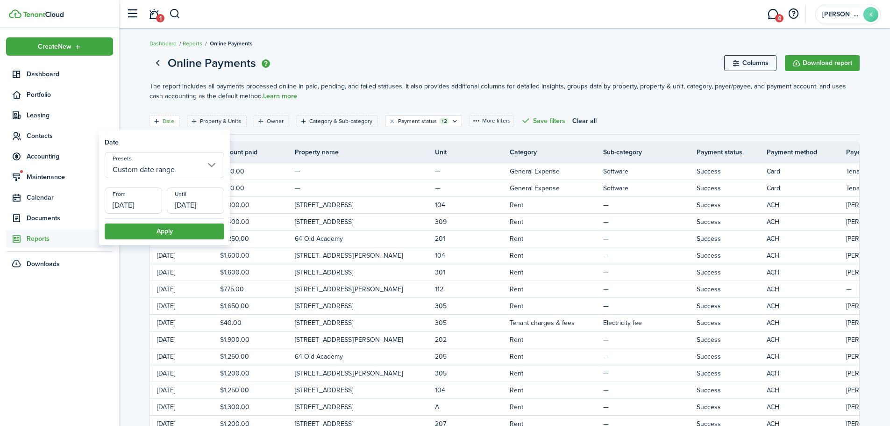
click at [146, 211] on input "[DATE]" at bounding box center [133, 200] width 57 height 26
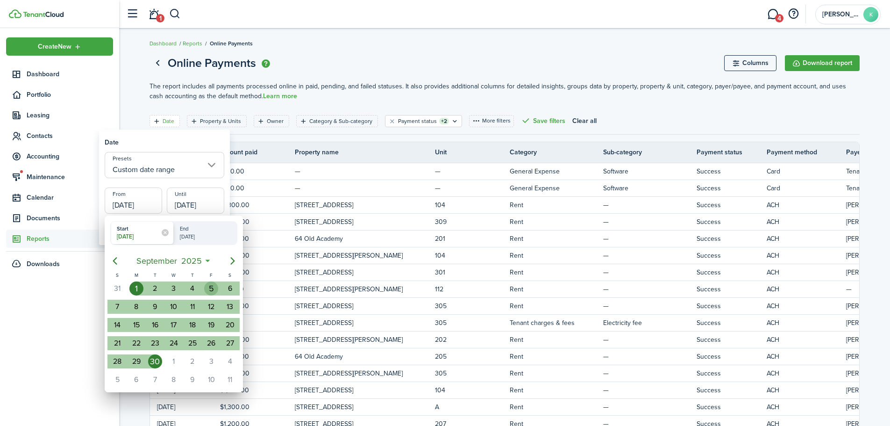
click at [209, 290] on div "5" at bounding box center [211, 288] width 14 height 14
click at [195, 325] on div "18" at bounding box center [193, 325] width 14 height 14
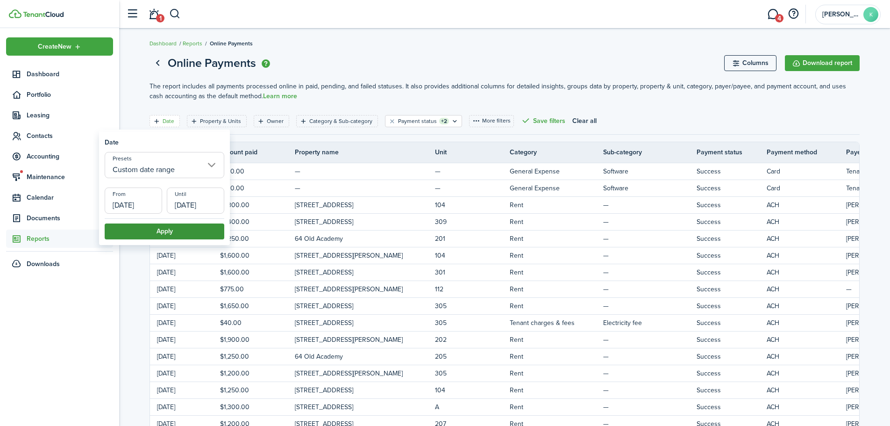
click at [181, 229] on button "Apply" at bounding box center [165, 231] width 120 height 16
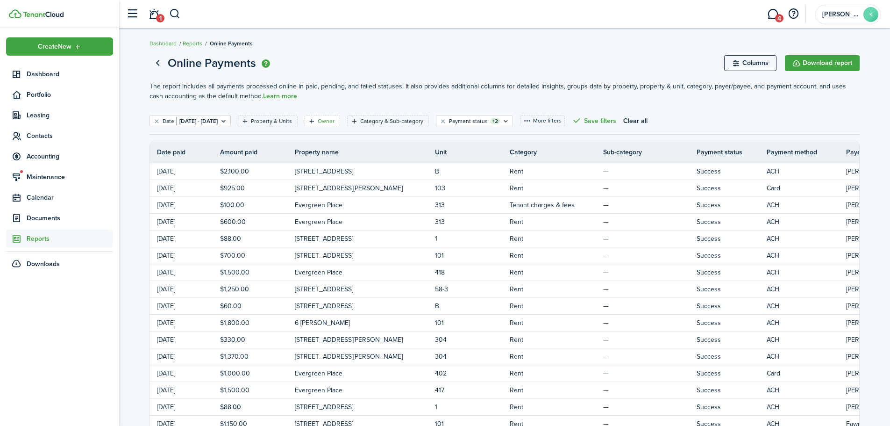
click at [335, 120] on filter-tag-label "Owner" at bounding box center [326, 121] width 17 height 8
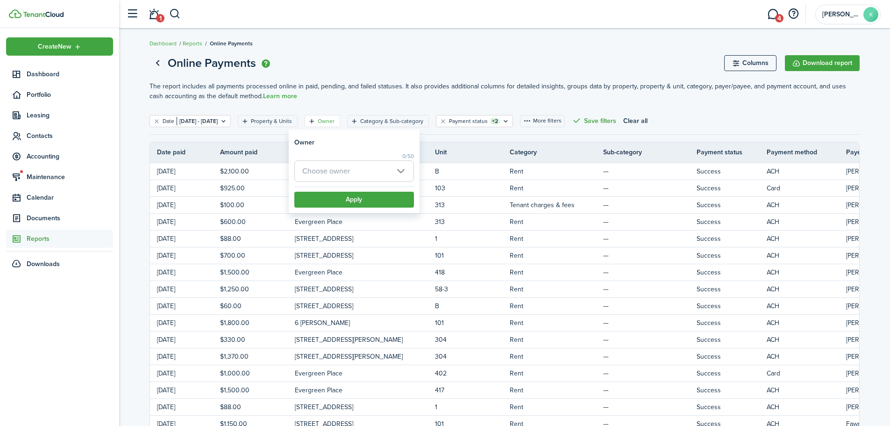
click at [316, 167] on span "Choose owner" at bounding box center [326, 170] width 48 height 11
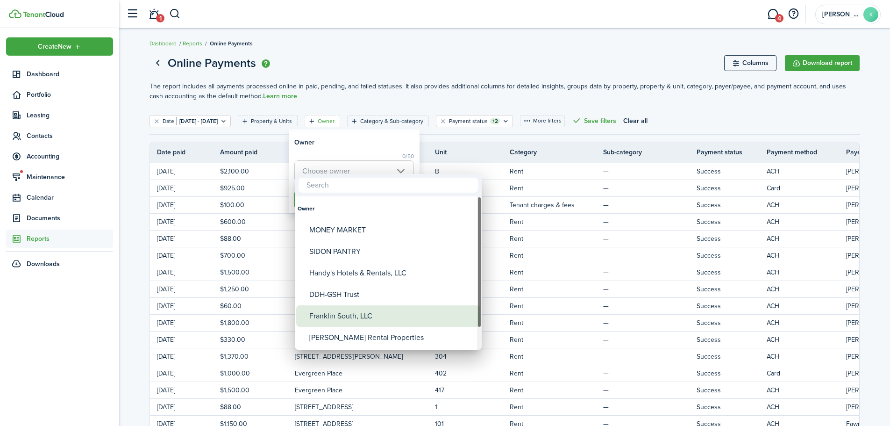
click at [337, 319] on div "Franklin South, LLC" at bounding box center [391, 316] width 165 height 22
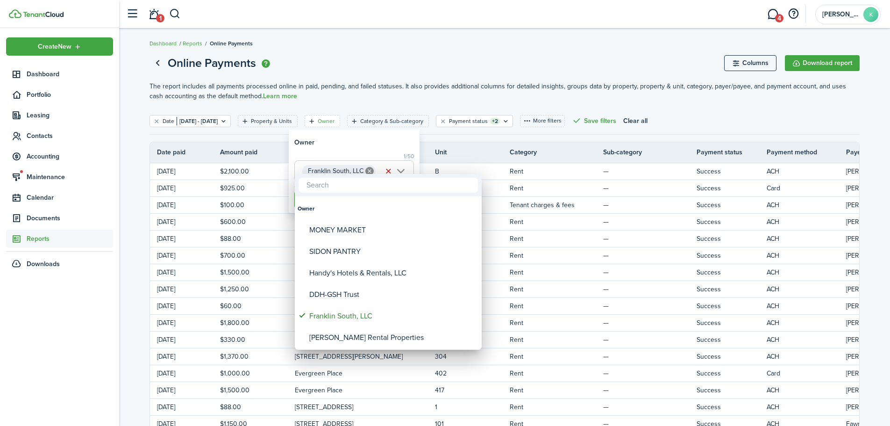
click at [360, 143] on div at bounding box center [445, 212] width 1040 height 575
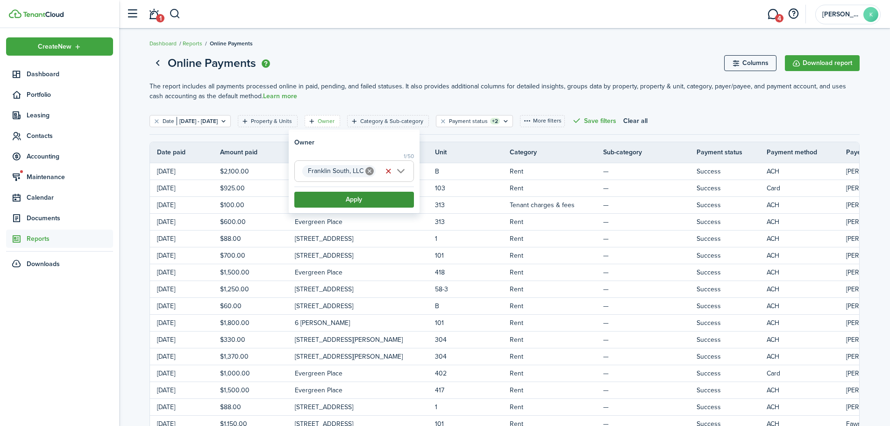
click at [363, 199] on button "Apply" at bounding box center [354, 200] width 120 height 16
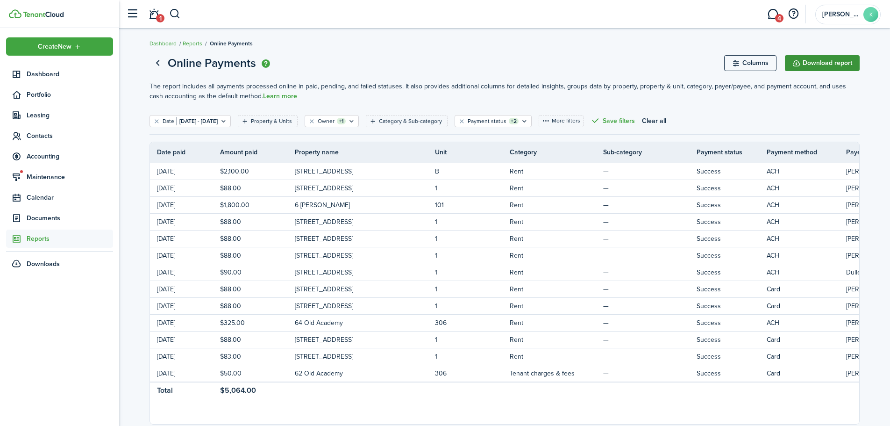
click at [828, 66] on button "Download report" at bounding box center [822, 63] width 75 height 16
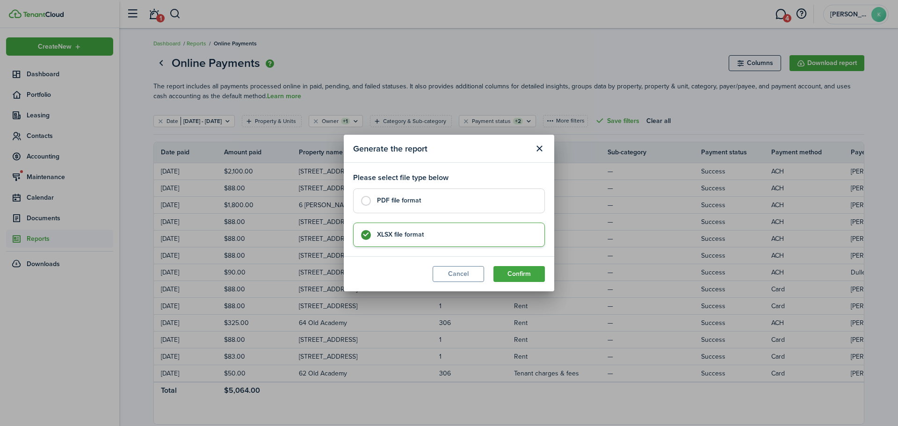
click at [422, 205] on control-radio-card-title "PDF file format" at bounding box center [456, 200] width 158 height 9
click at [517, 280] on button "Confirm" at bounding box center [518, 274] width 51 height 16
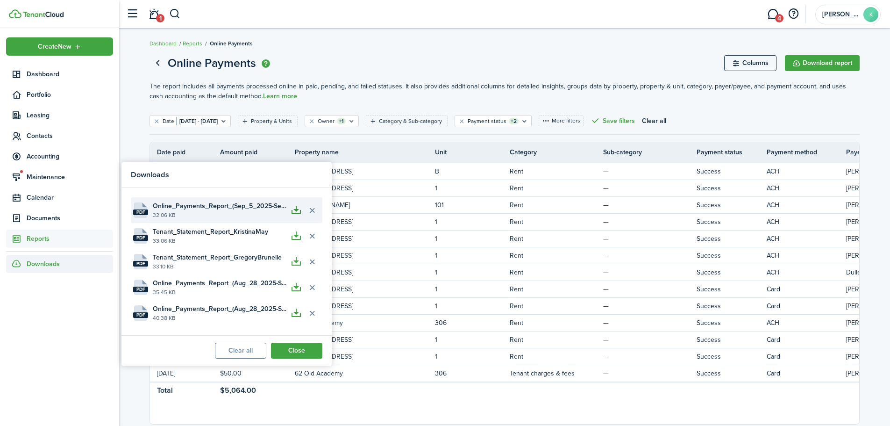
click at [296, 216] on button "button" at bounding box center [296, 210] width 16 height 16
click at [335, 122] on filter-tag-label "Owner" at bounding box center [326, 121] width 17 height 8
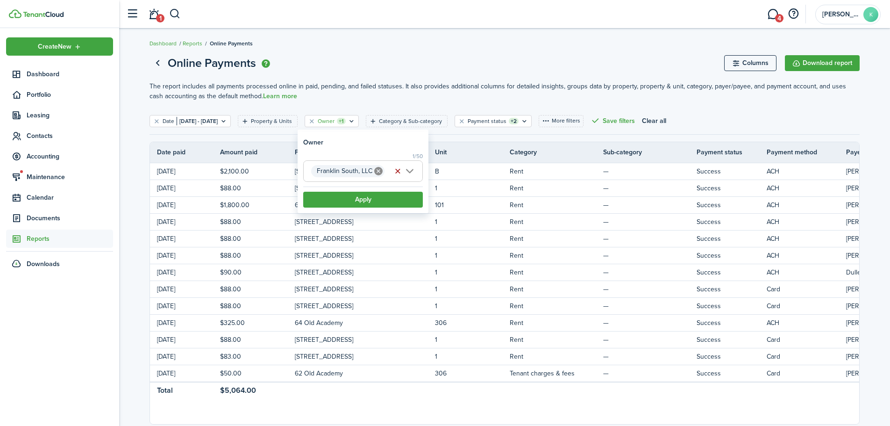
click at [398, 170] on button "button" at bounding box center [397, 171] width 13 height 13
click at [409, 172] on span "Choose owner" at bounding box center [363, 171] width 119 height 21
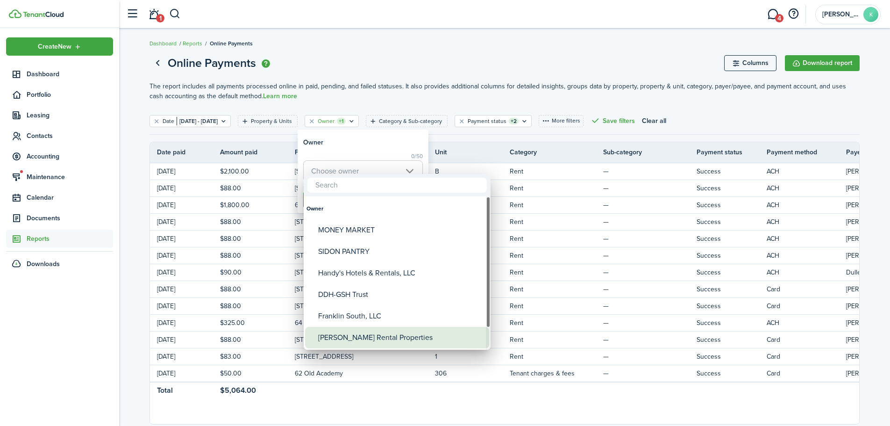
click at [398, 333] on div "[PERSON_NAME] Rental Properties" at bounding box center [400, 338] width 165 height 22
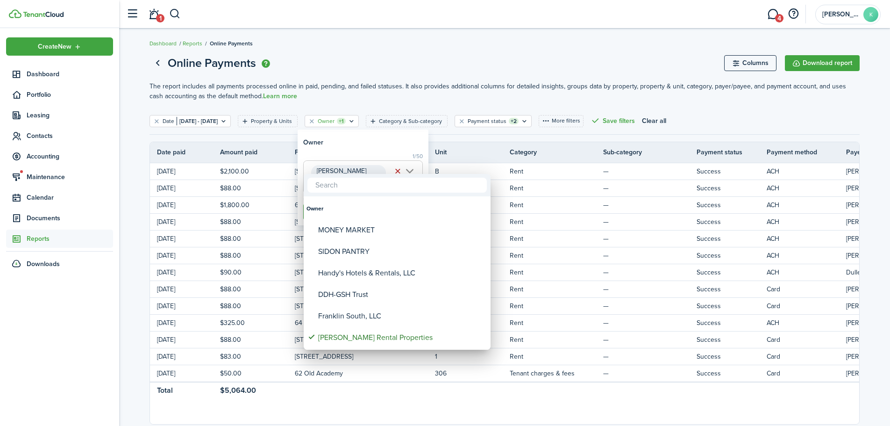
click at [389, 146] on div at bounding box center [445, 212] width 1040 height 575
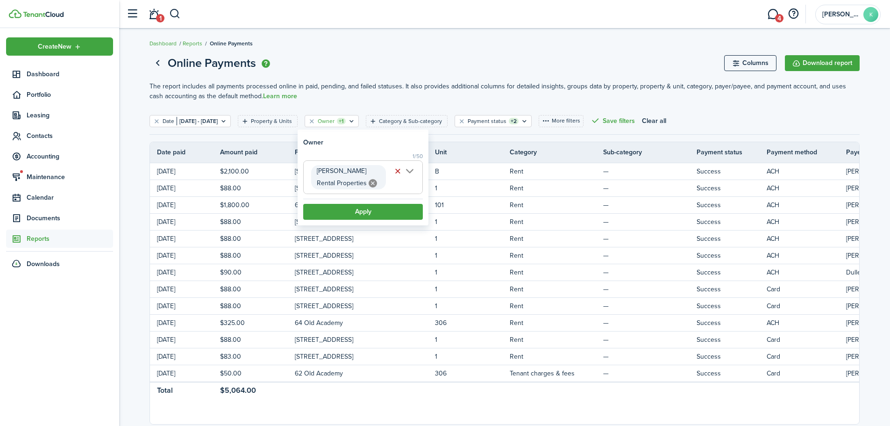
scroll to position [0, 13]
click at [376, 219] on button "Apply" at bounding box center [363, 212] width 120 height 16
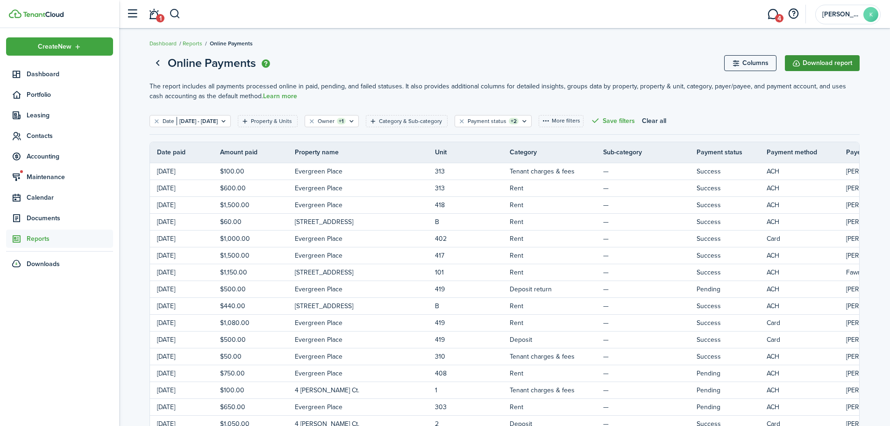
click at [834, 66] on button "Download report" at bounding box center [822, 63] width 75 height 16
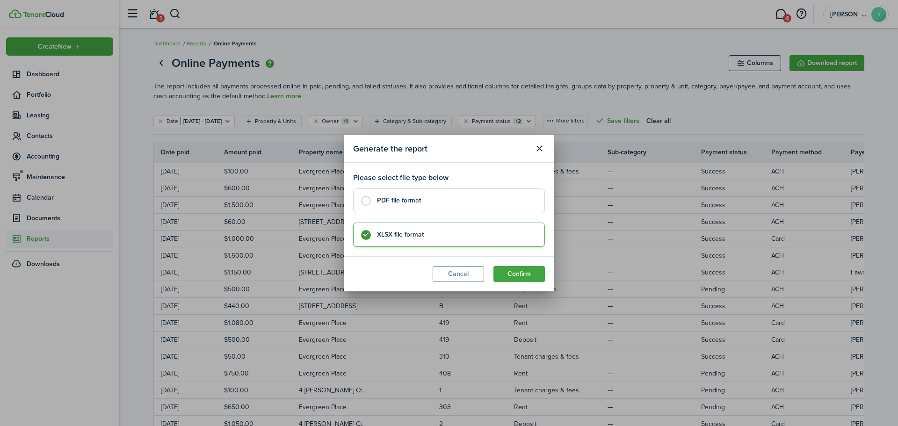
click at [409, 199] on control-radio-card-title "PDF file format" at bounding box center [456, 200] width 158 height 9
click at [532, 270] on button "Confirm" at bounding box center [518, 274] width 51 height 16
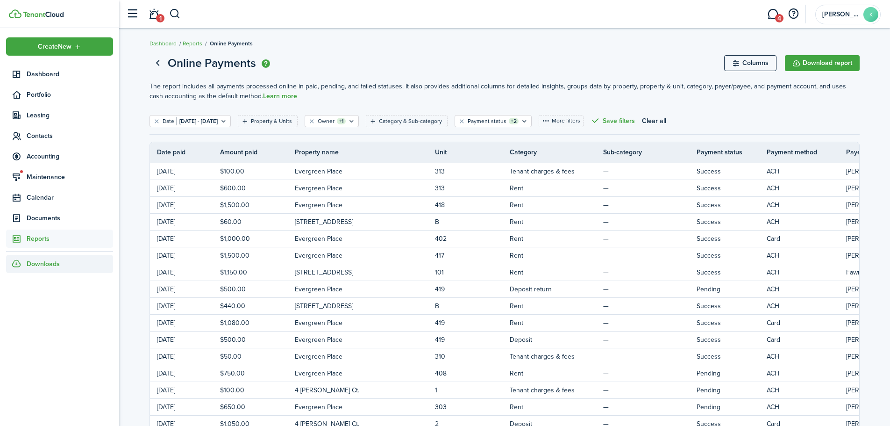
click at [33, 261] on span "Downloads" at bounding box center [43, 264] width 33 height 10
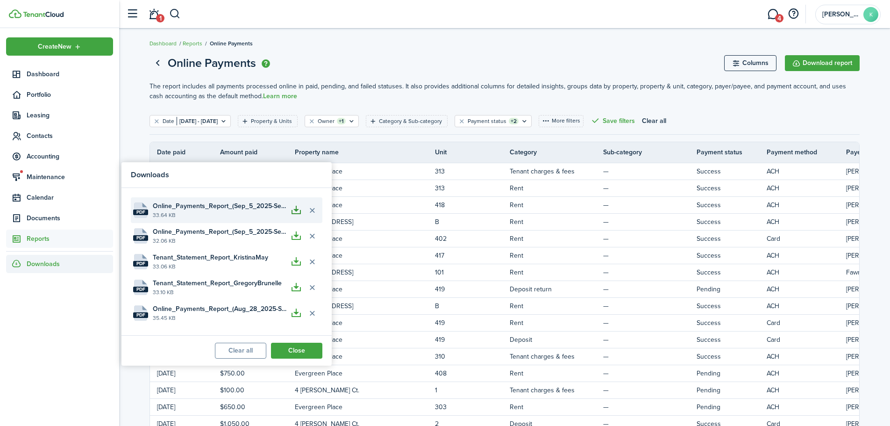
click at [296, 214] on button "button" at bounding box center [296, 210] width 16 height 16
click at [335, 119] on filter-tag-label "Owner" at bounding box center [326, 121] width 17 height 8
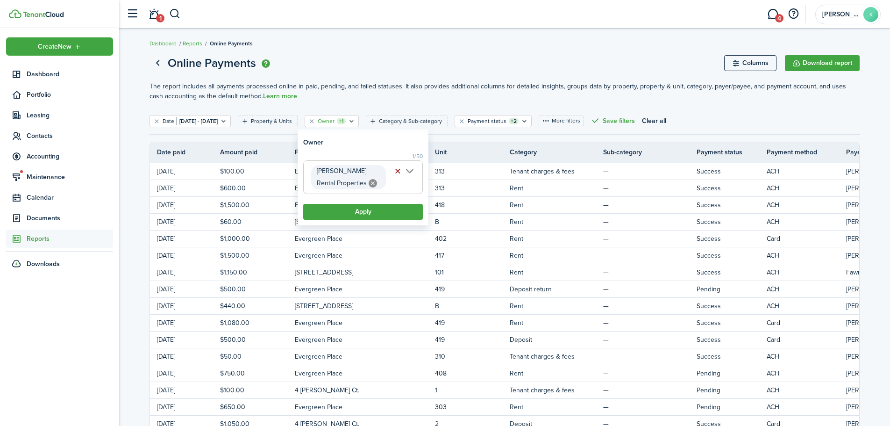
click at [400, 171] on button "button" at bounding box center [397, 171] width 13 height 13
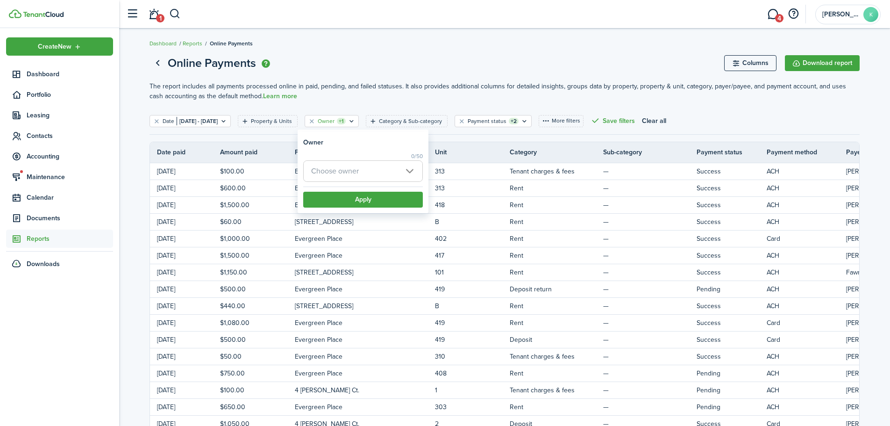
click at [407, 172] on span "Choose owner" at bounding box center [363, 171] width 119 height 21
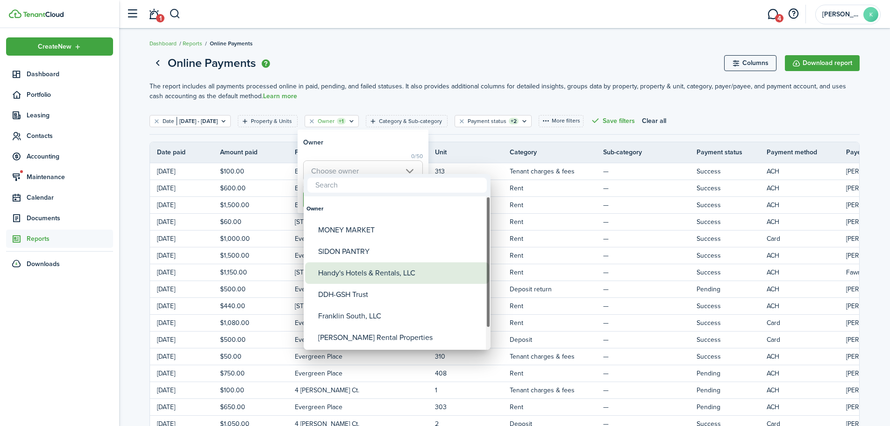
click at [382, 272] on div "Handy's Hotels & Rentals, LLC" at bounding box center [400, 273] width 165 height 22
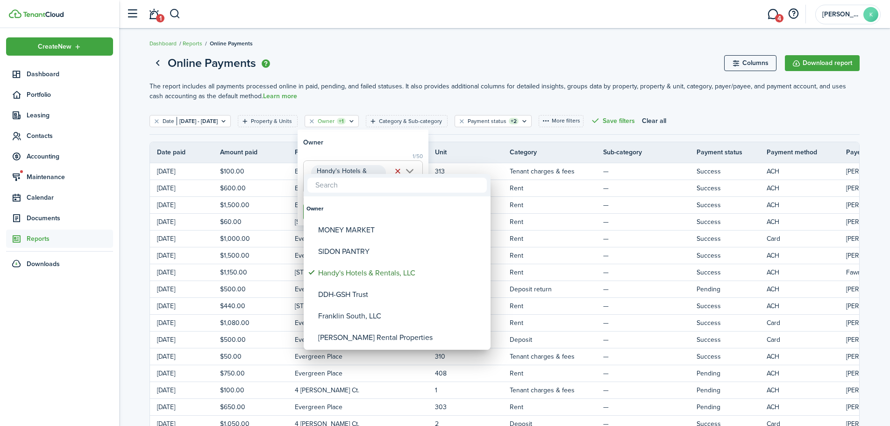
drag, startPoint x: 364, startPoint y: 134, endPoint x: 366, endPoint y: 145, distance: 11.4
click at [364, 135] on div at bounding box center [445, 212] width 1040 height 575
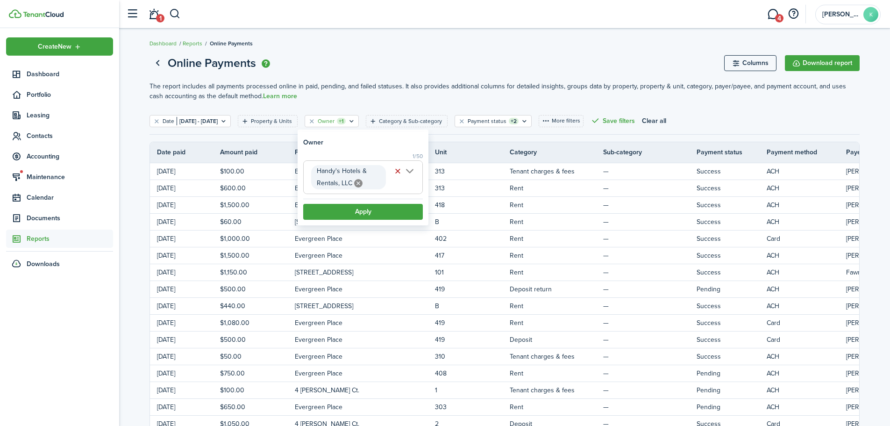
scroll to position [0, 12]
click at [373, 212] on button "Apply" at bounding box center [363, 212] width 120 height 16
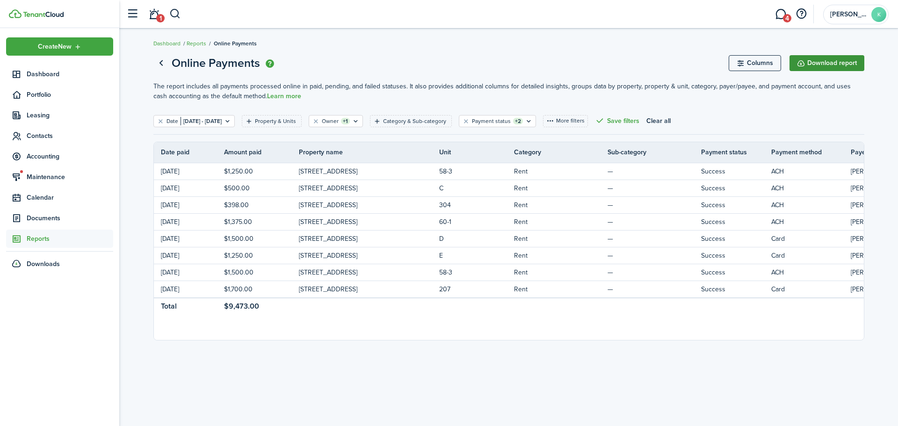
click at [824, 70] on button "Download report" at bounding box center [826, 63] width 75 height 16
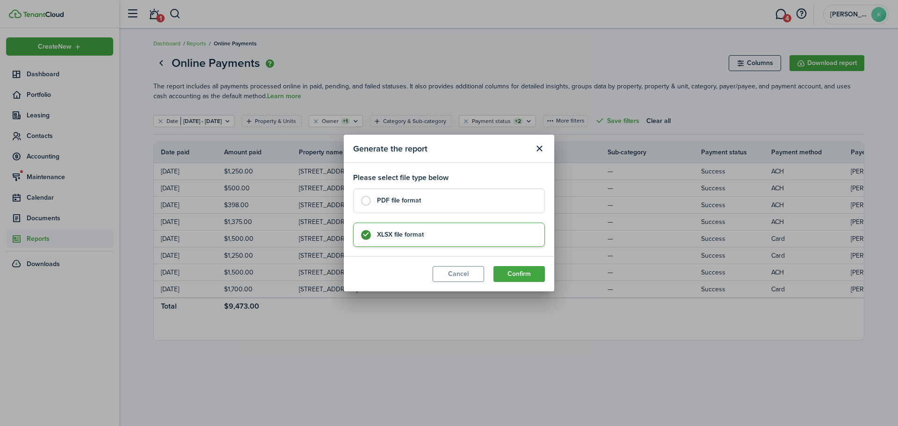
click at [521, 204] on control-radio-card-title "PDF file format" at bounding box center [456, 200] width 158 height 9
click at [523, 274] on button "Confirm" at bounding box center [518, 274] width 51 height 16
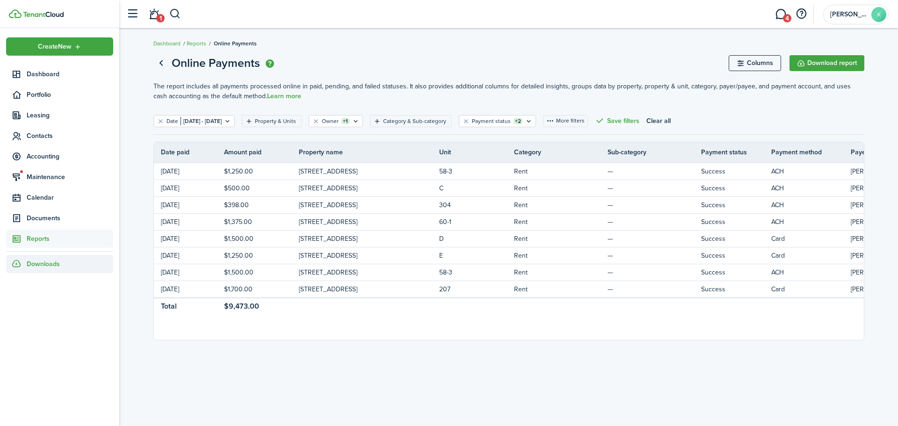
click at [43, 266] on span "Downloads" at bounding box center [43, 264] width 33 height 10
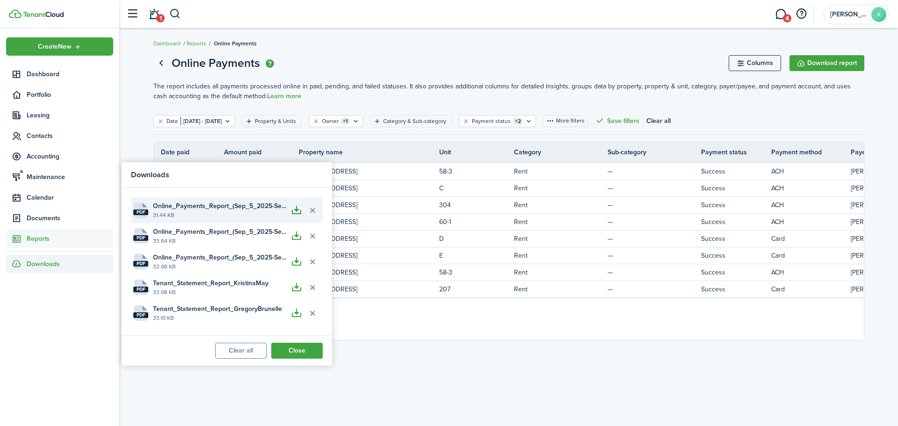
click at [297, 213] on button "button" at bounding box center [296, 210] width 16 height 16
click at [338, 121] on filter-tag-label "Owner" at bounding box center [330, 121] width 17 height 8
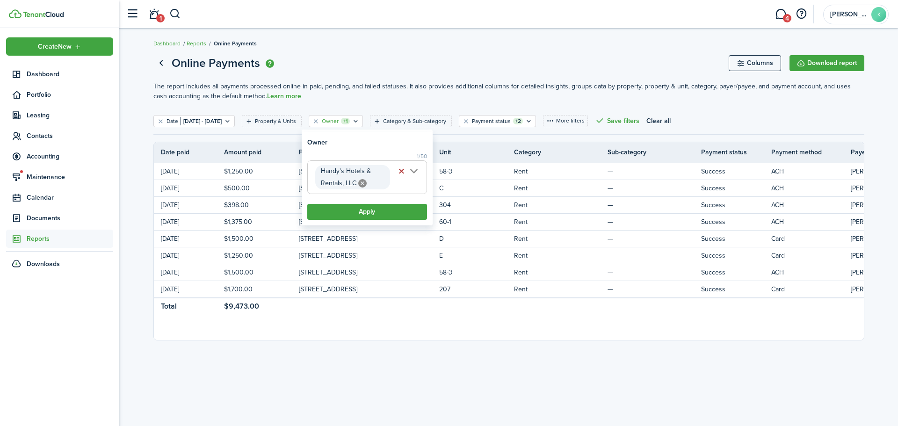
click at [403, 173] on button "button" at bounding box center [401, 171] width 13 height 13
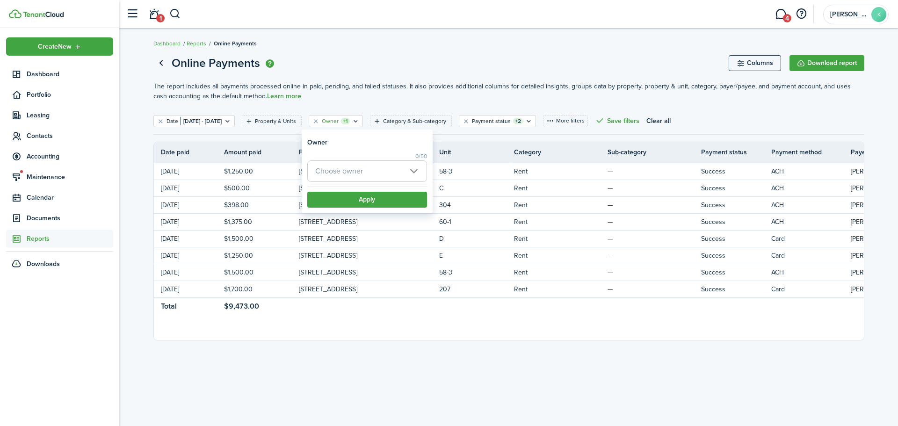
click at [412, 170] on span "Choose owner" at bounding box center [367, 171] width 119 height 21
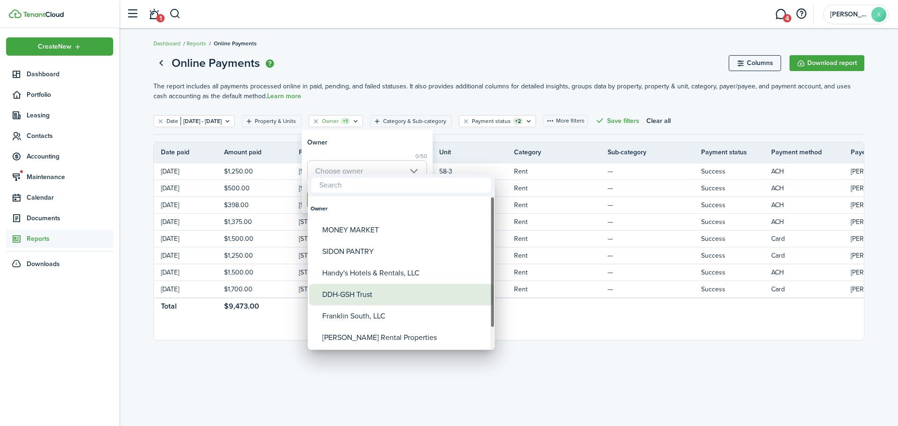
click at [389, 296] on div "DDH-GSH Trust" at bounding box center [404, 295] width 165 height 22
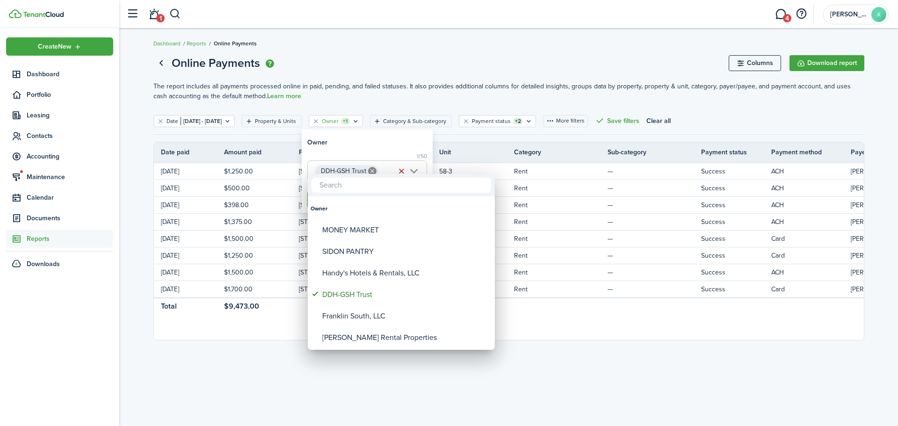
click at [382, 157] on div at bounding box center [448, 212] width 1047 height 575
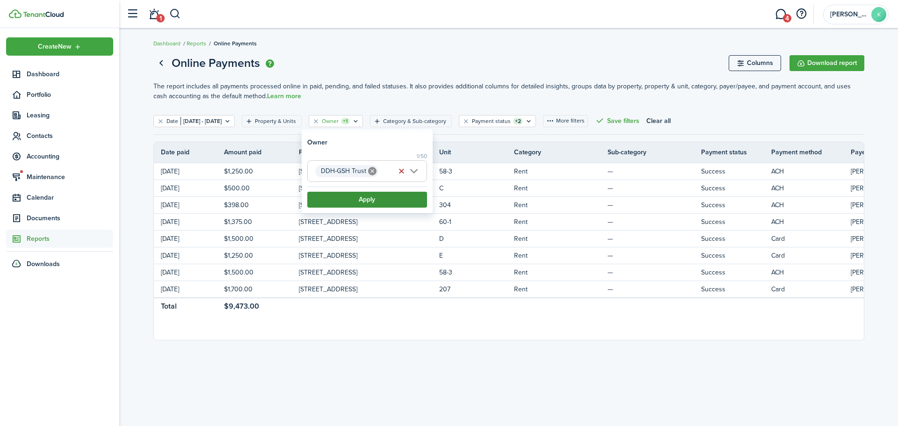
click at [379, 202] on button "Apply" at bounding box center [367, 200] width 120 height 16
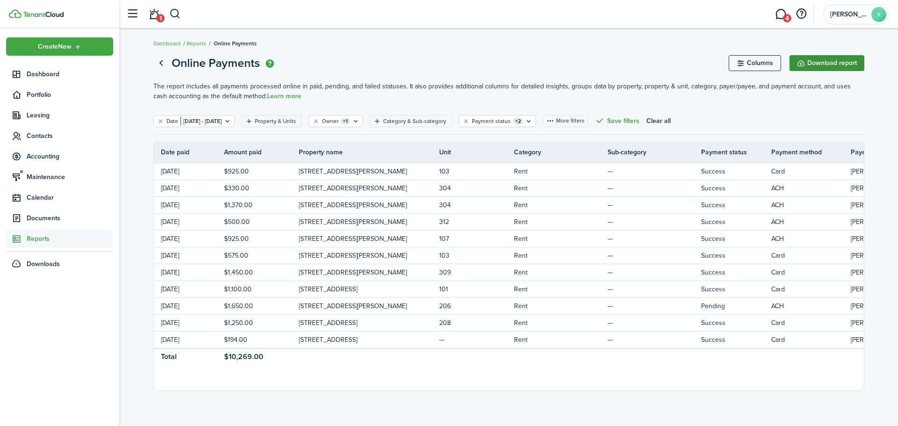
click at [811, 70] on button "Download report" at bounding box center [826, 63] width 75 height 16
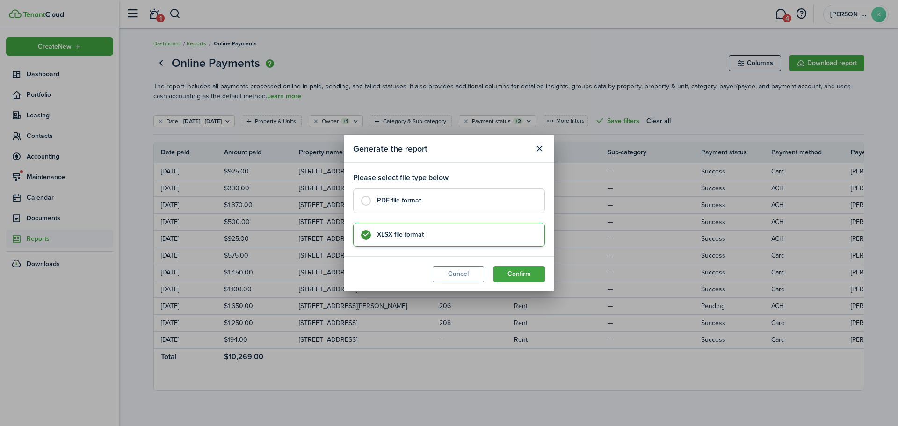
click at [423, 203] on control-radio-card-title "PDF file format" at bounding box center [456, 200] width 158 height 9
click at [525, 276] on button "Confirm" at bounding box center [518, 274] width 51 height 16
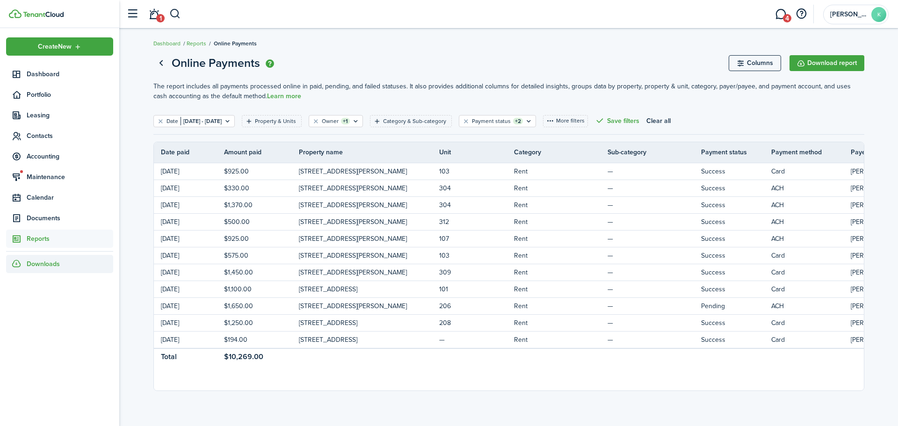
click at [43, 264] on span "Downloads" at bounding box center [43, 264] width 33 height 10
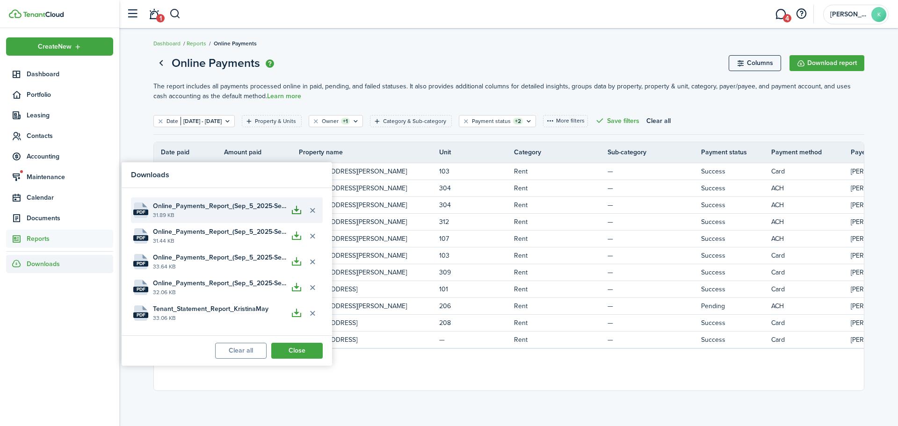
click at [300, 209] on button "button" at bounding box center [296, 210] width 16 height 16
click at [338, 118] on filter-tag-label "Owner" at bounding box center [330, 121] width 17 height 8
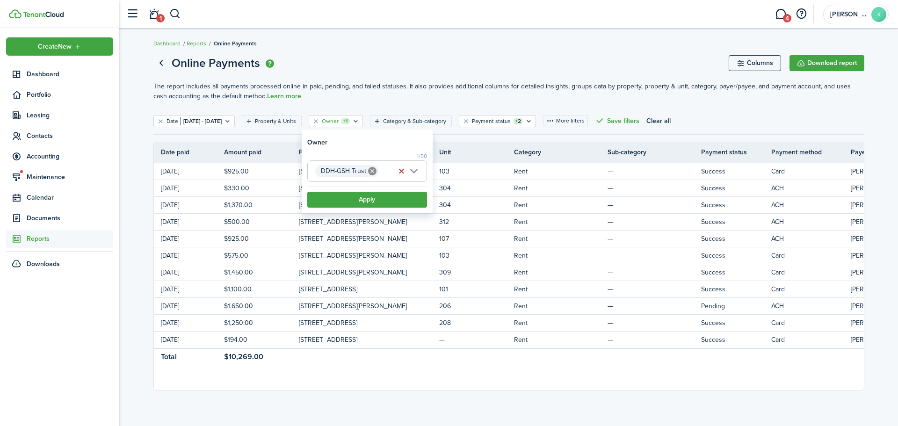
click at [399, 171] on button "button" at bounding box center [401, 171] width 13 height 13
click at [413, 172] on span "Choose owner" at bounding box center [367, 171] width 119 height 21
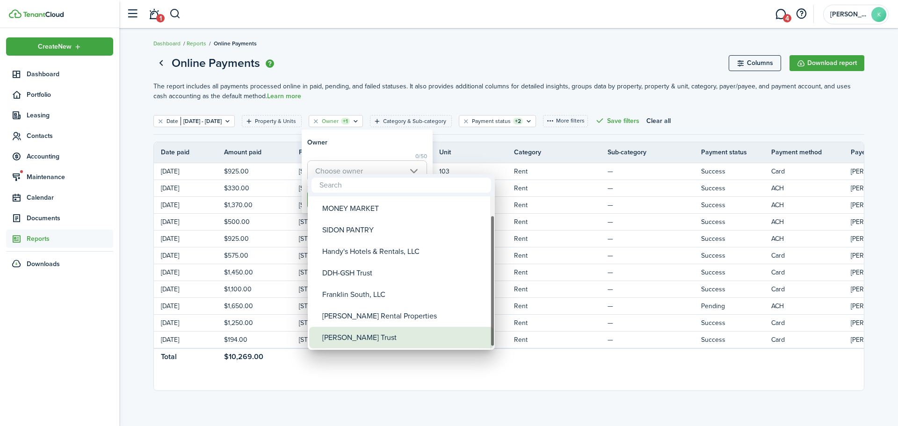
click at [370, 335] on div "[PERSON_NAME] Trust" at bounding box center [404, 338] width 165 height 22
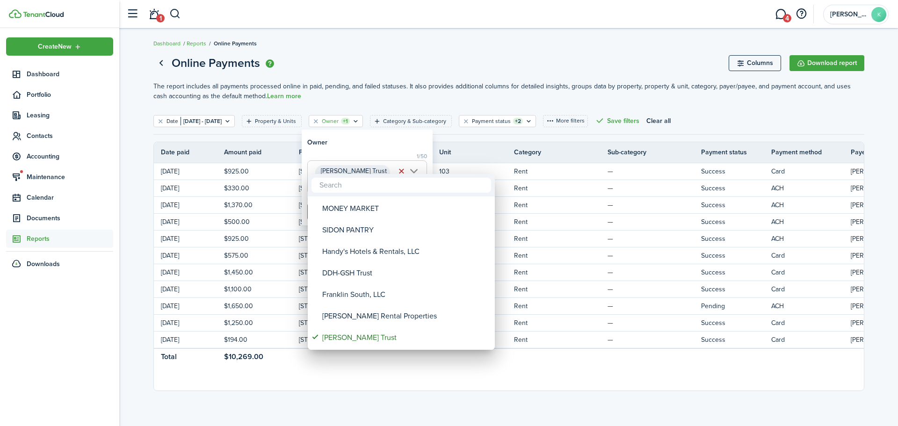
click at [382, 147] on div at bounding box center [448, 212] width 1047 height 575
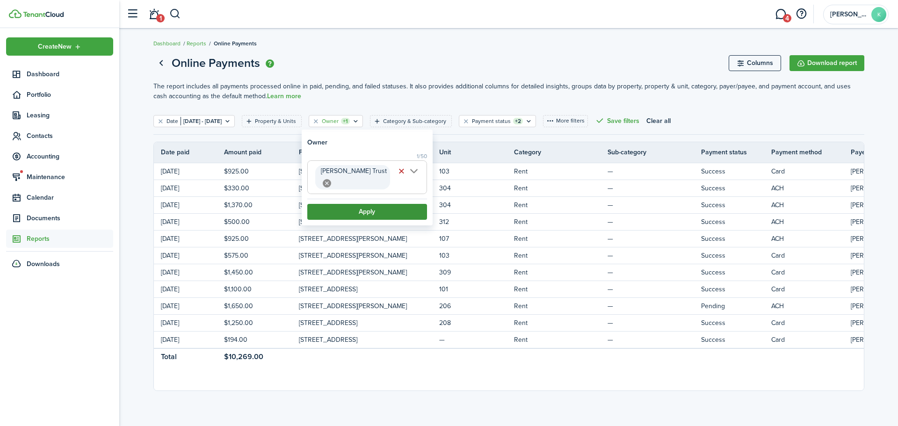
click at [390, 204] on button "Apply" at bounding box center [367, 212] width 120 height 16
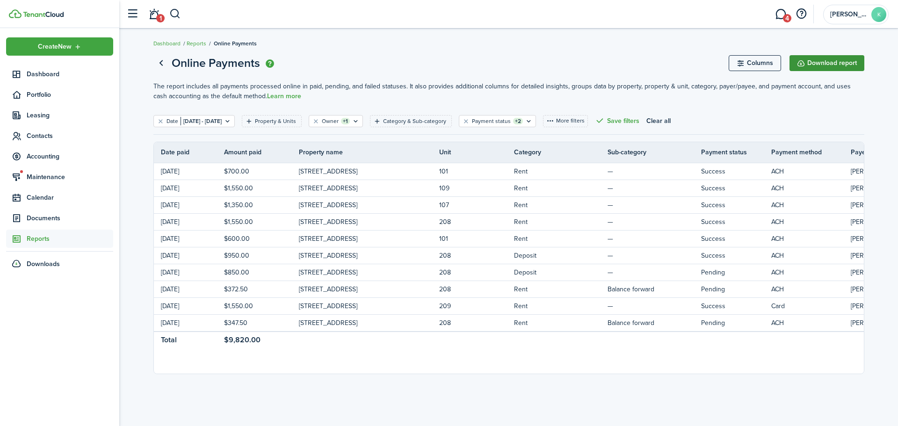
click at [812, 69] on button "Download report" at bounding box center [826, 63] width 75 height 16
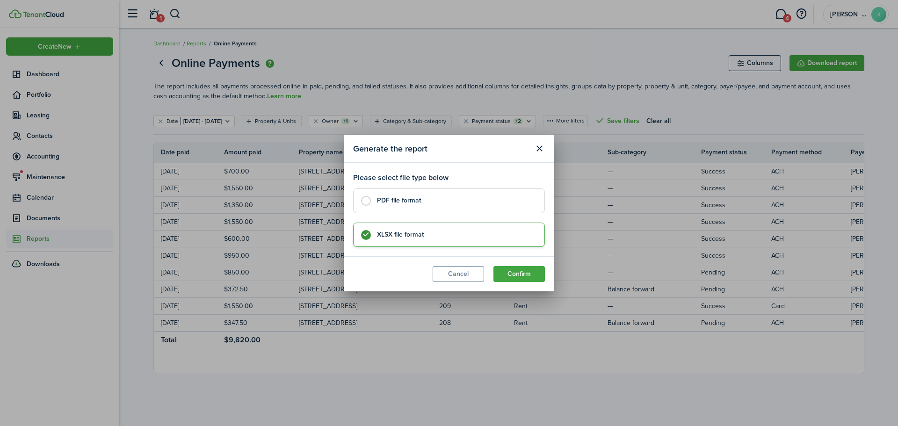
click at [457, 192] on label "PDF file format" at bounding box center [449, 200] width 192 height 24
click at [518, 276] on button "Confirm" at bounding box center [518, 274] width 51 height 16
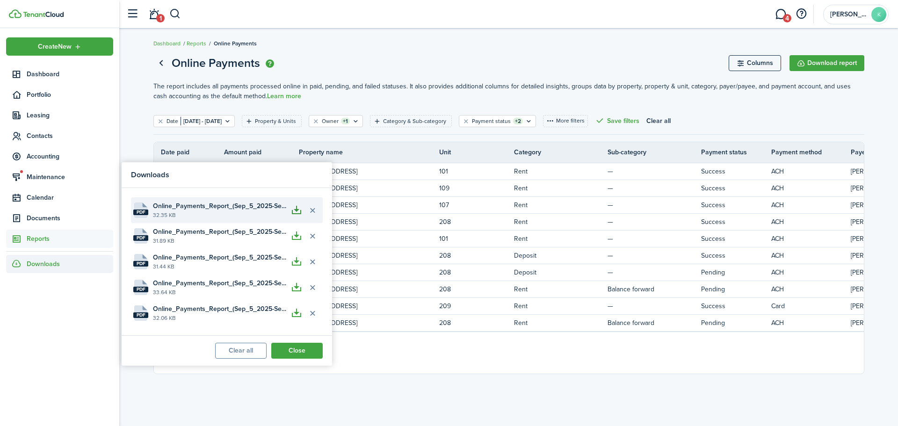
click at [296, 208] on button "button" at bounding box center [296, 210] width 16 height 16
click at [134, 111] on report-preview-container "Online Payments Columns Download report The report includes all payments proces…" at bounding box center [508, 214] width 778 height 329
